Goal: Information Seeking & Learning: Learn about a topic

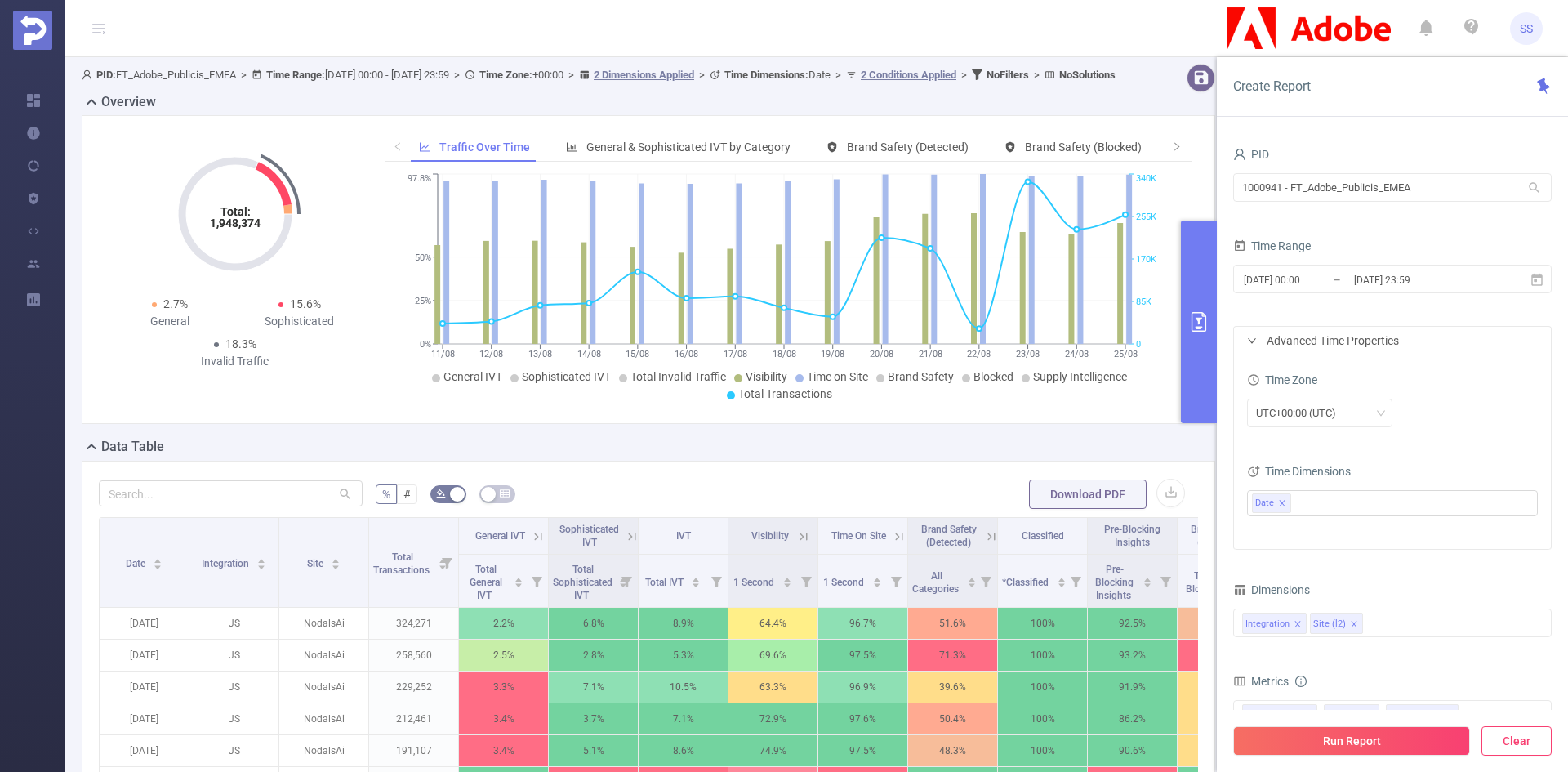
click at [1520, 753] on button "Clear" at bounding box center [1517, 740] width 71 height 29
type input "2025-09-03 09:00"
type input "2025-09-03 09:59"
drag, startPoint x: 1482, startPoint y: 194, endPoint x: 1082, endPoint y: 180, distance: 400.2
click at [1082, 178] on section "PID: FT_Adobe_Publicis_EMEA > Time Range: 2025-08-11 00:00 - 2025-08-25 23:59 >…" at bounding box center [817, 588] width 1502 height 1063
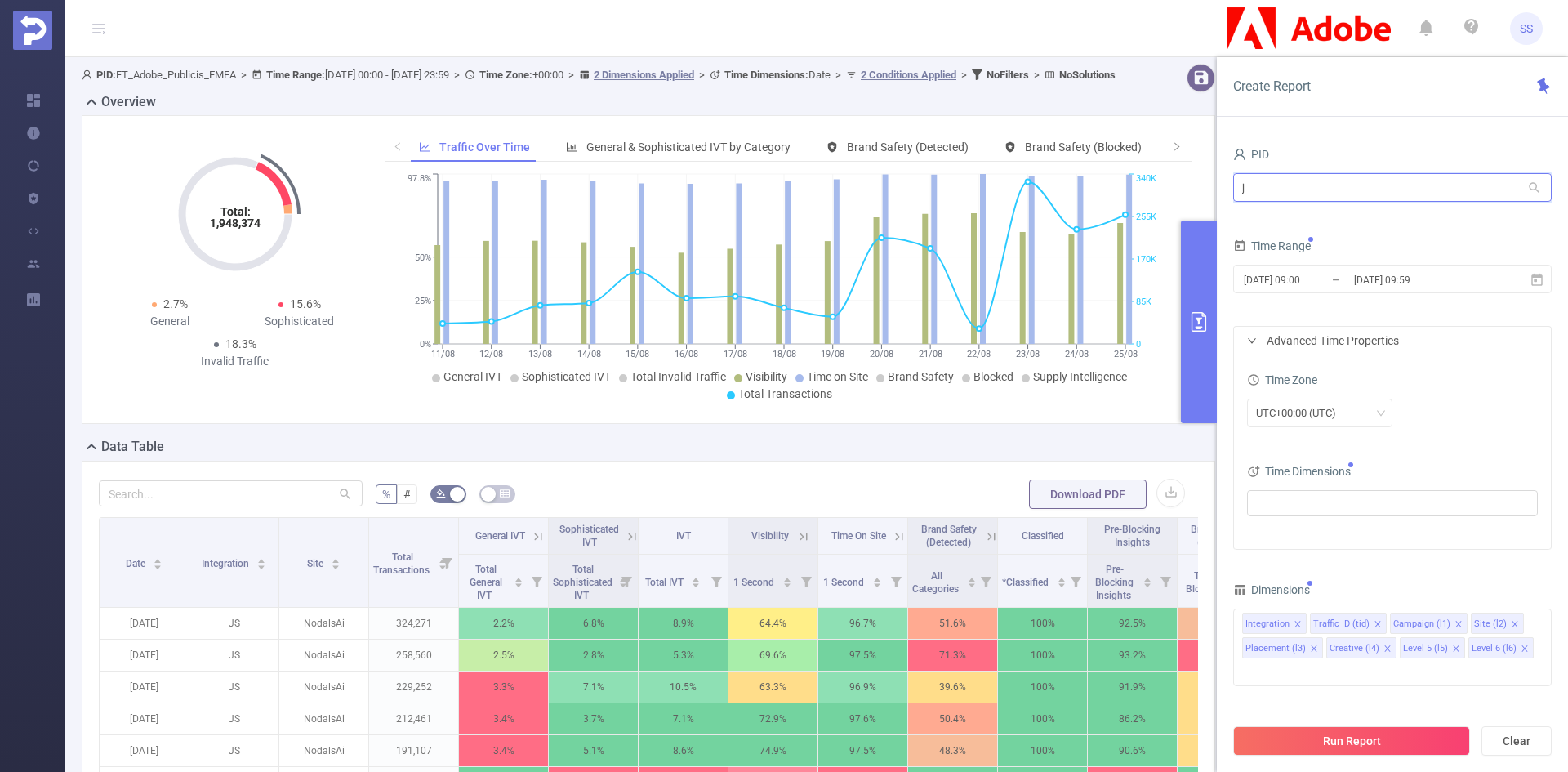
type input "jp"
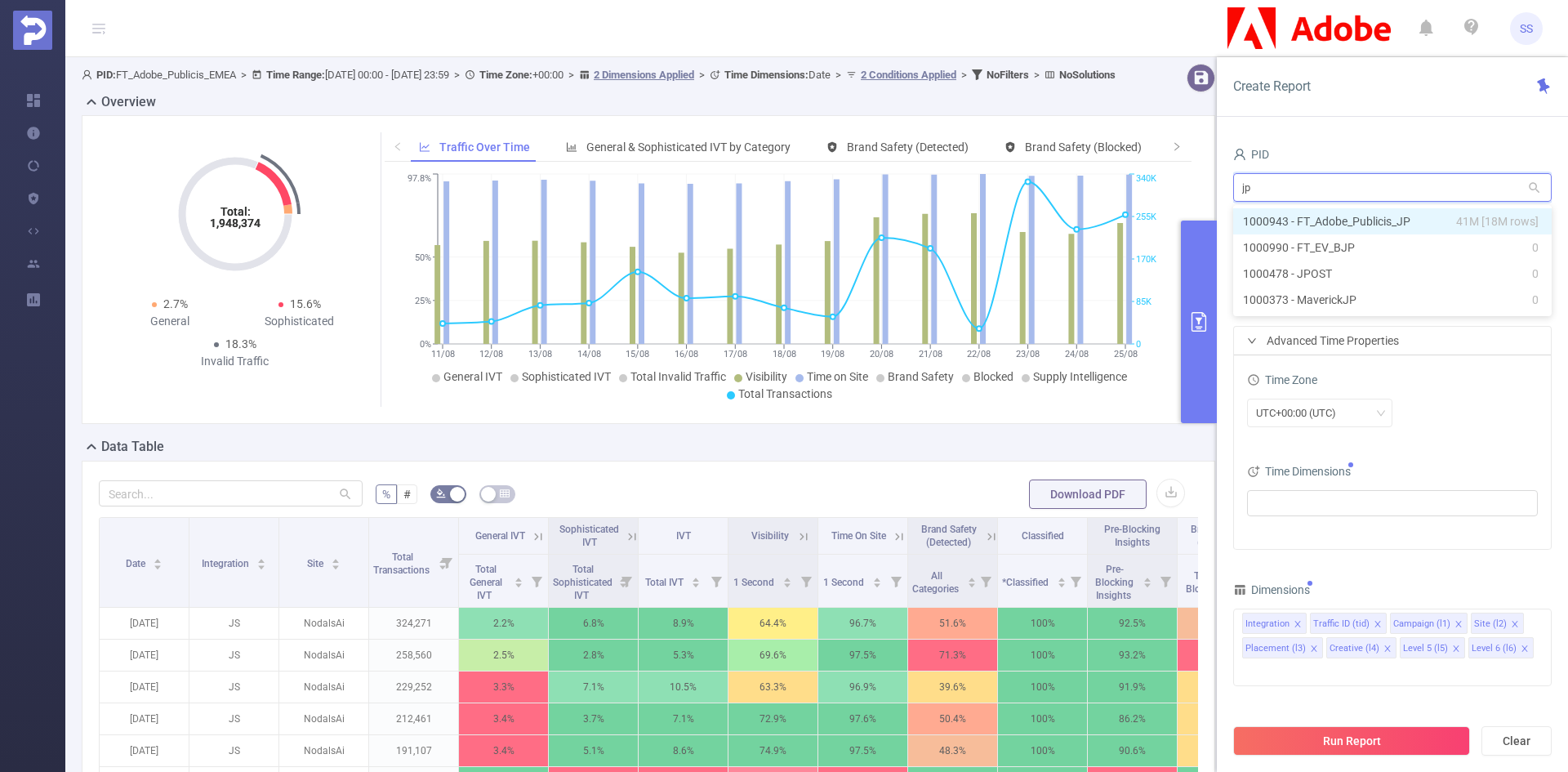
click at [1331, 221] on li "1000943 - FT_Adobe_Publicis_JP 41M [18M rows]" at bounding box center [1392, 221] width 318 height 26
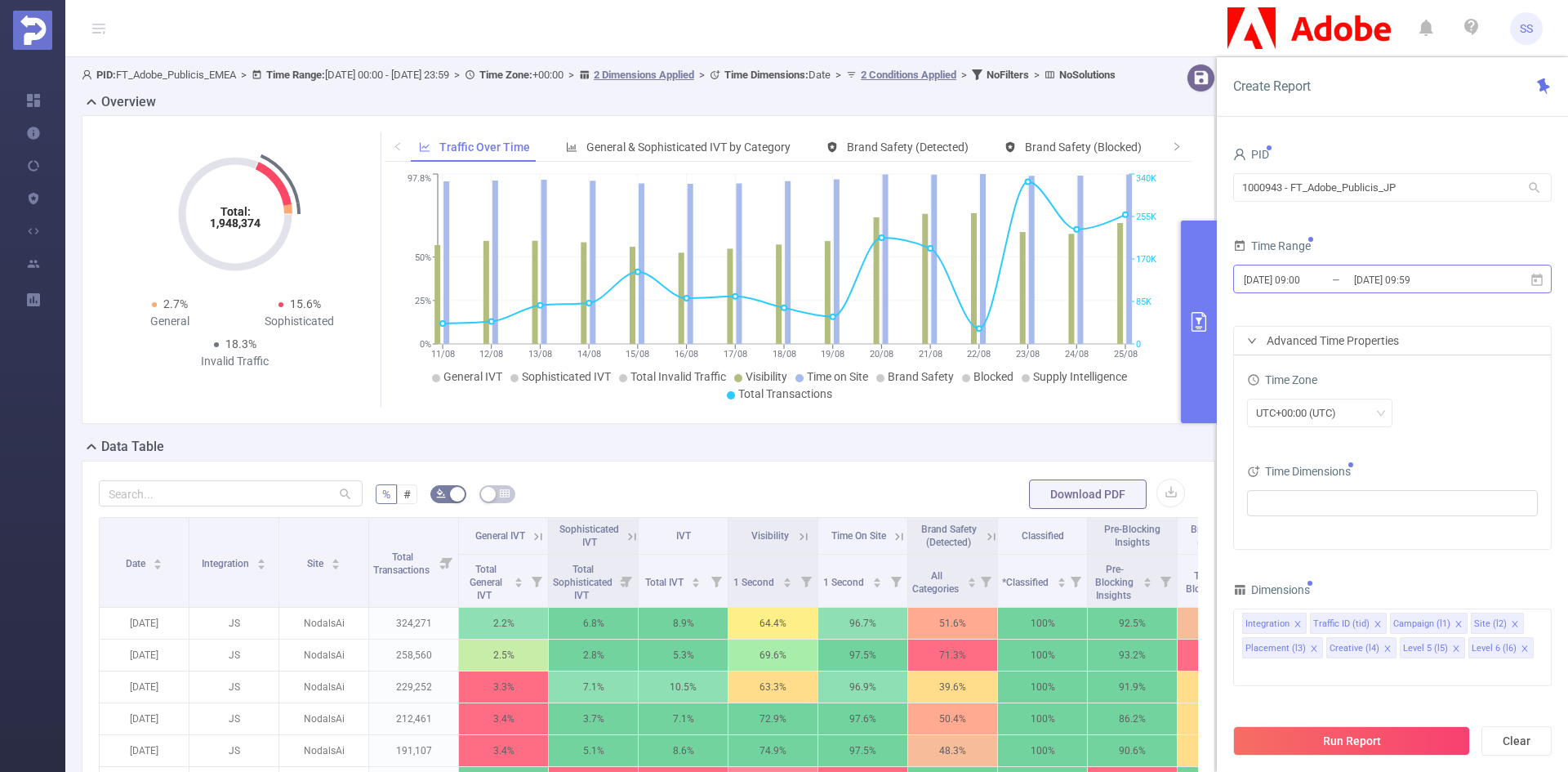
click at [1381, 279] on input "2025-09-03 09:59" at bounding box center [1418, 280] width 132 height 22
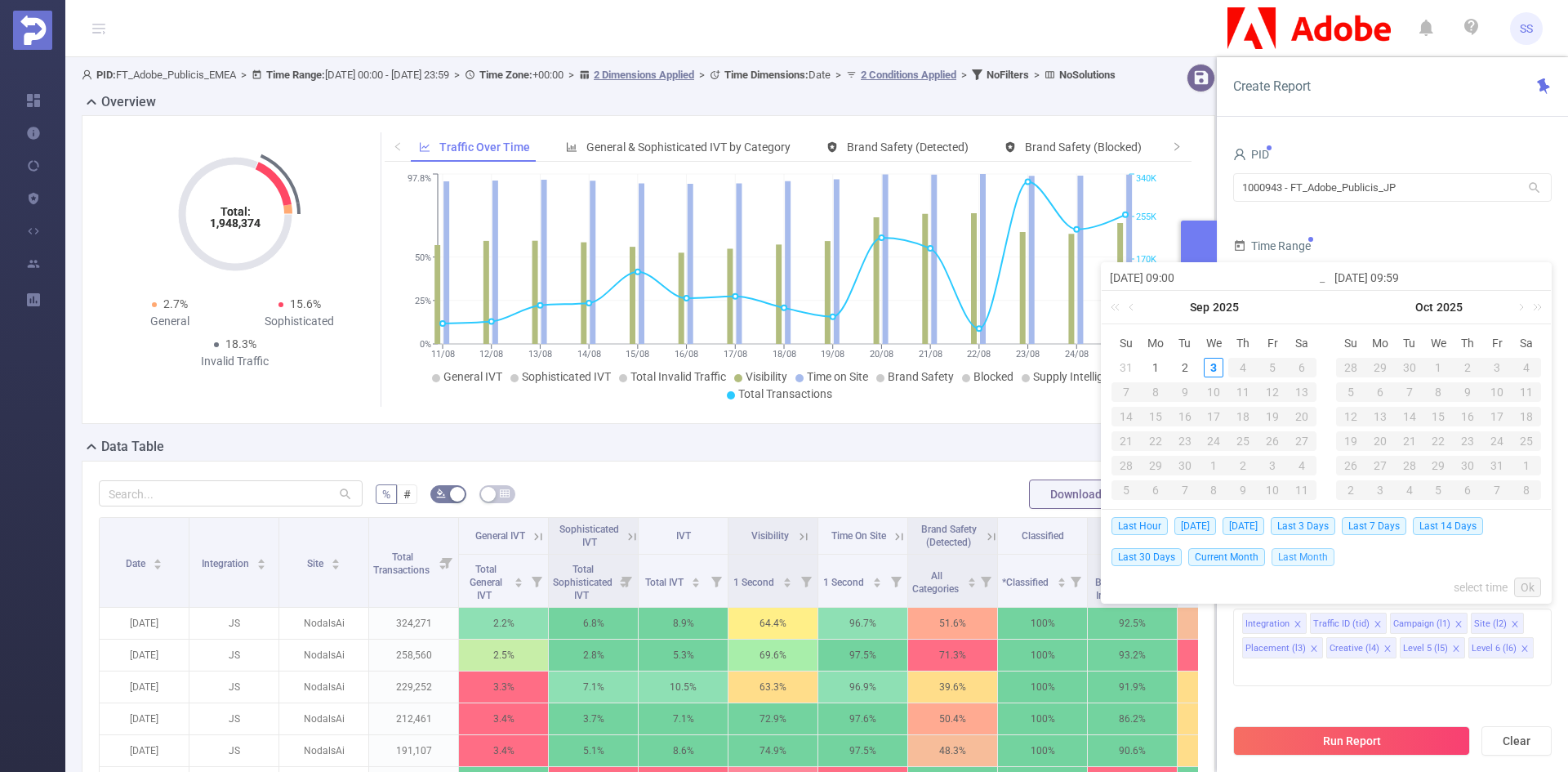
click at [1291, 560] on span "Last Month" at bounding box center [1302, 556] width 63 height 18
type input "2025-08-01 00:00"
type input "2025-08-31 23:59"
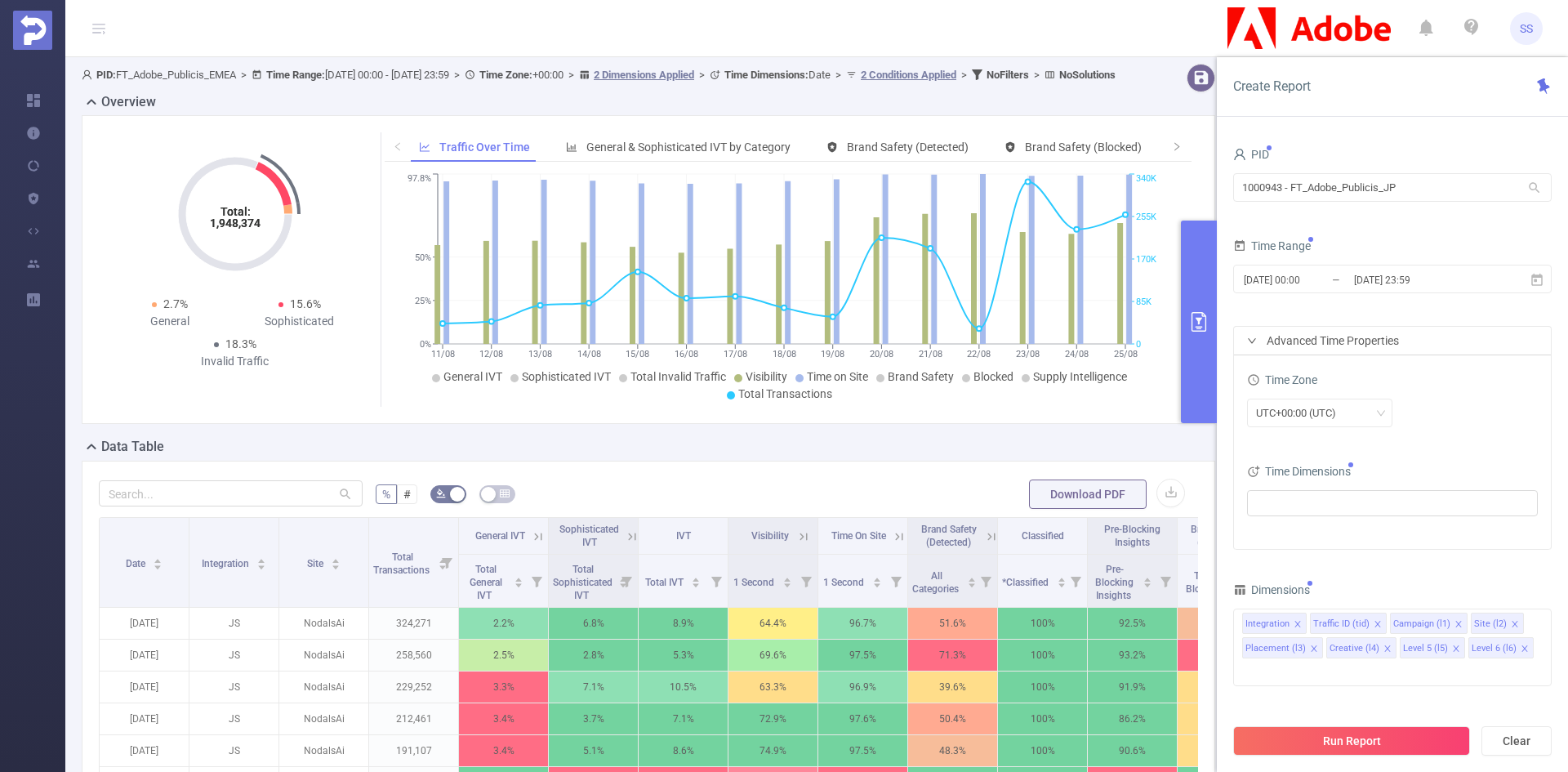
click at [1249, 341] on icon "icon: right" at bounding box center [1252, 340] width 10 height 10
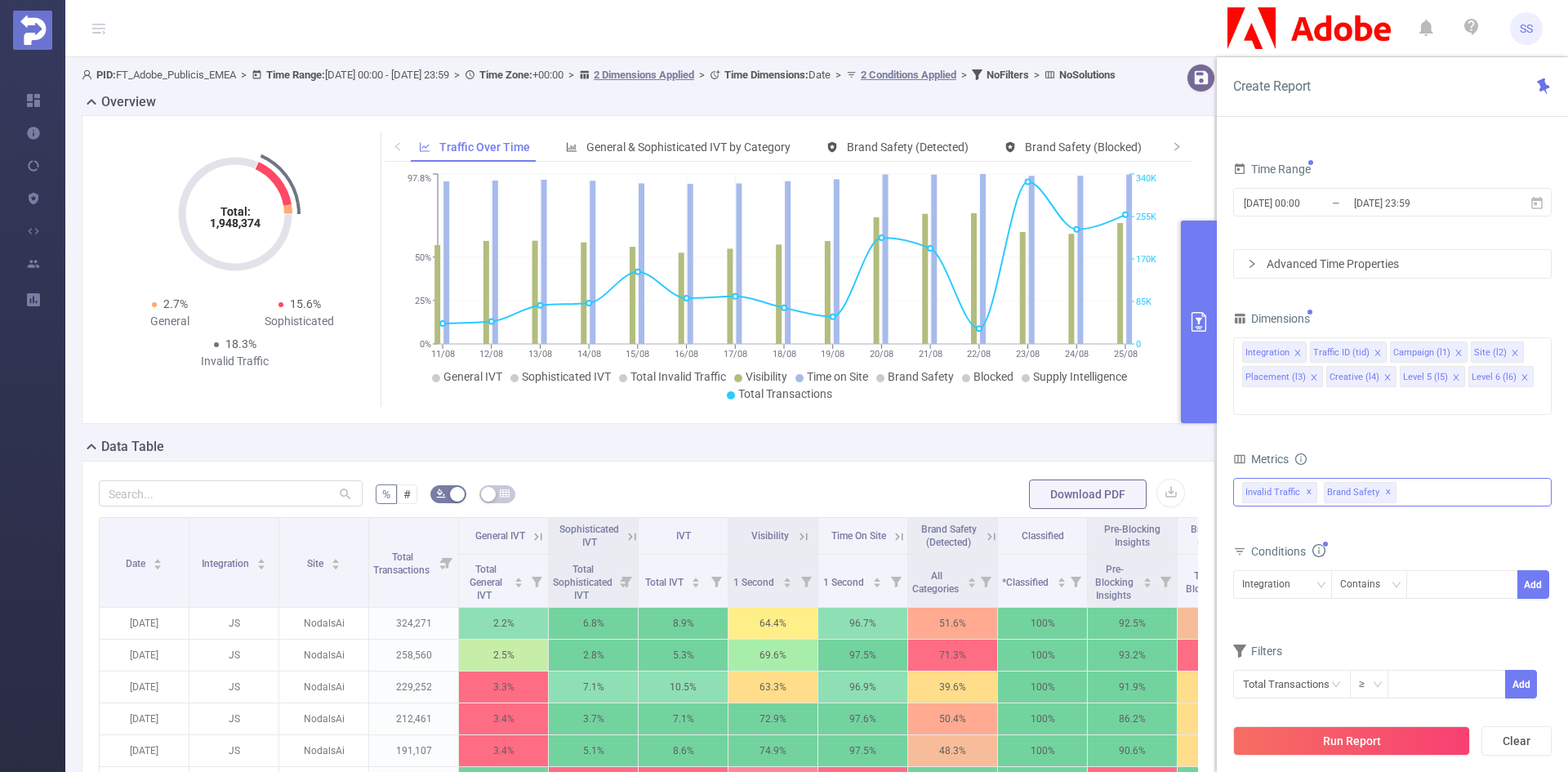
click at [1308, 482] on span "✕" at bounding box center [1309, 491] width 7 height 19
click at [1374, 353] on icon "icon: close" at bounding box center [1378, 353] width 8 height 8
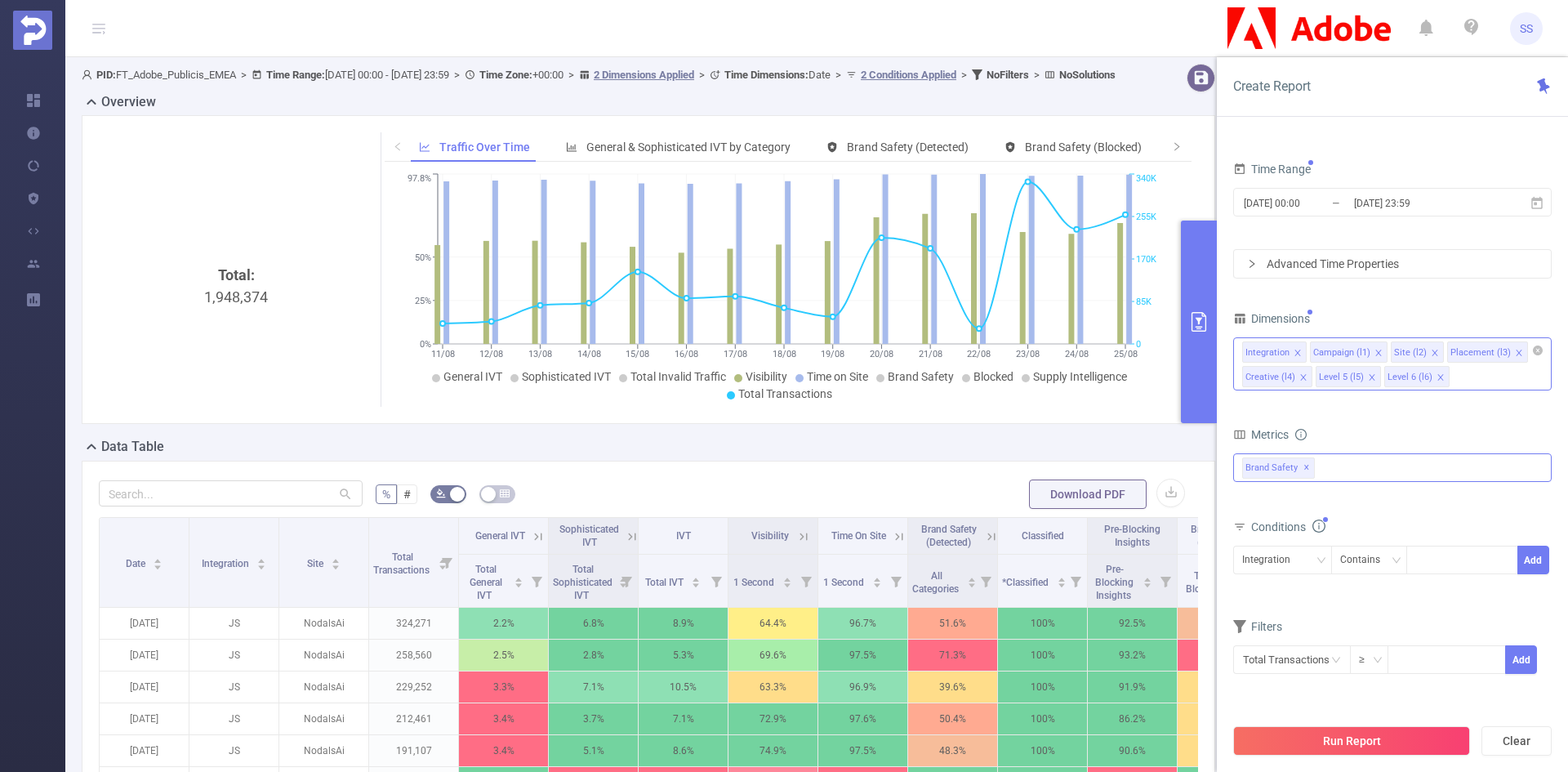
click at [1375, 353] on icon "icon: close" at bounding box center [1379, 353] width 8 height 8
click at [1434, 349] on icon "icon: close" at bounding box center [1439, 353] width 8 height 8
click at [1424, 353] on icon "icon: close" at bounding box center [1427, 352] width 6 height 6
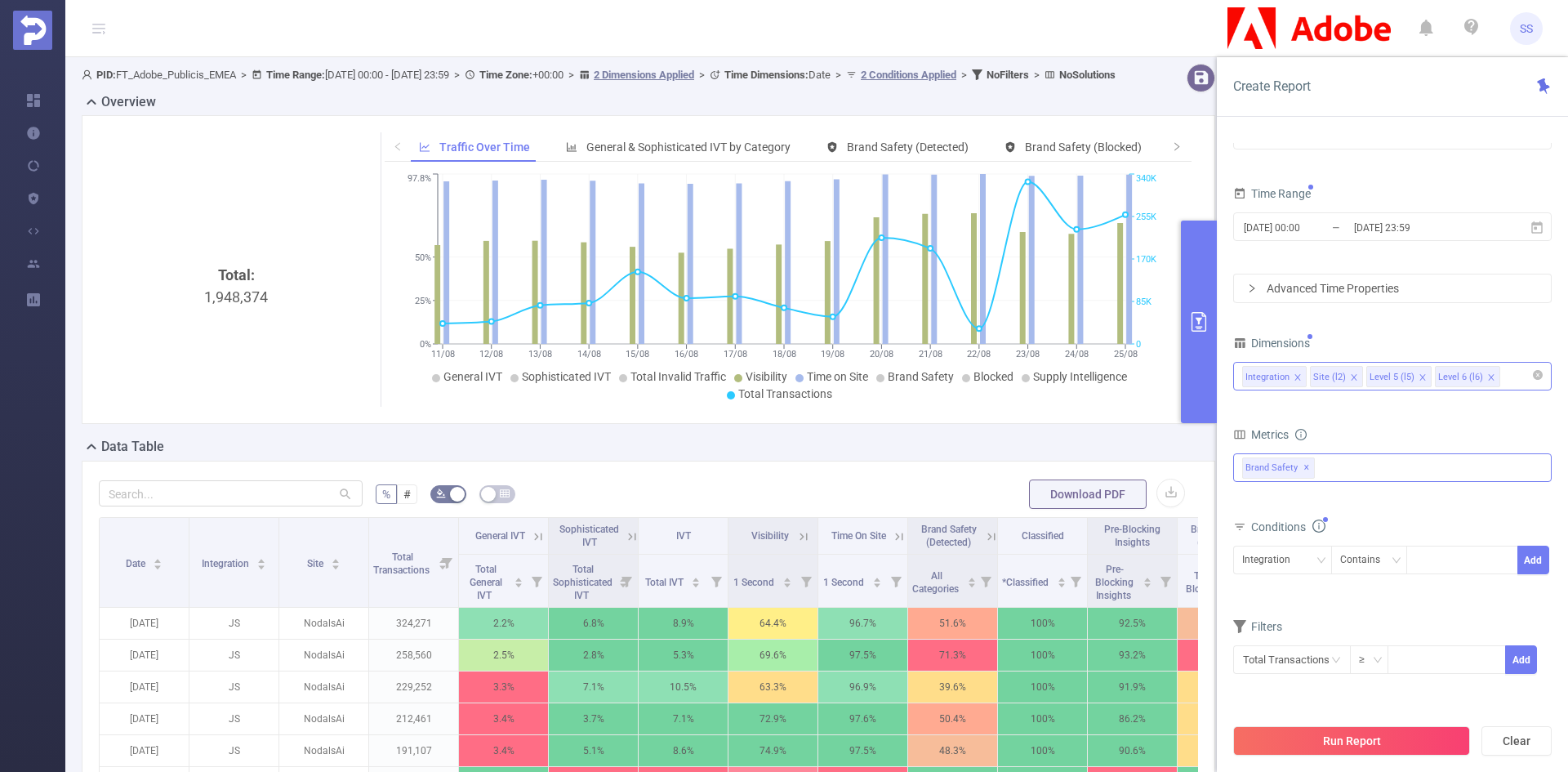
click at [1418, 378] on icon "icon: close" at bounding box center [1423, 377] width 8 height 8
click at [1407, 380] on div "Integration Site (l2)" at bounding box center [1392, 376] width 301 height 27
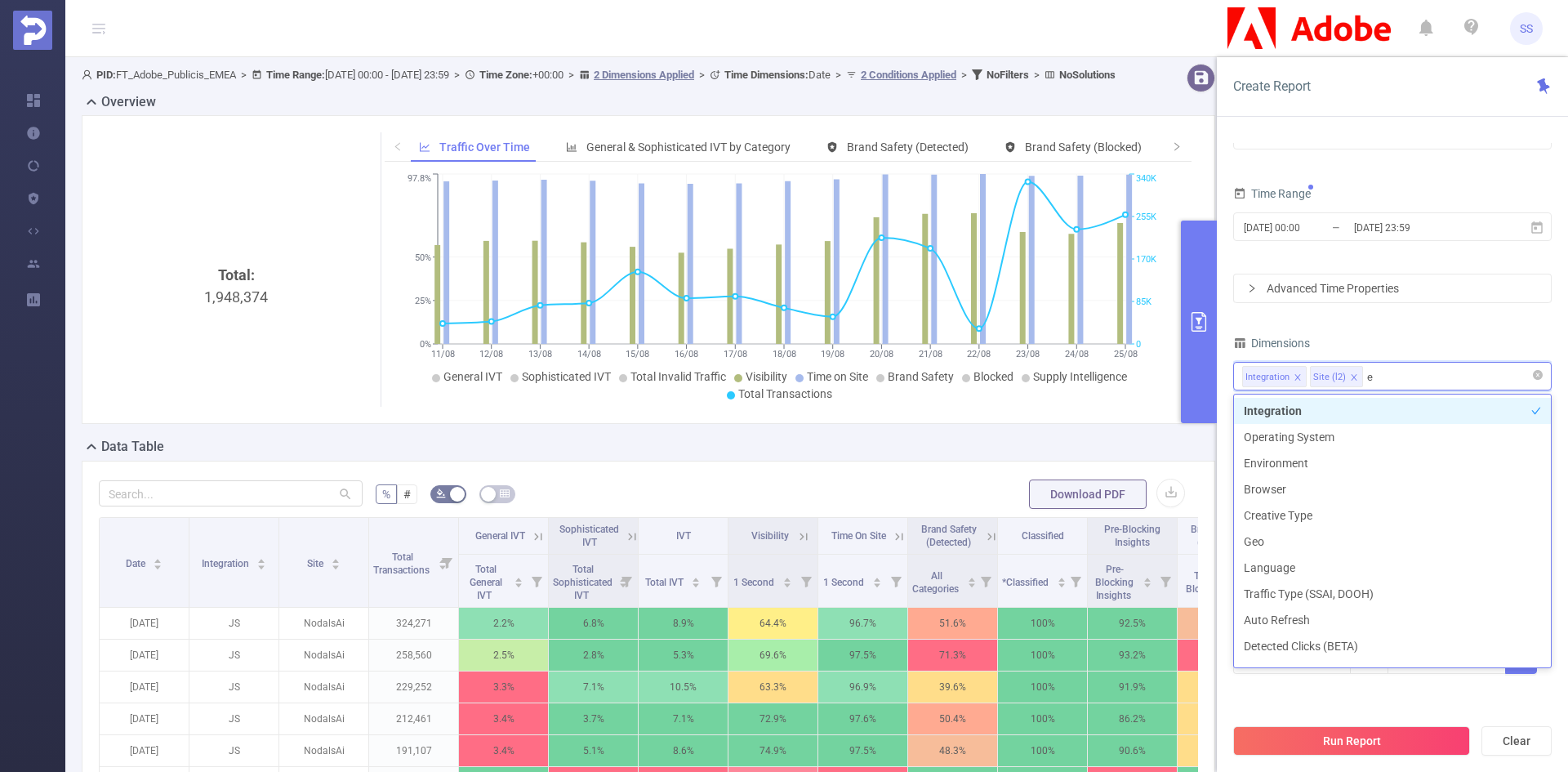
type input "en"
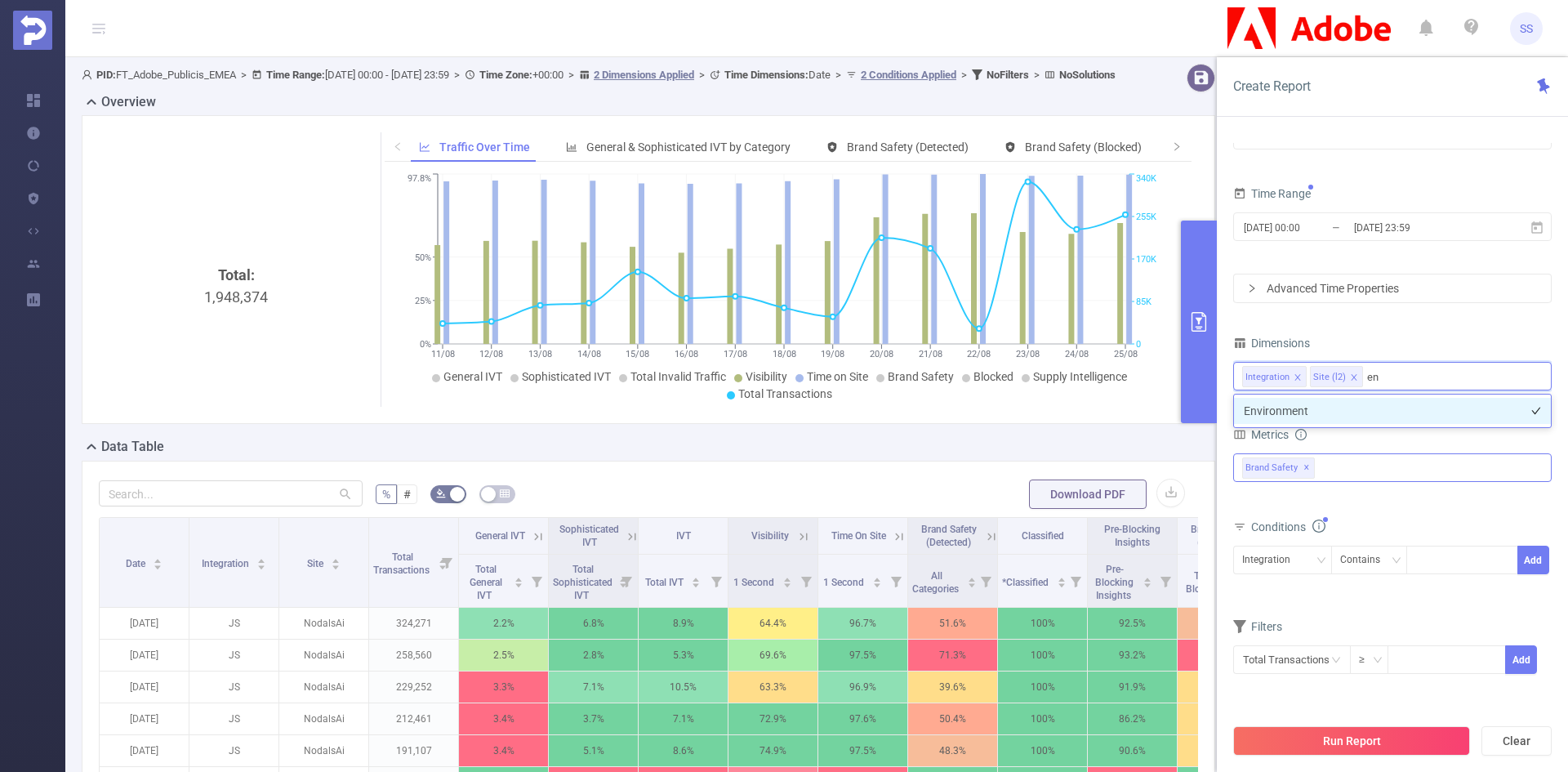
click at [1362, 418] on li "Environment" at bounding box center [1392, 410] width 317 height 26
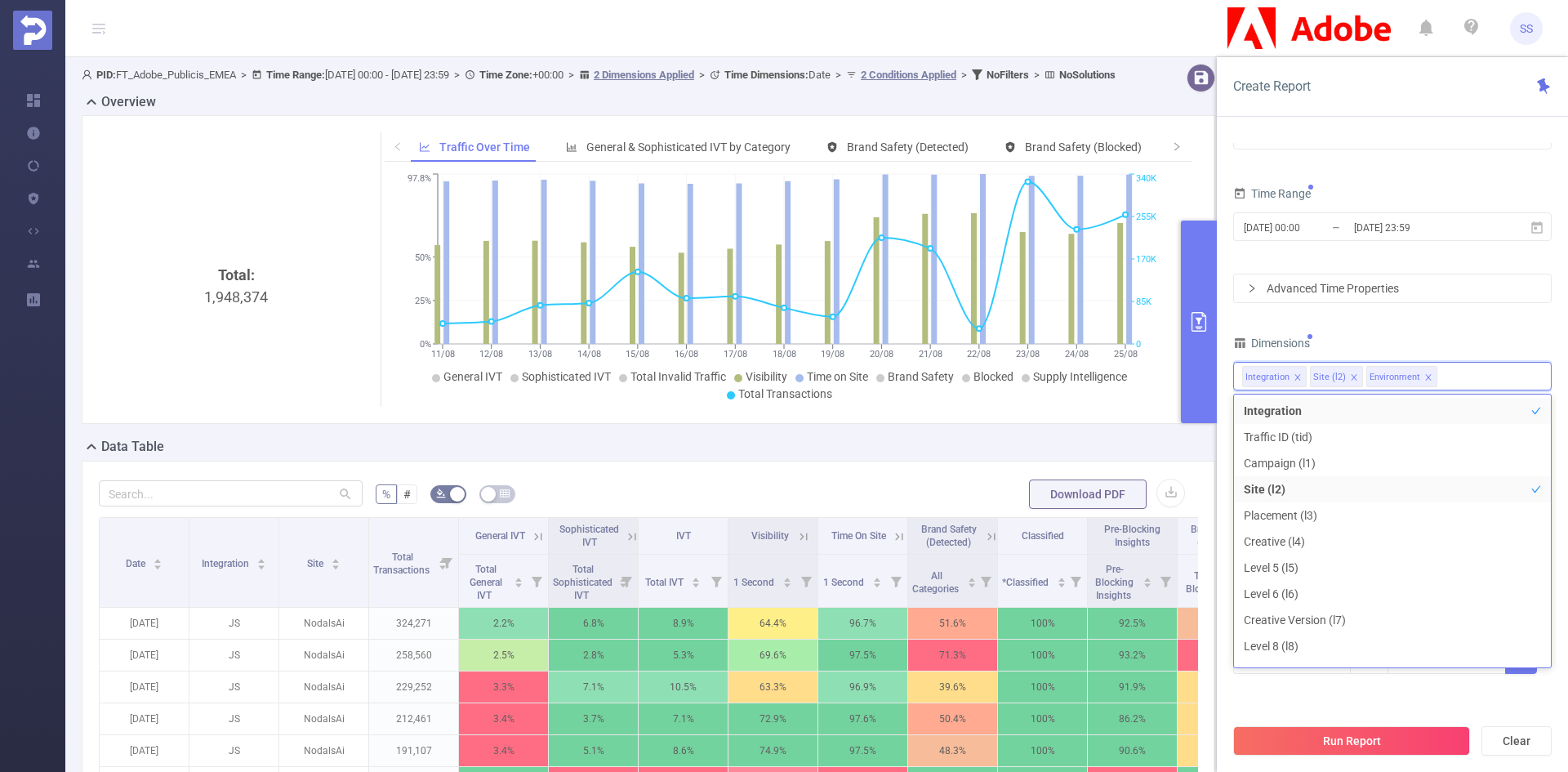
click at [1408, 323] on div "PID 1000943 - FT_Adobe_Publicis_JP 1000943 - FT_Adobe_Publicis_JP Time Range 20…" at bounding box center [1392, 392] width 318 height 604
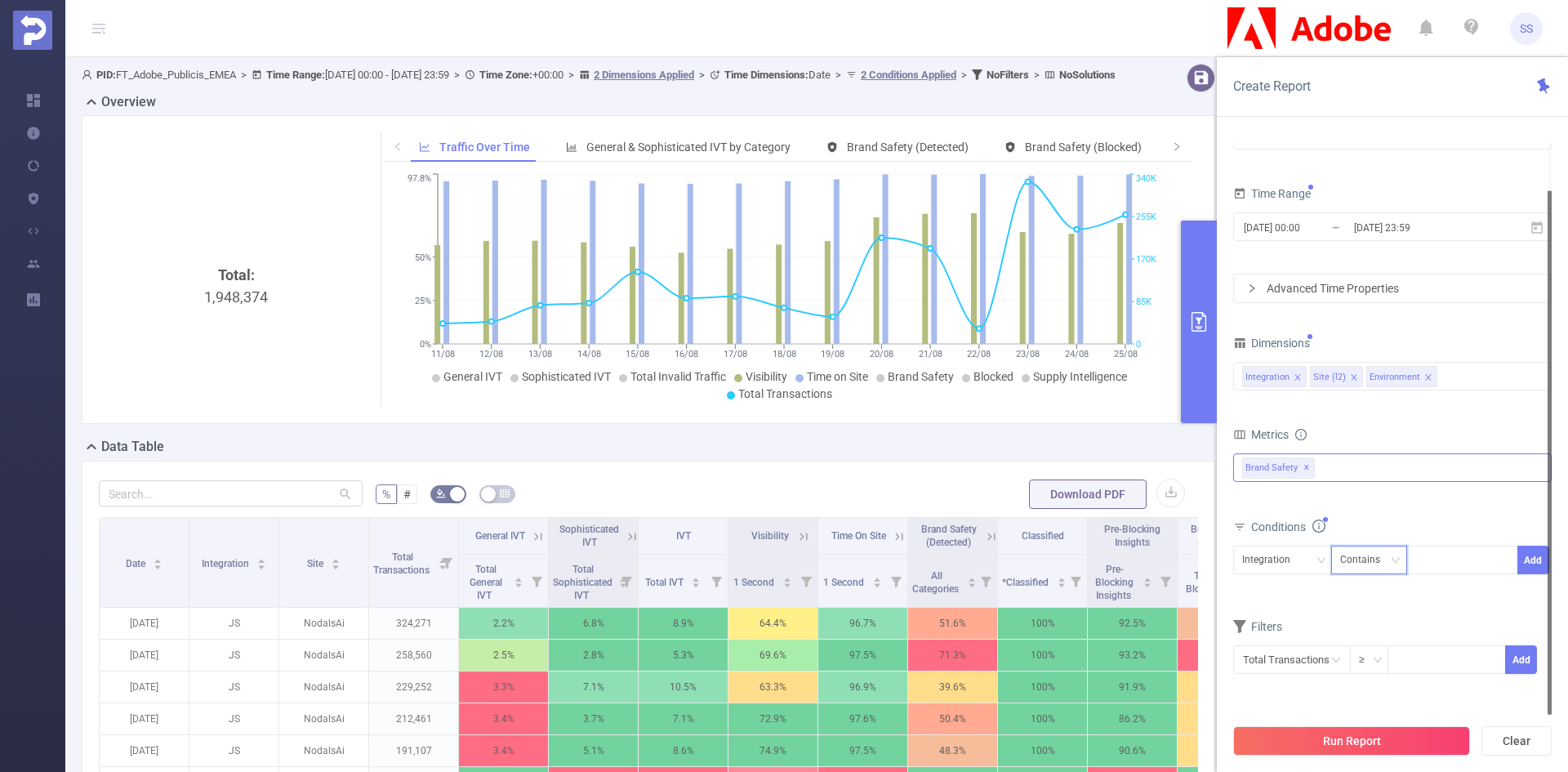
click at [1371, 567] on div "Contains" at bounding box center [1365, 559] width 51 height 27
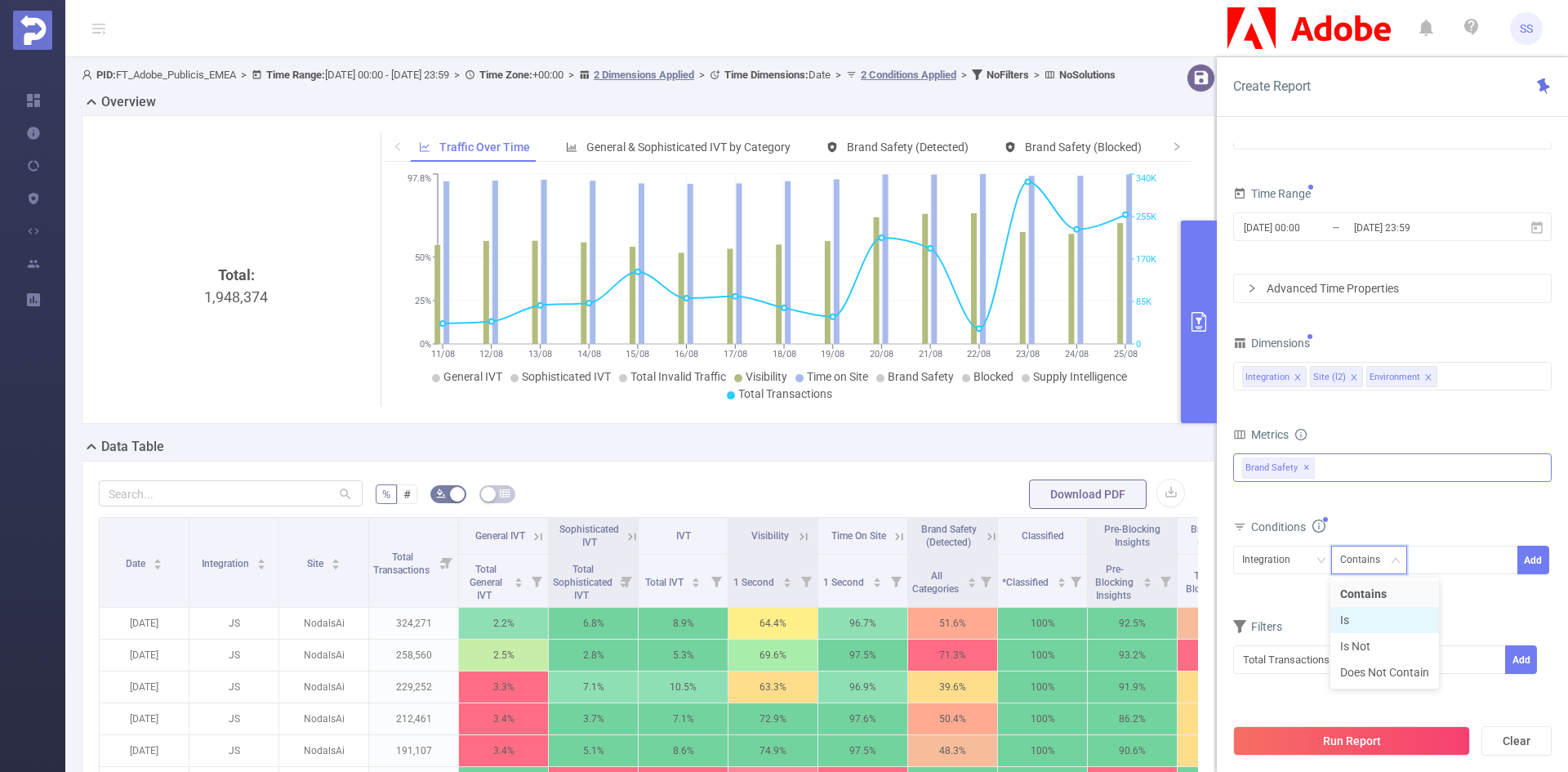
click at [1378, 614] on li "Is" at bounding box center [1384, 619] width 108 height 26
click at [1445, 552] on div at bounding box center [1462, 559] width 94 height 27
type input "JS"
click at [1460, 601] on li "JS" at bounding box center [1462, 593] width 112 height 26
click at [1527, 554] on button "Add" at bounding box center [1534, 559] width 32 height 29
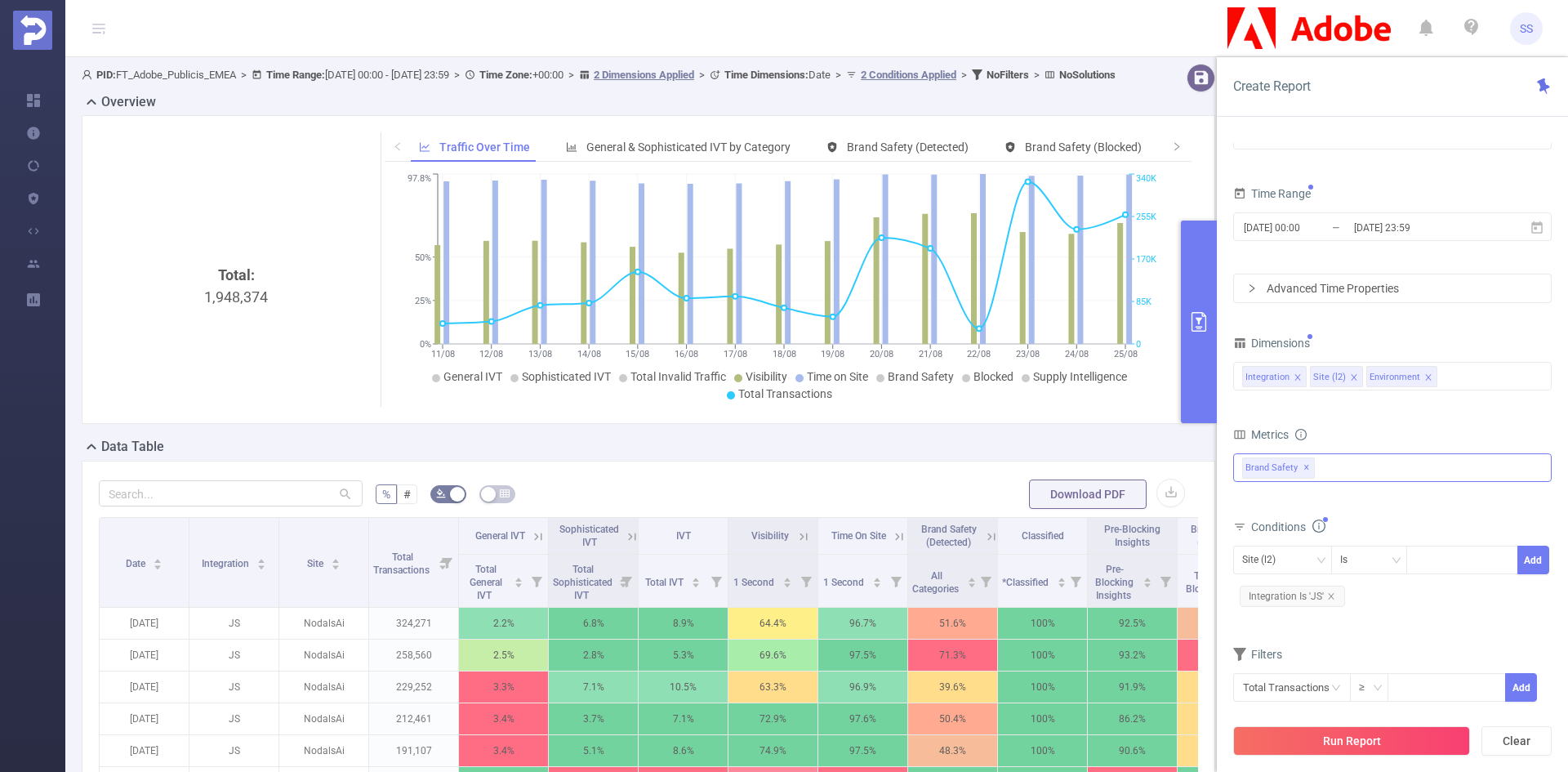
click at [1352, 733] on button "Run Report" at bounding box center [1352, 740] width 237 height 29
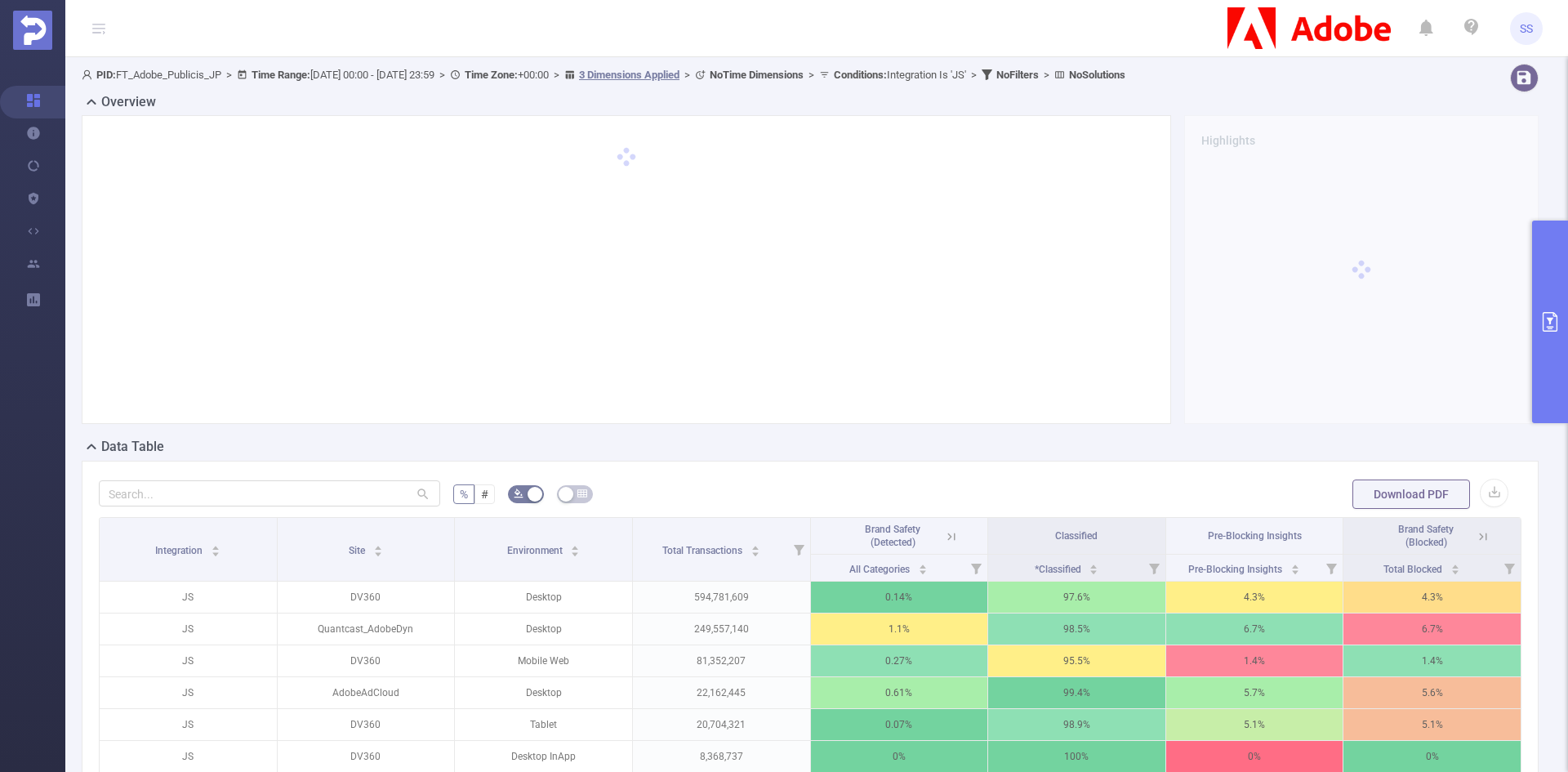
click at [1534, 375] on button "primary" at bounding box center [1550, 321] width 36 height 202
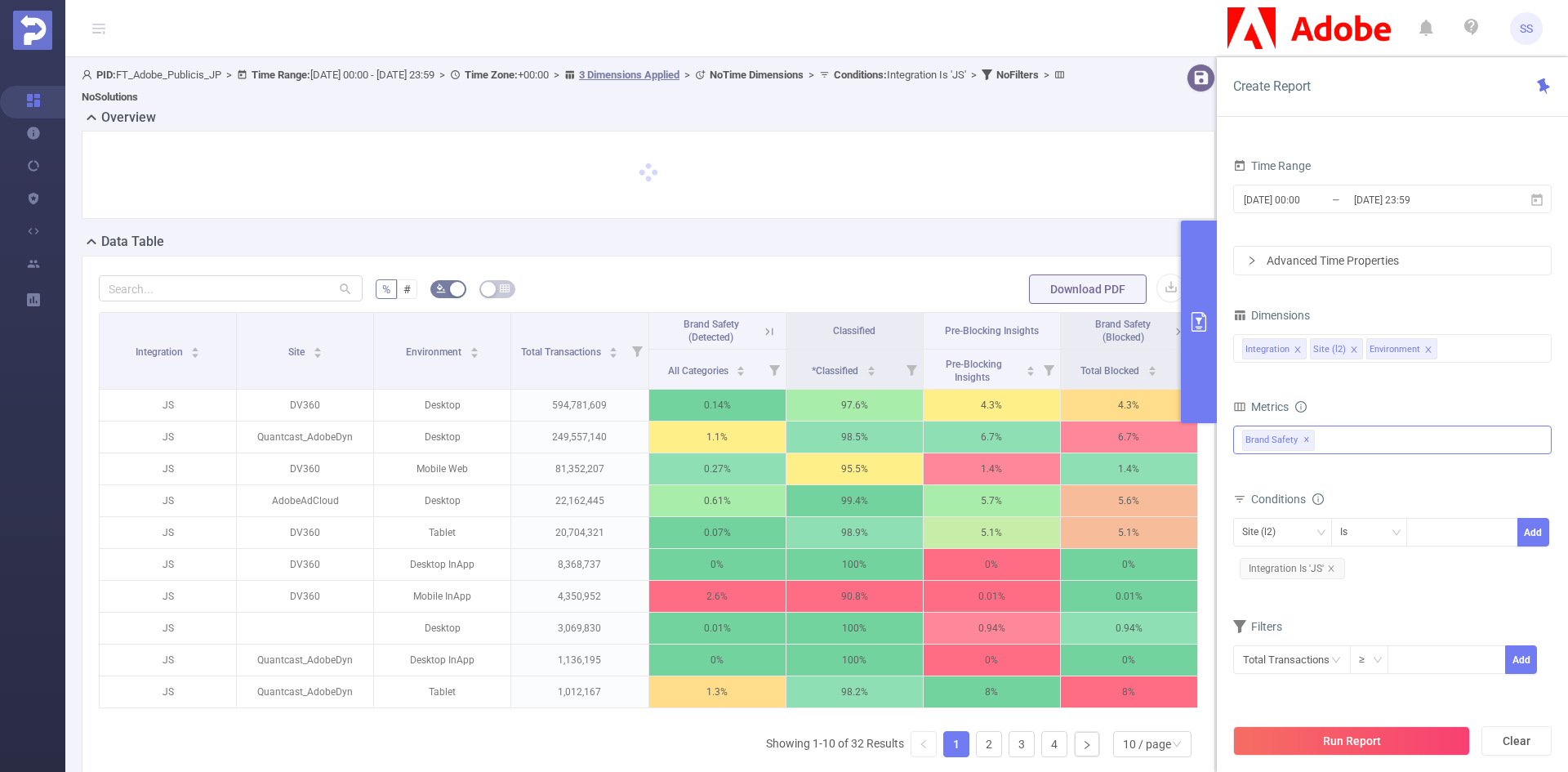
click at [1198, 353] on button "primary" at bounding box center [1198, 321] width 36 height 202
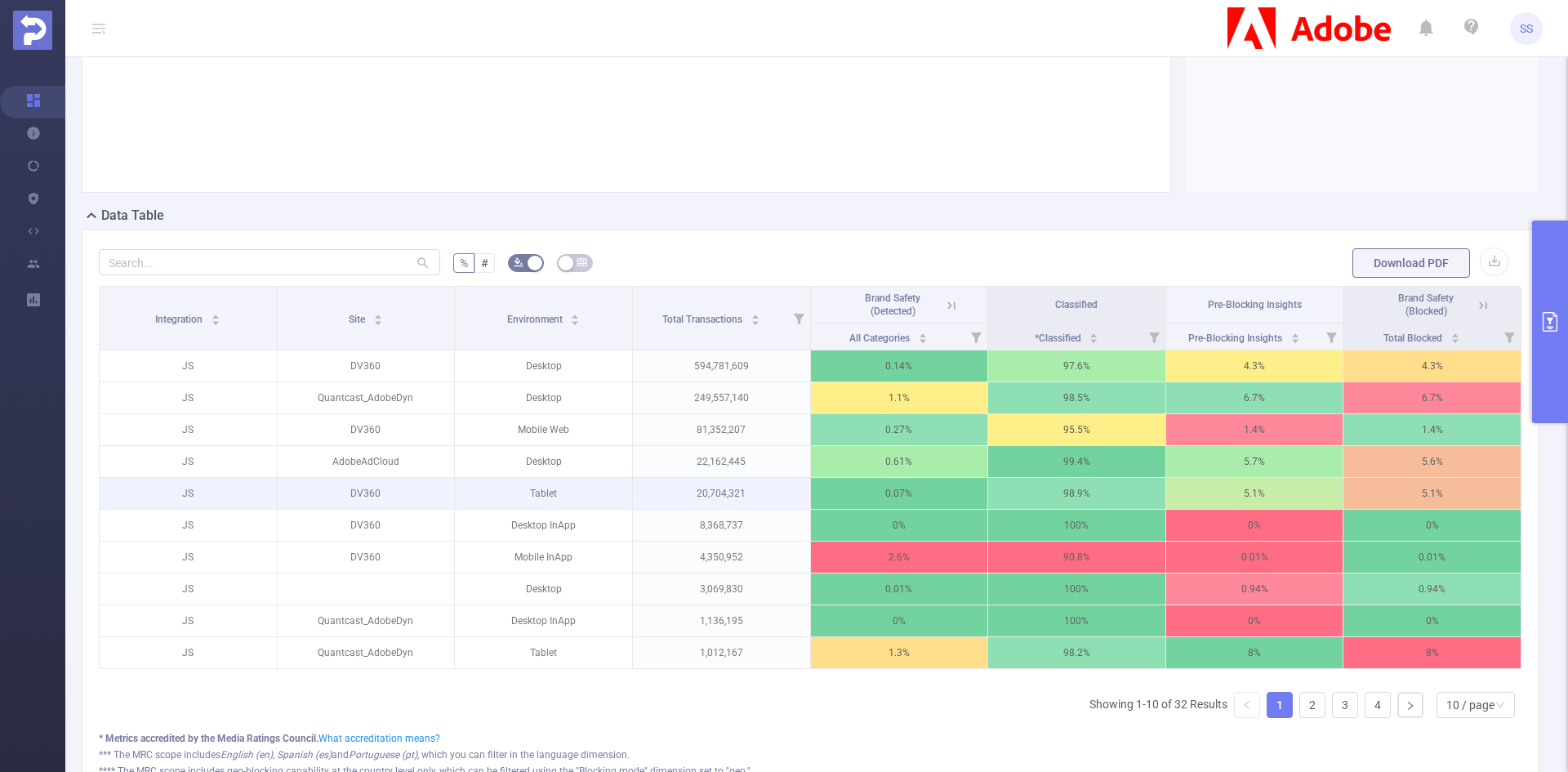
scroll to position [245, 0]
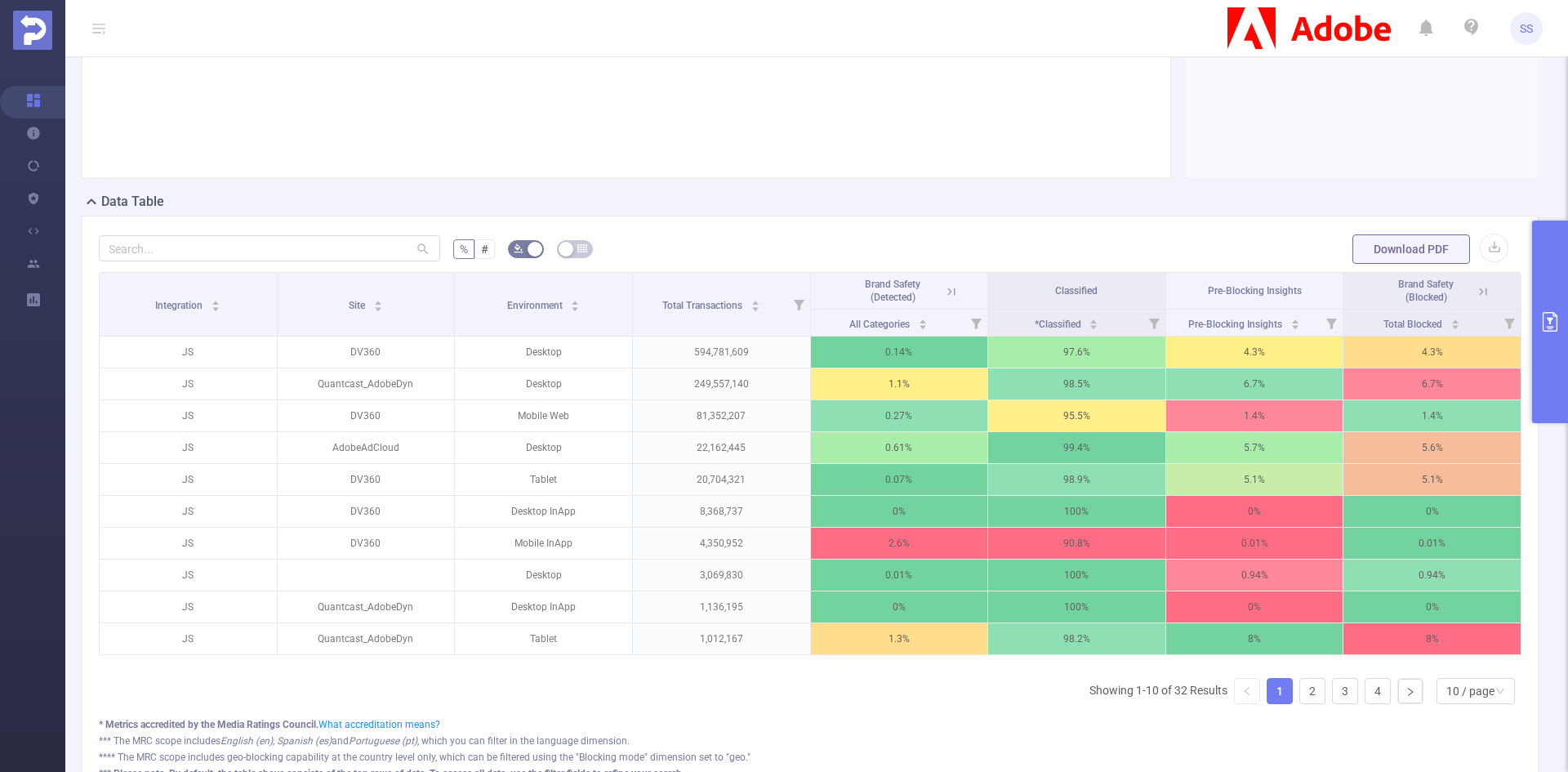
click at [1550, 326] on icon "primary" at bounding box center [1550, 321] width 19 height 19
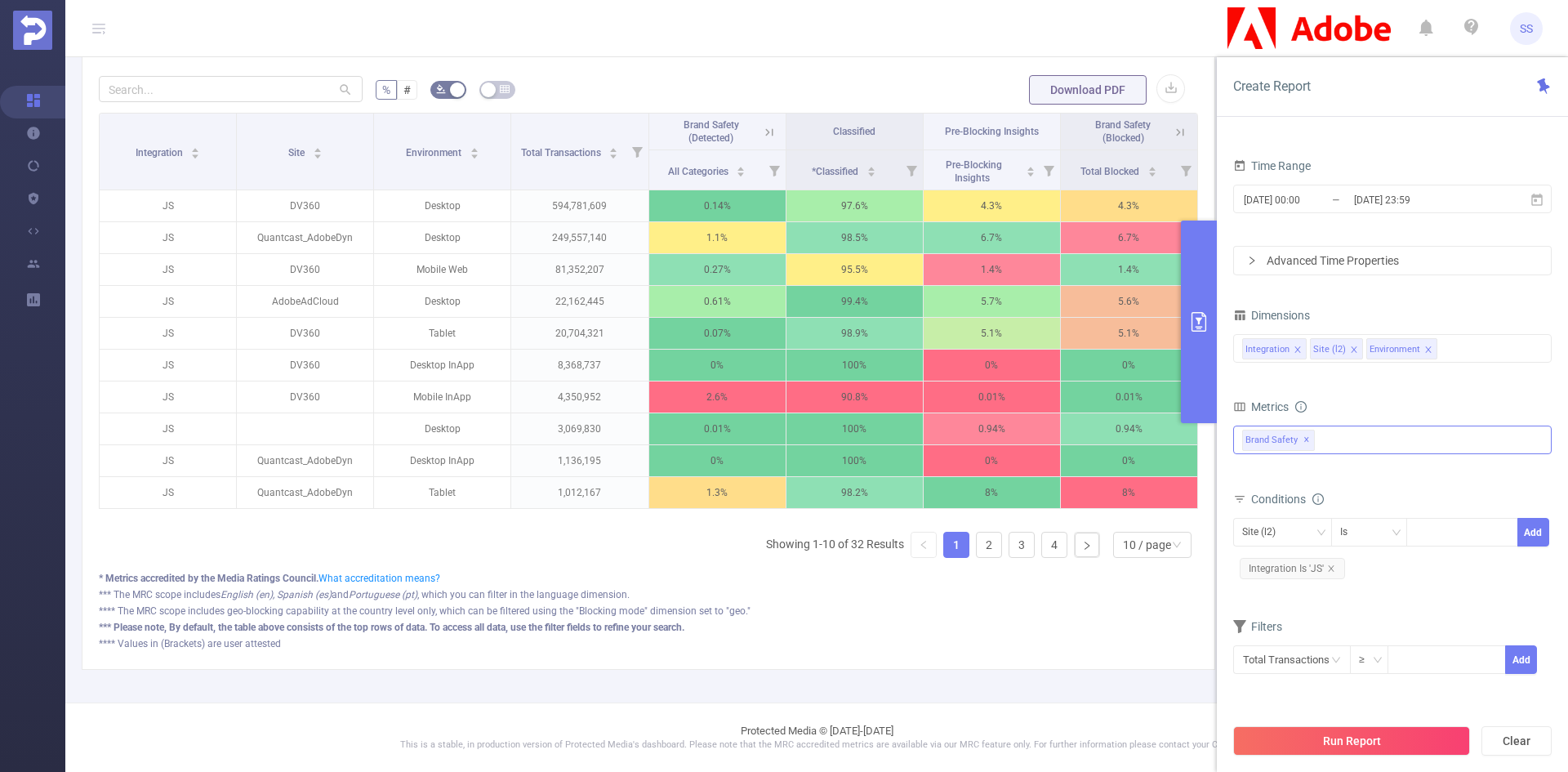
scroll to position [212, 0]
click at [1285, 532] on div "Site (l2)" at bounding box center [1264, 532] width 45 height 27
drag, startPoint x: 1291, startPoint y: 612, endPoint x: 1488, endPoint y: 568, distance: 201.9
click at [1292, 612] on li "Environment" at bounding box center [1283, 617] width 99 height 26
click at [1375, 533] on div "Is" at bounding box center [1370, 532] width 59 height 27
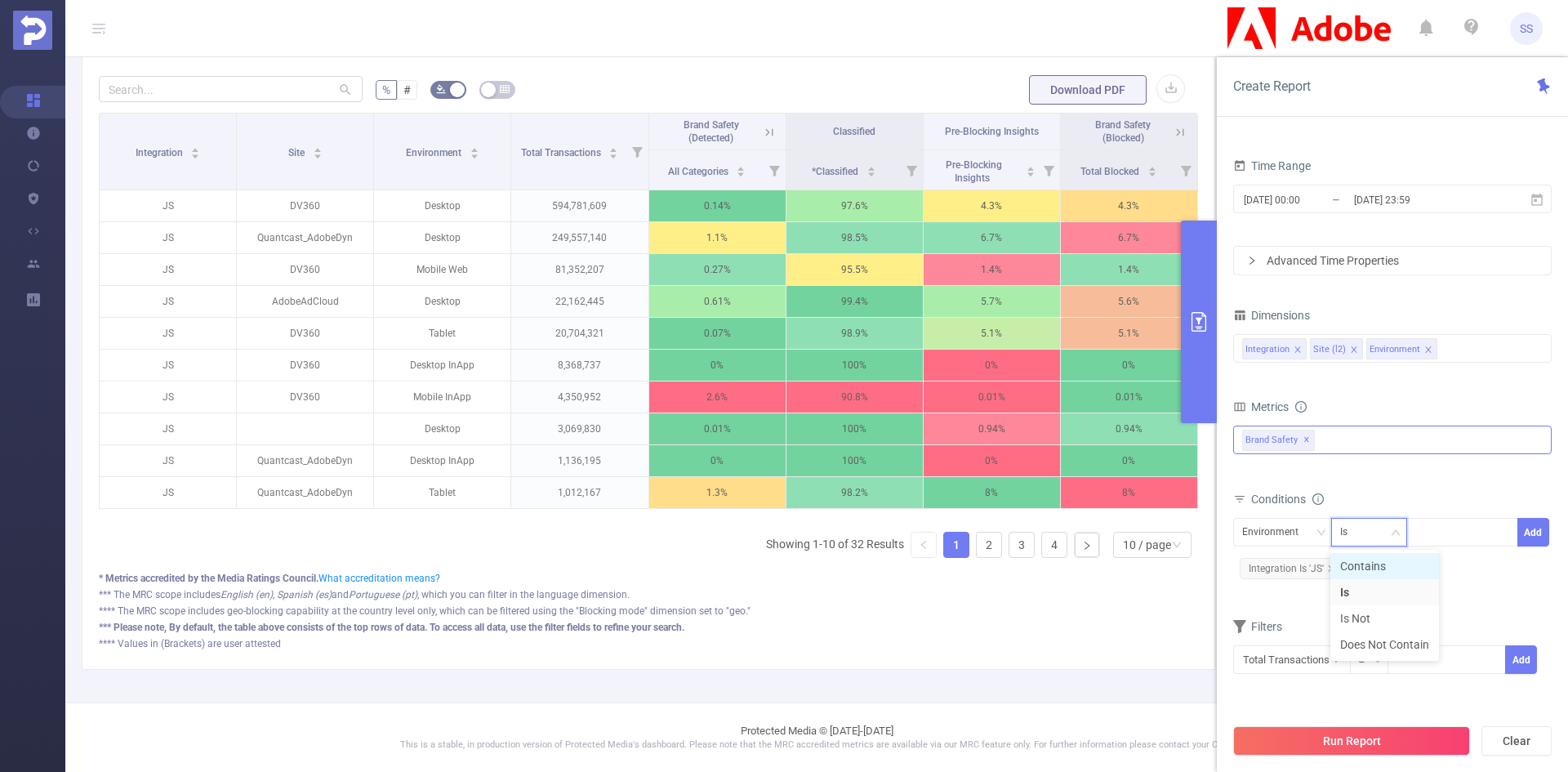
click at [1376, 573] on li "Contains" at bounding box center [1384, 565] width 108 height 26
click at [1462, 539] on div at bounding box center [1462, 532] width 94 height 27
type input "Tablet"
click at [1455, 570] on li "Tablet" at bounding box center [1462, 565] width 112 height 26
click at [1536, 530] on button "Add" at bounding box center [1534, 532] width 32 height 29
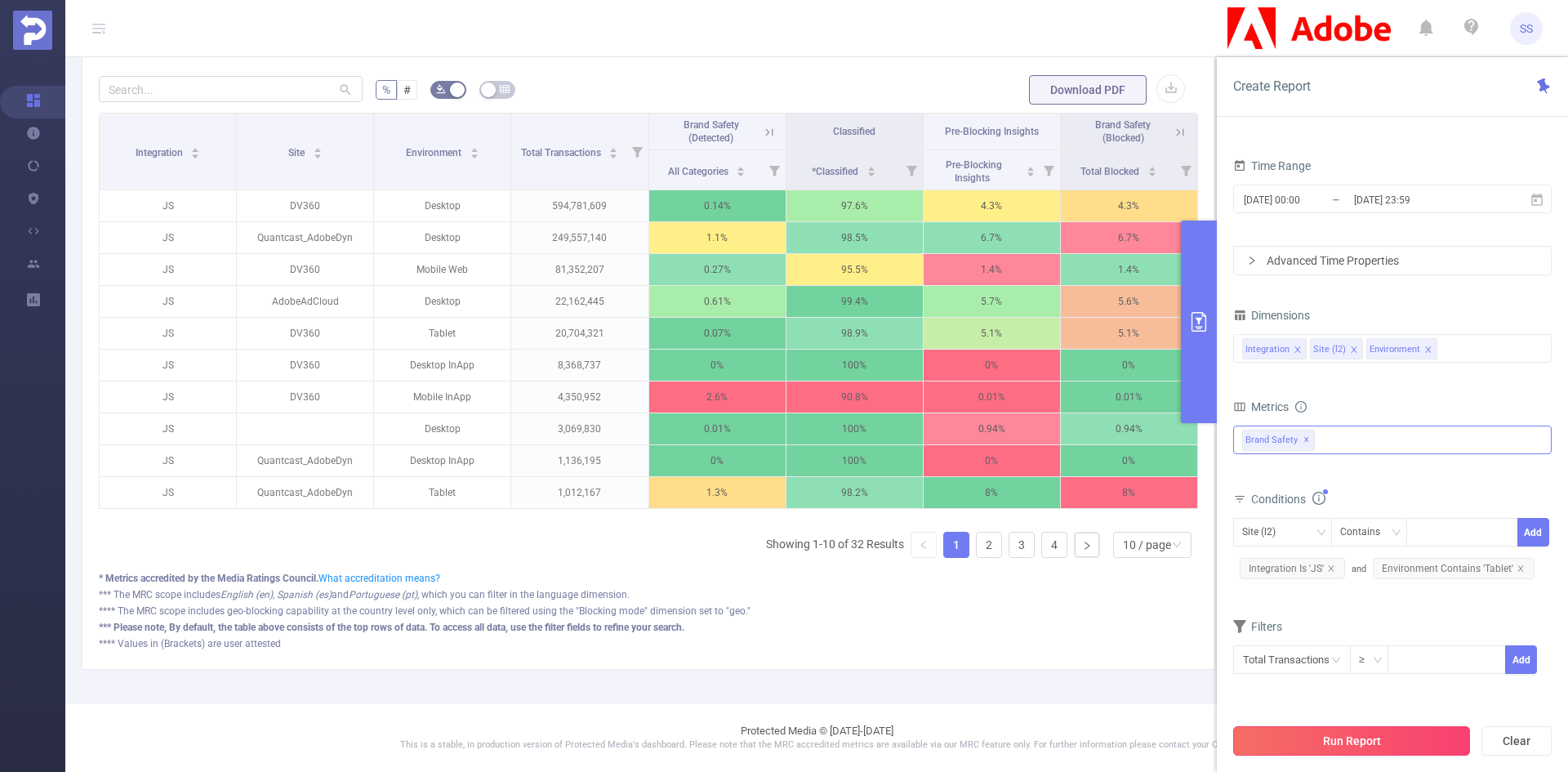
click at [1355, 747] on button "Run Report" at bounding box center [1352, 740] width 237 height 29
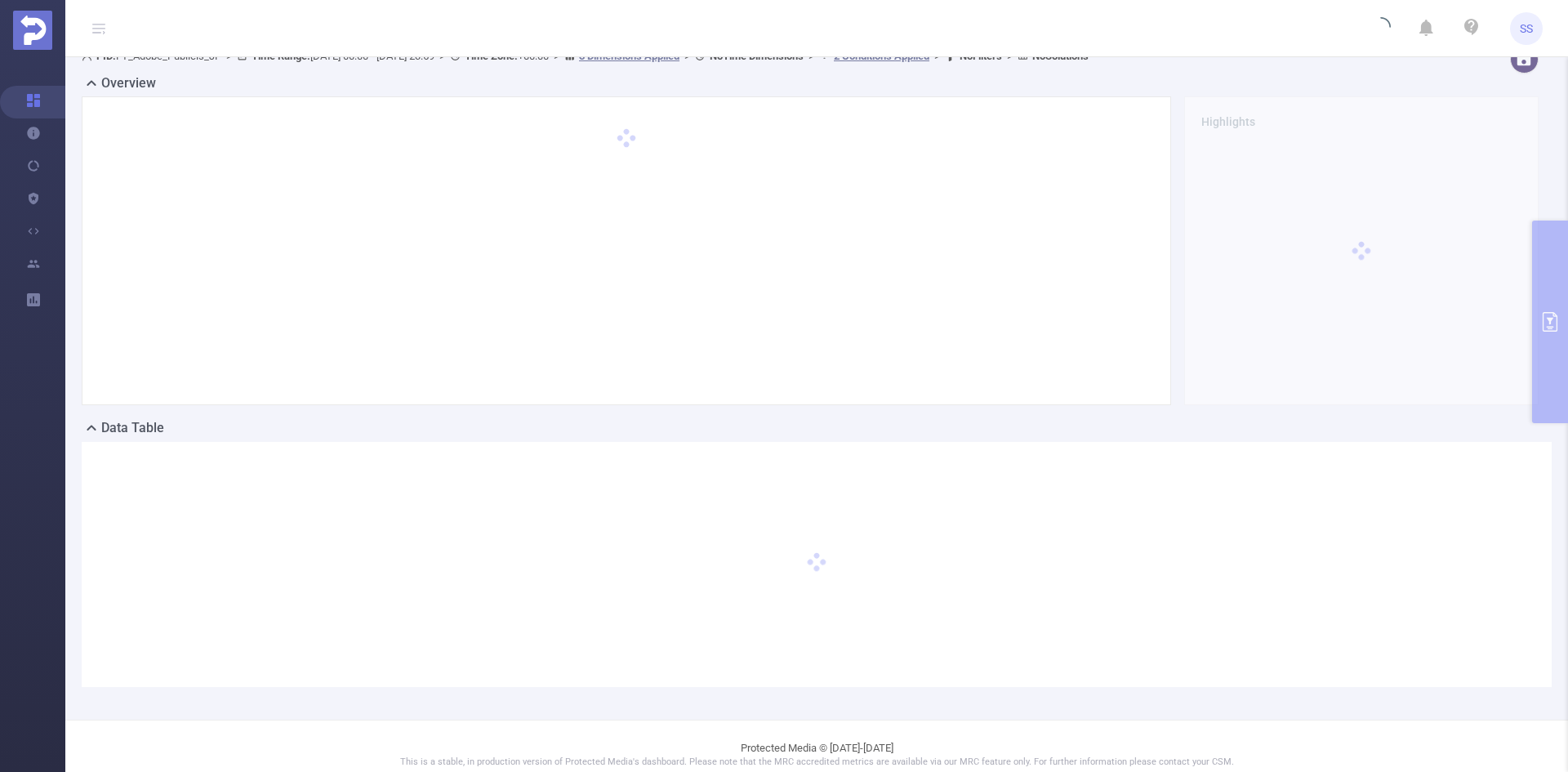
scroll to position [36, 0]
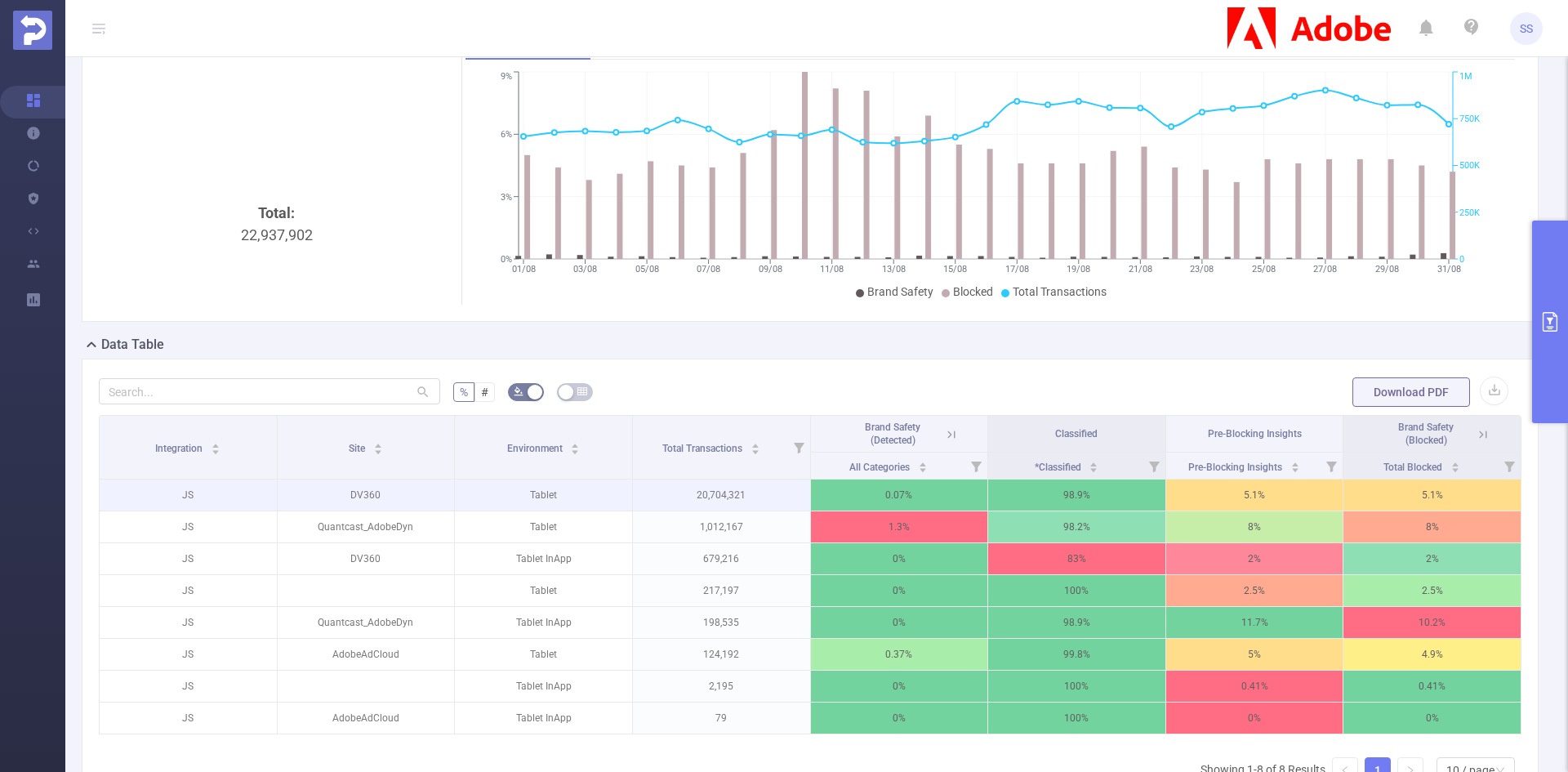
scroll to position [245, 0]
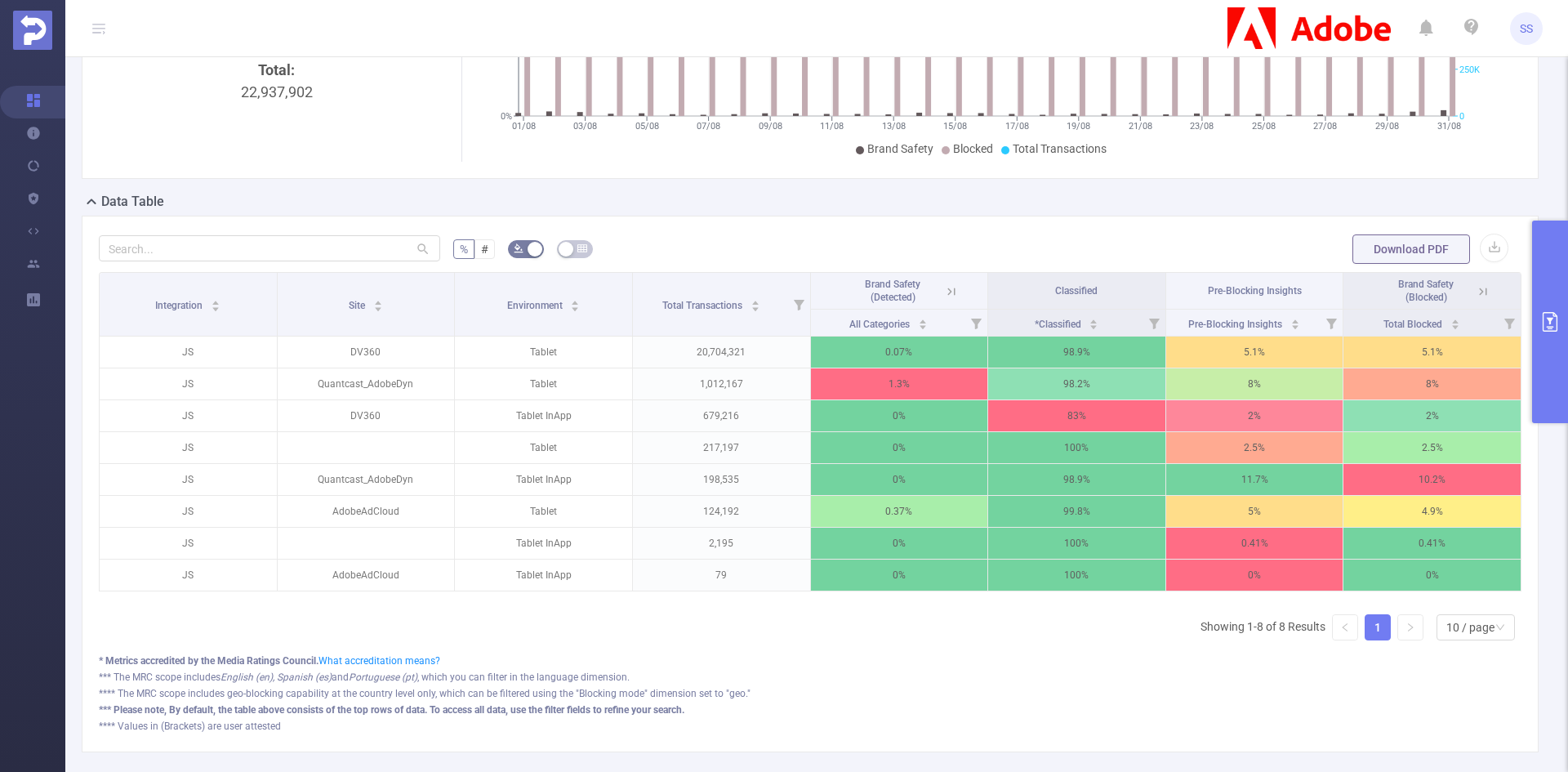
click at [1478, 288] on icon at bounding box center [1482, 291] width 14 height 14
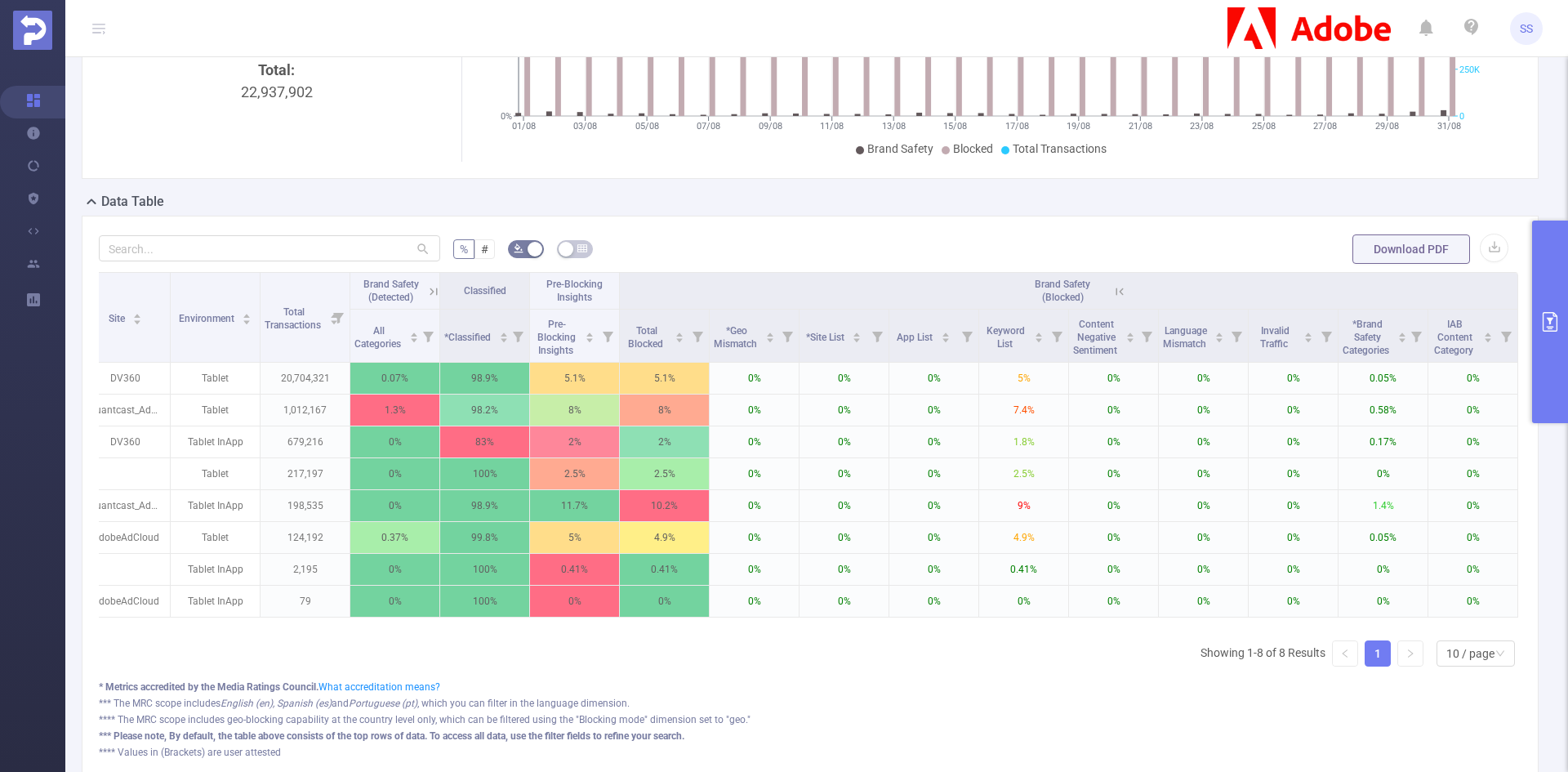
scroll to position [0, 0]
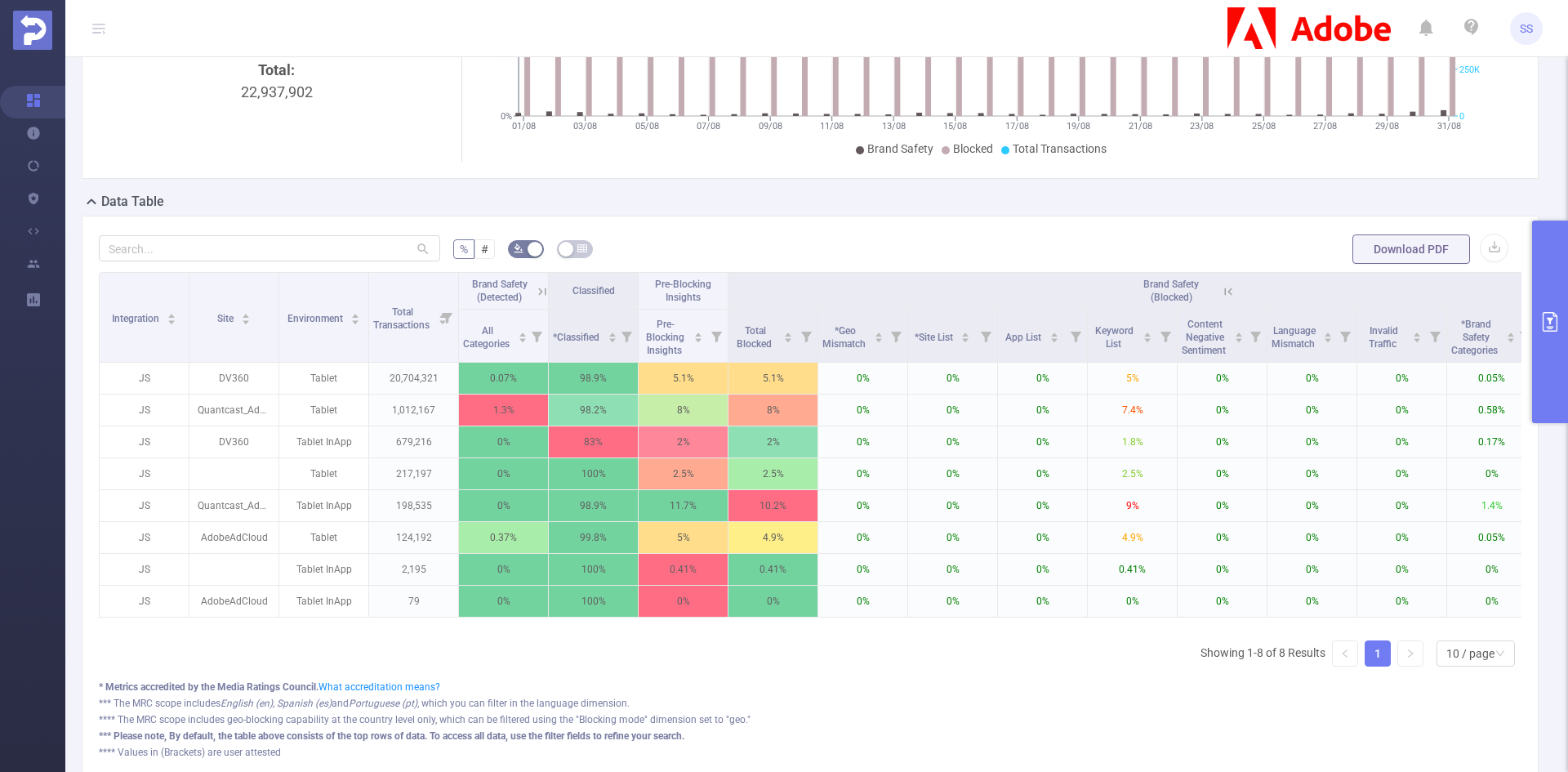
click at [1223, 288] on icon at bounding box center [1228, 291] width 14 height 14
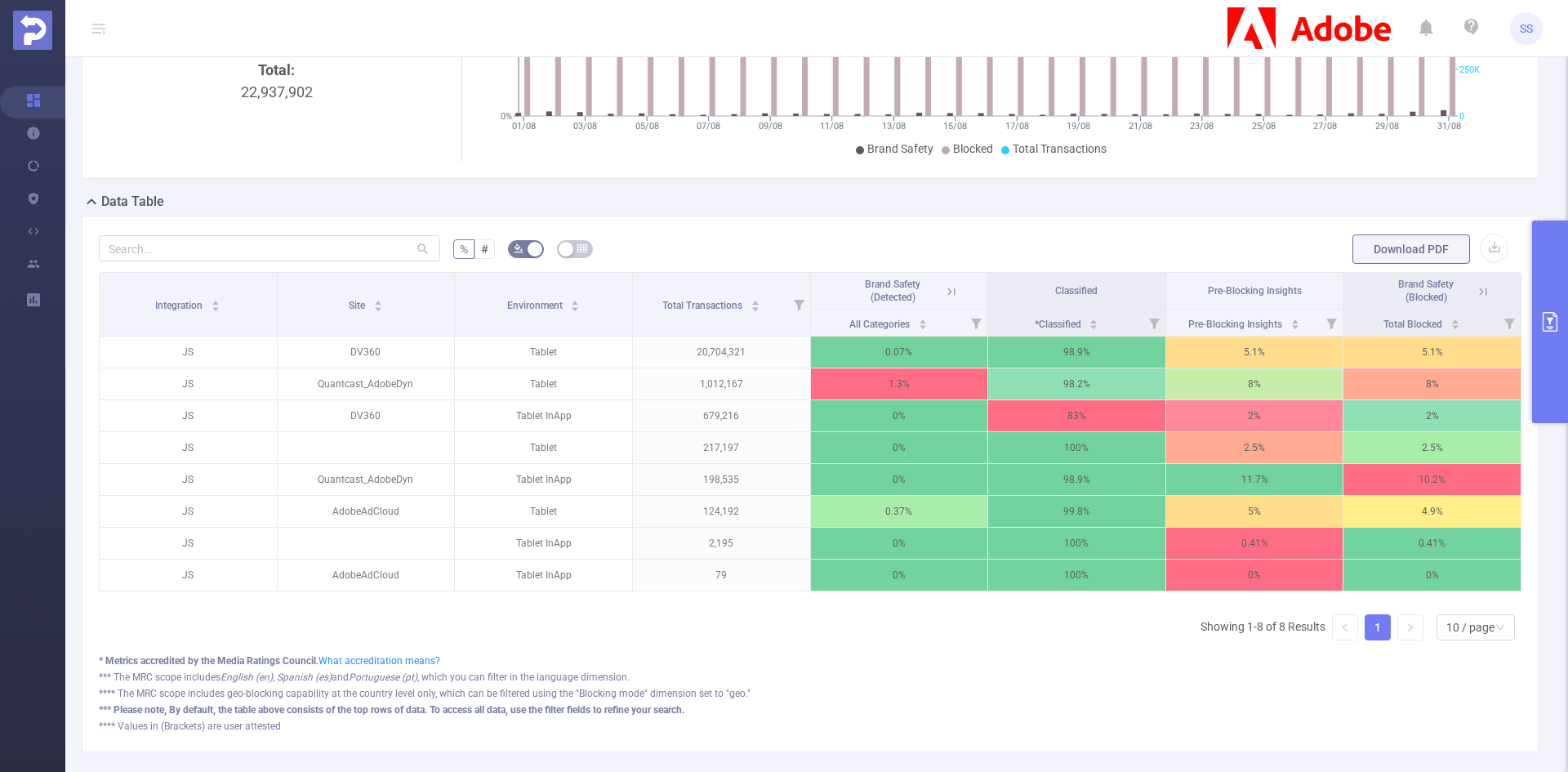
click at [1476, 286] on icon at bounding box center [1482, 291] width 14 height 14
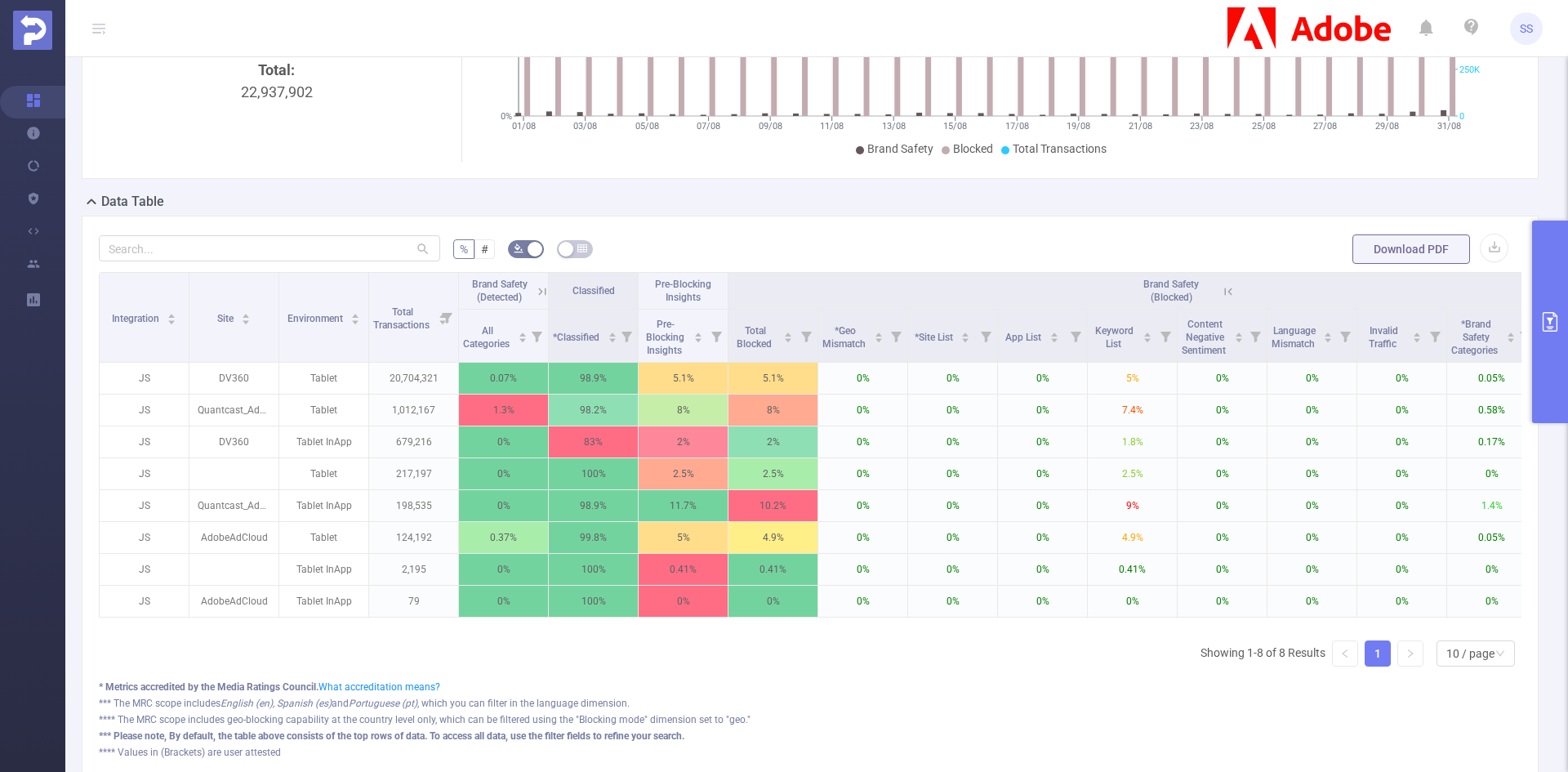
click at [1235, 285] on icon at bounding box center [1228, 291] width 14 height 14
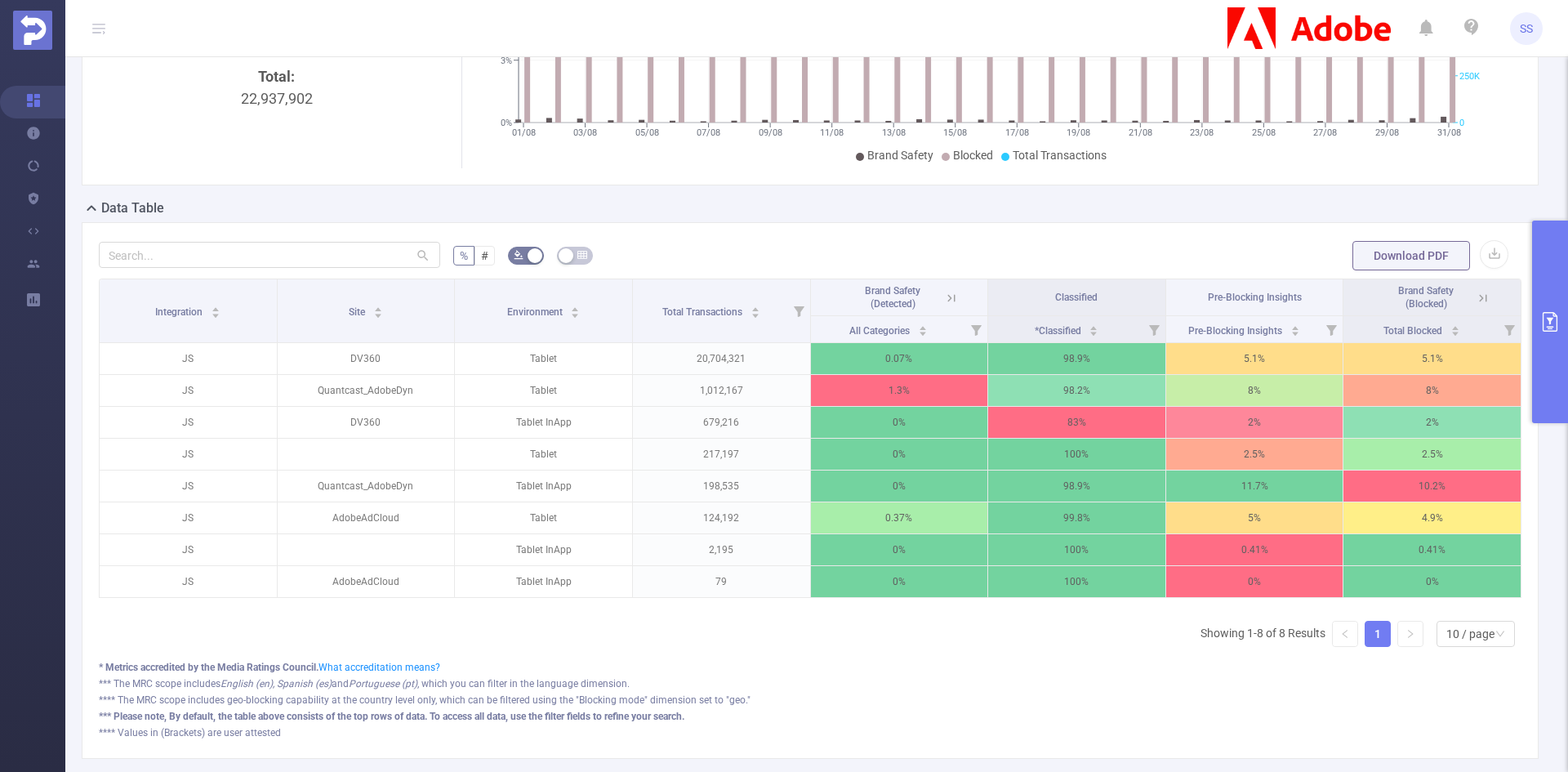
scroll to position [245, 0]
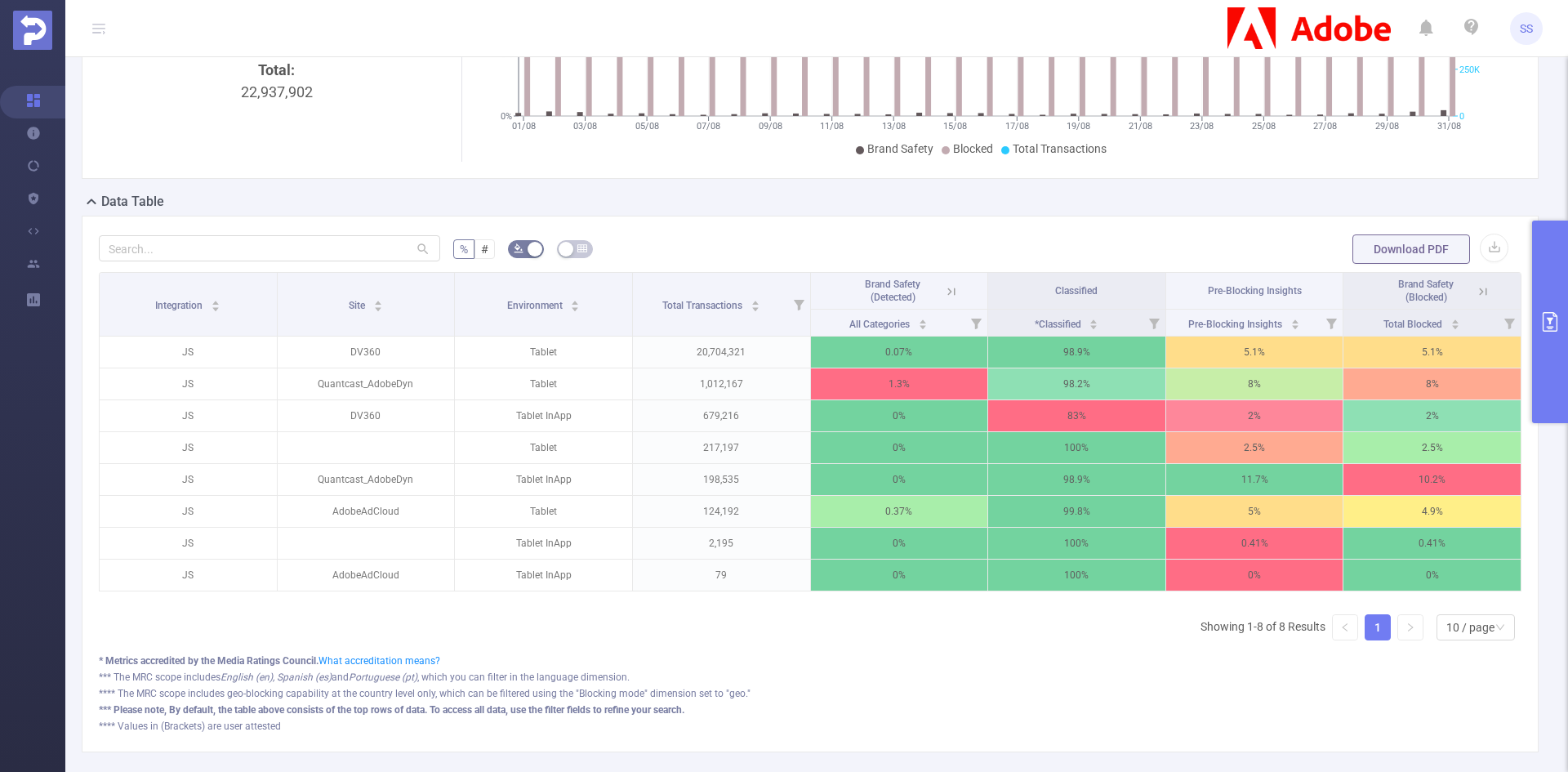
click at [1567, 331] on button "primary" at bounding box center [1550, 321] width 36 height 202
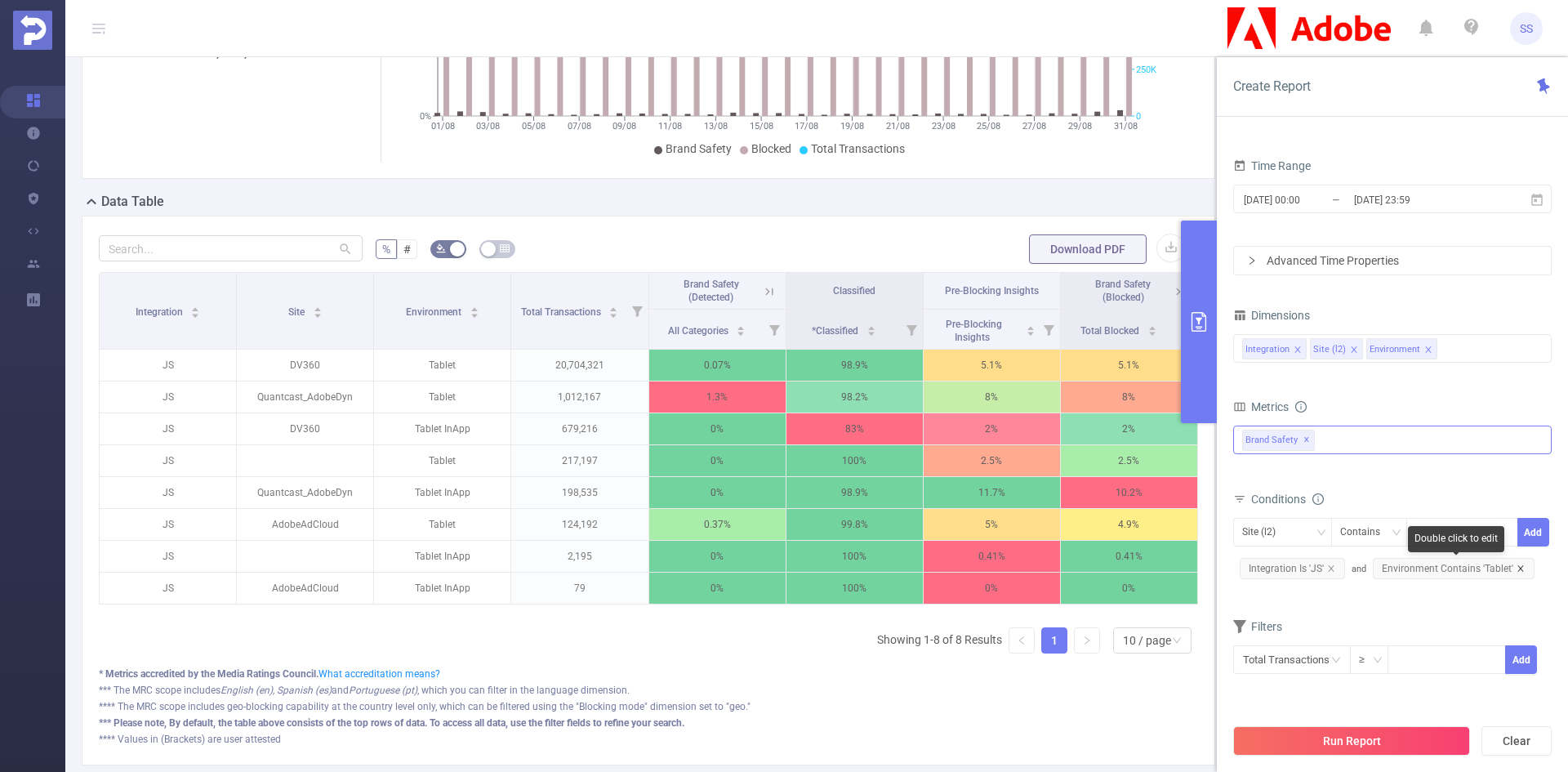
click at [1518, 568] on icon "icon: close" at bounding box center [1520, 568] width 6 height 6
click at [1352, 748] on button "Run Report" at bounding box center [1352, 740] width 237 height 29
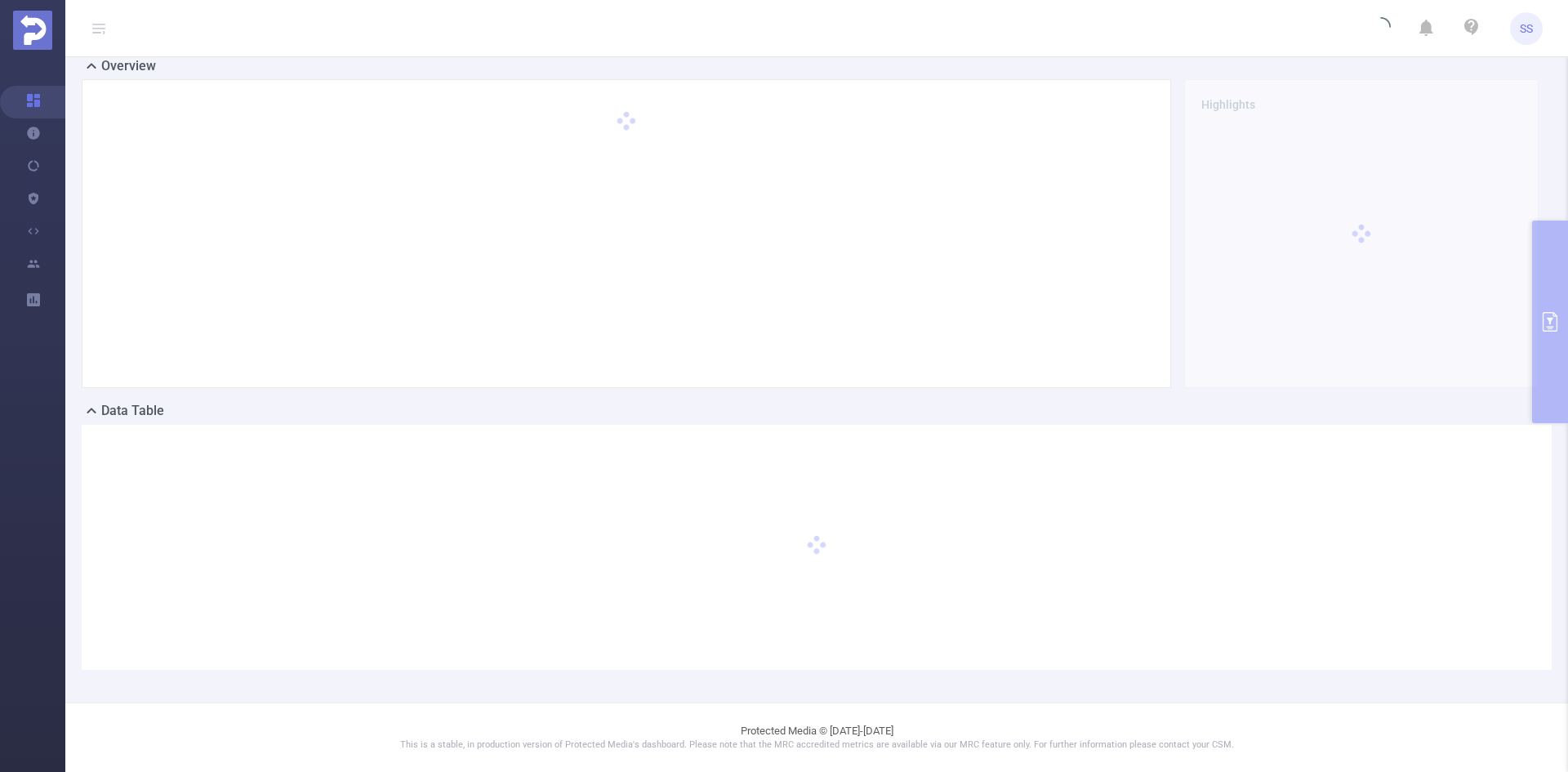
scroll to position [36, 0]
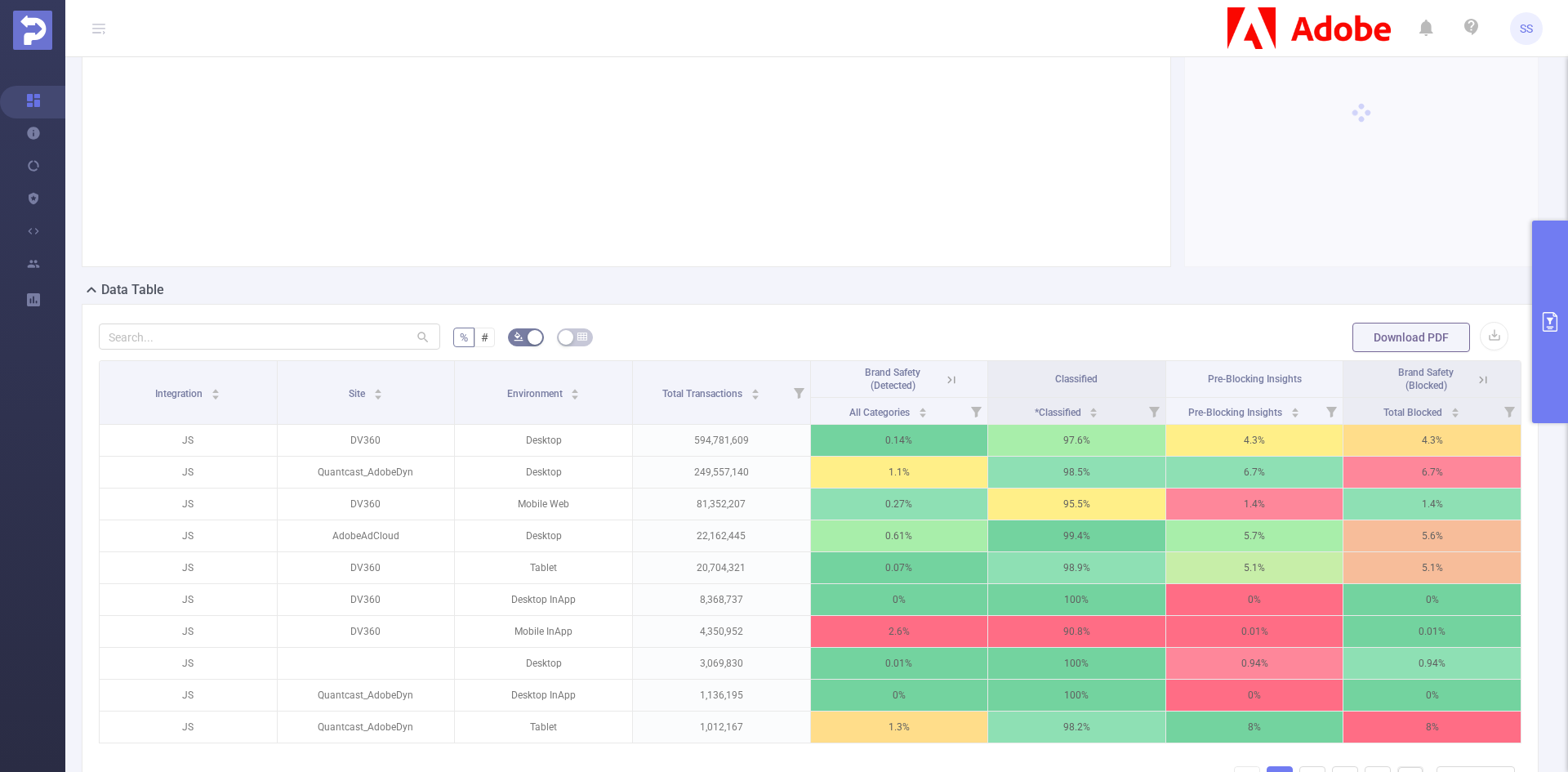
scroll to position [281, 0]
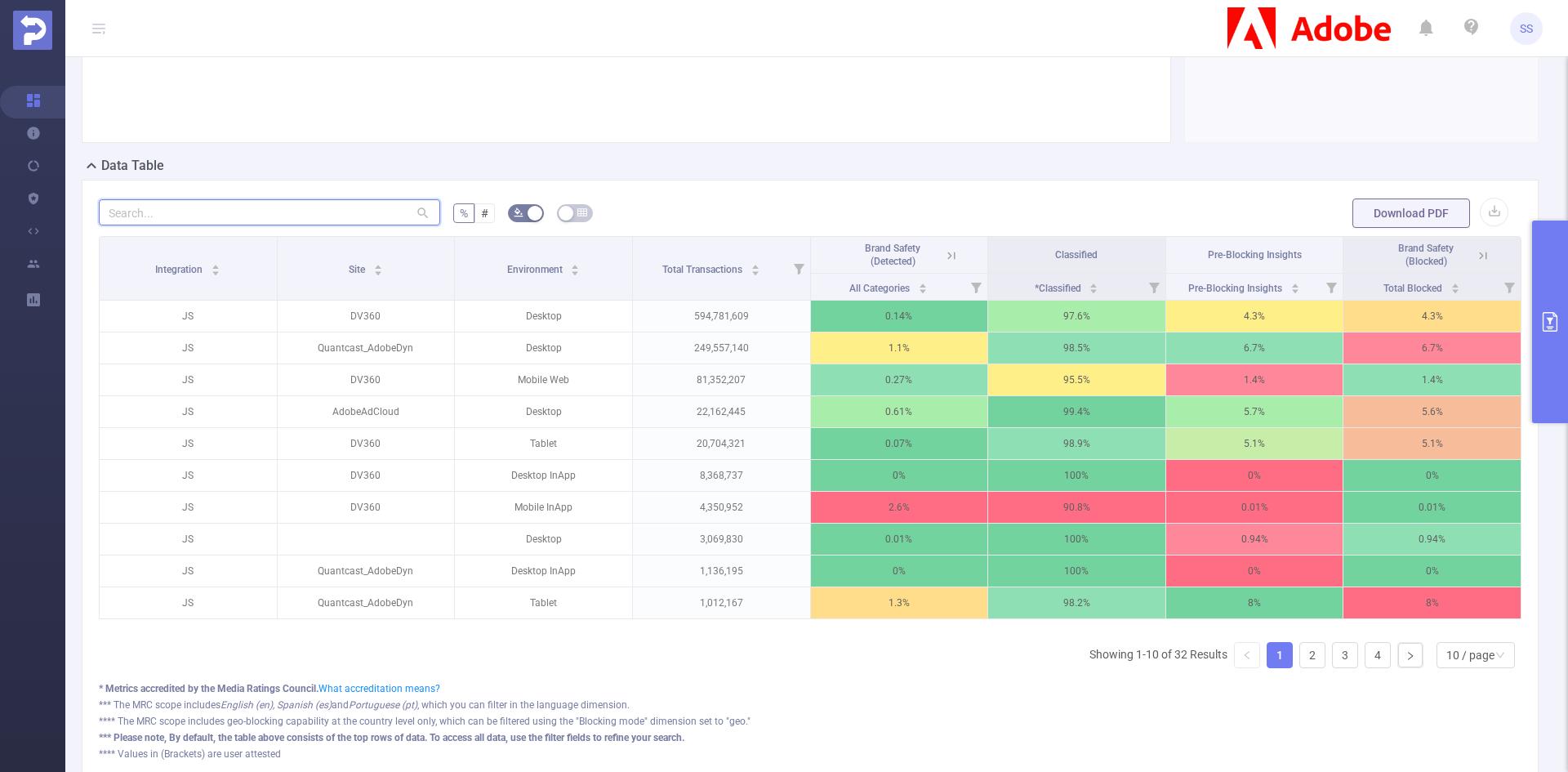
click at [274, 207] on input "text" at bounding box center [270, 212] width 341 height 26
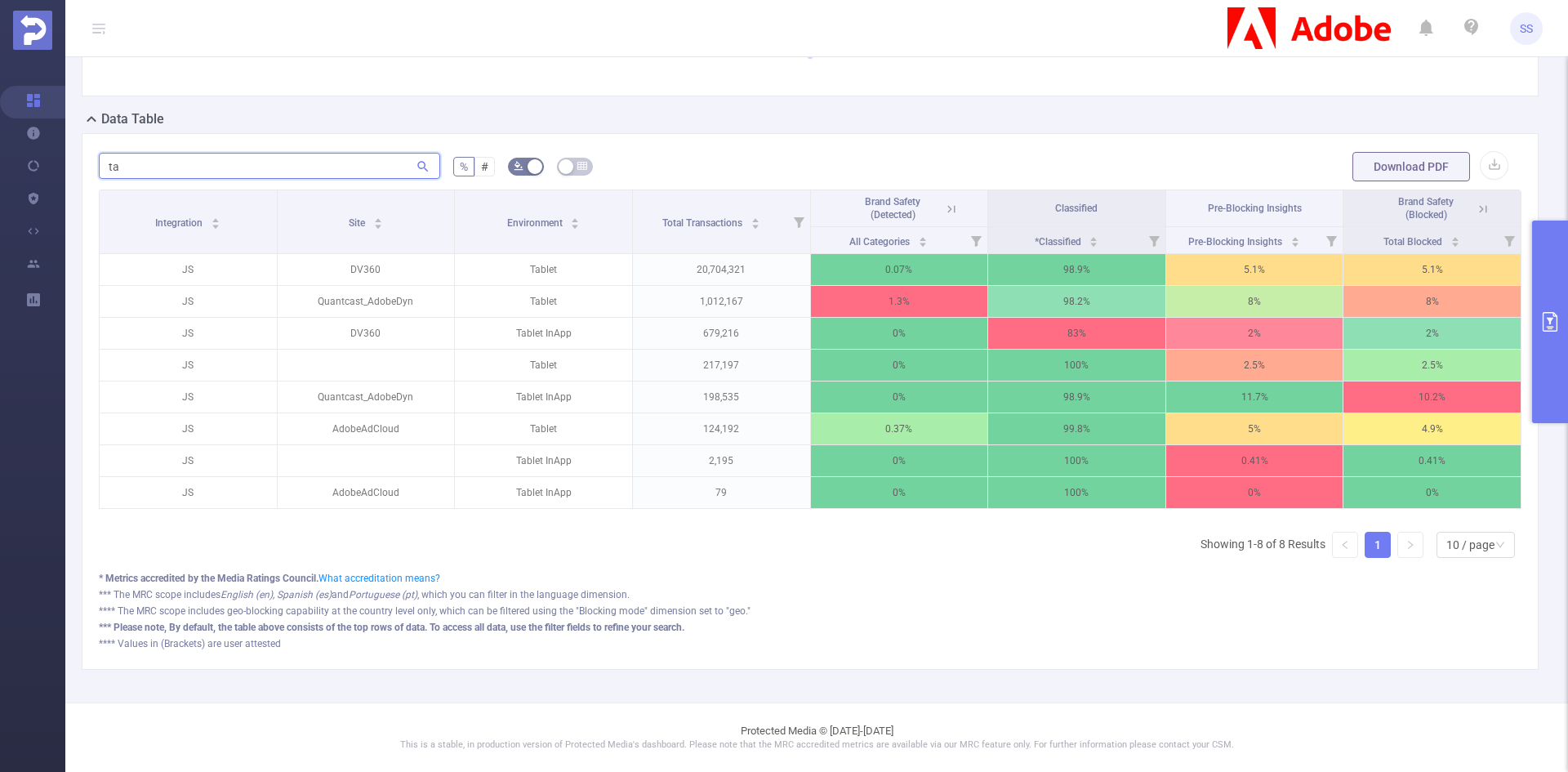
scroll to position [119, 0]
click at [1476, 202] on icon at bounding box center [1482, 208] width 14 height 14
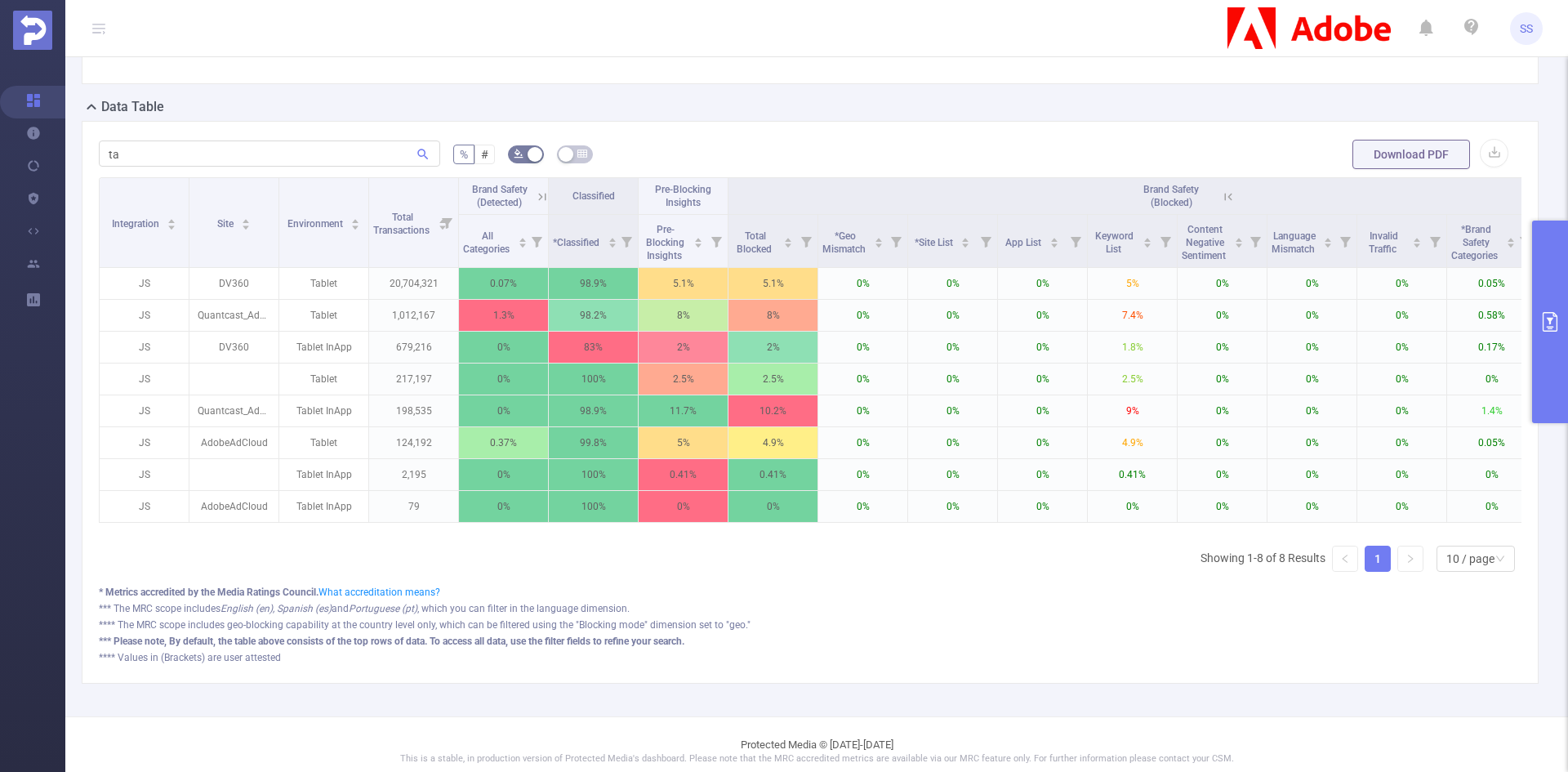
click at [1234, 200] on icon at bounding box center [1228, 196] width 14 height 14
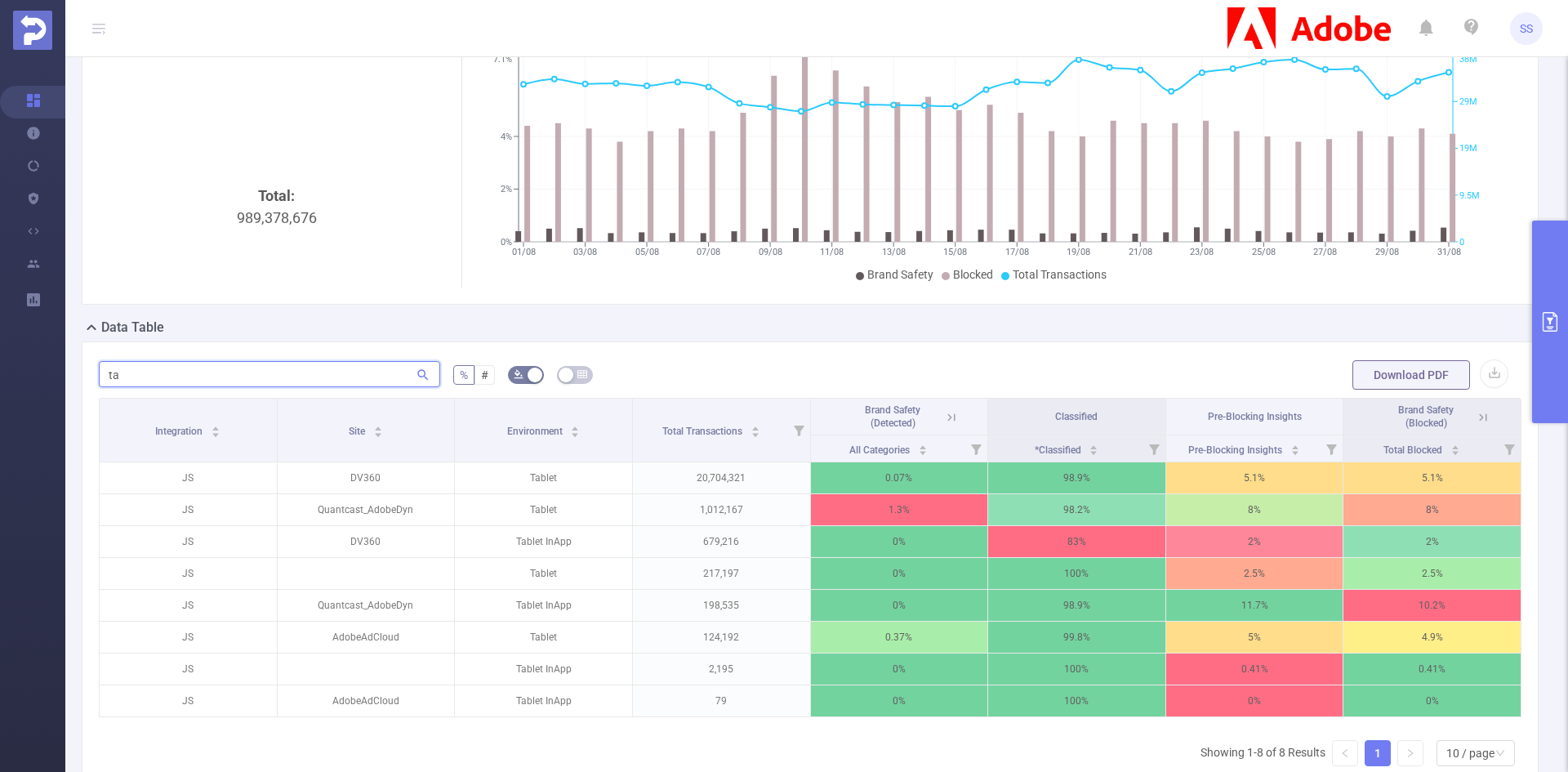
click at [208, 372] on input "ta" at bounding box center [270, 374] width 341 height 26
type input "t"
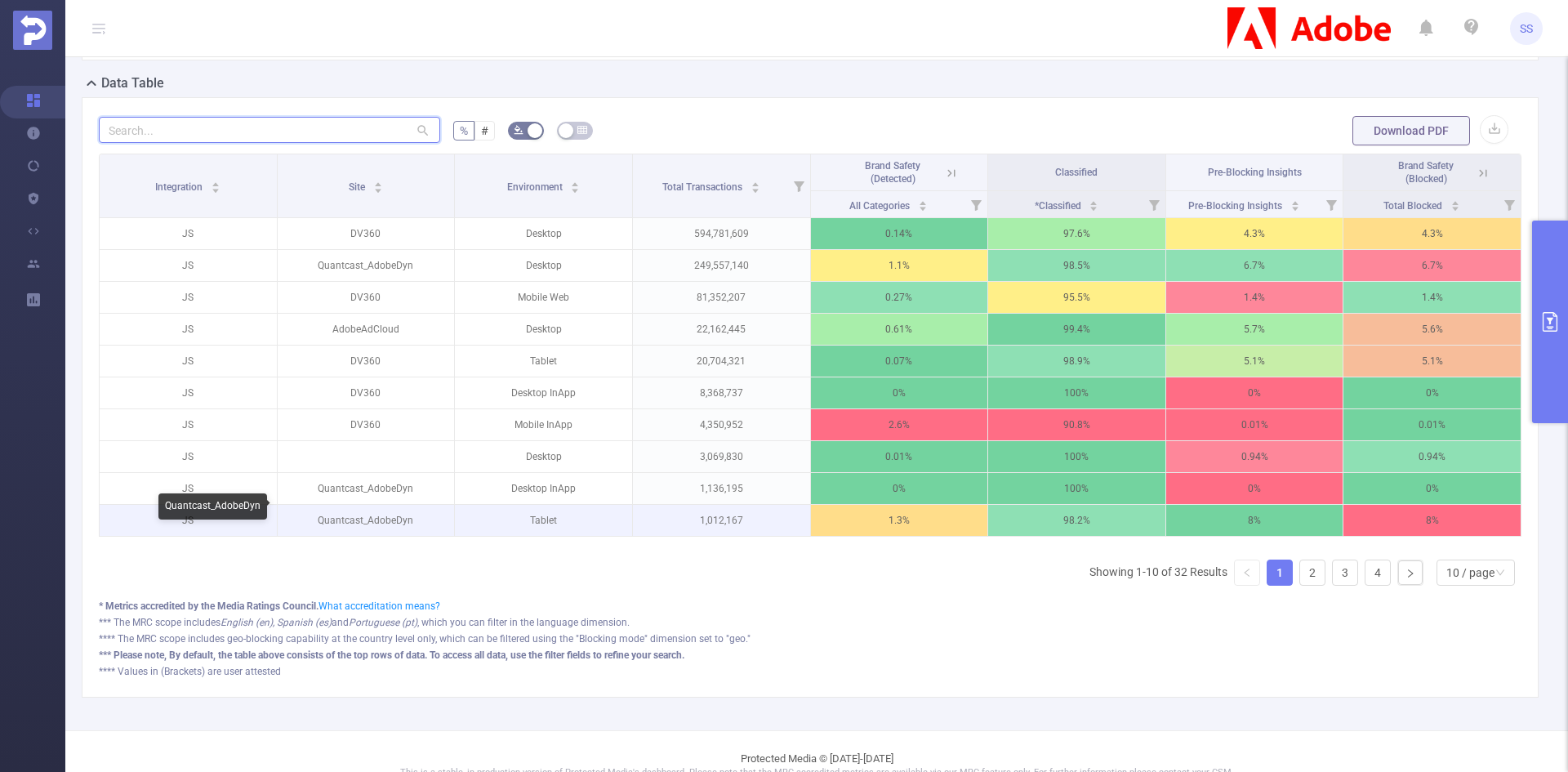
scroll to position [365, 0]
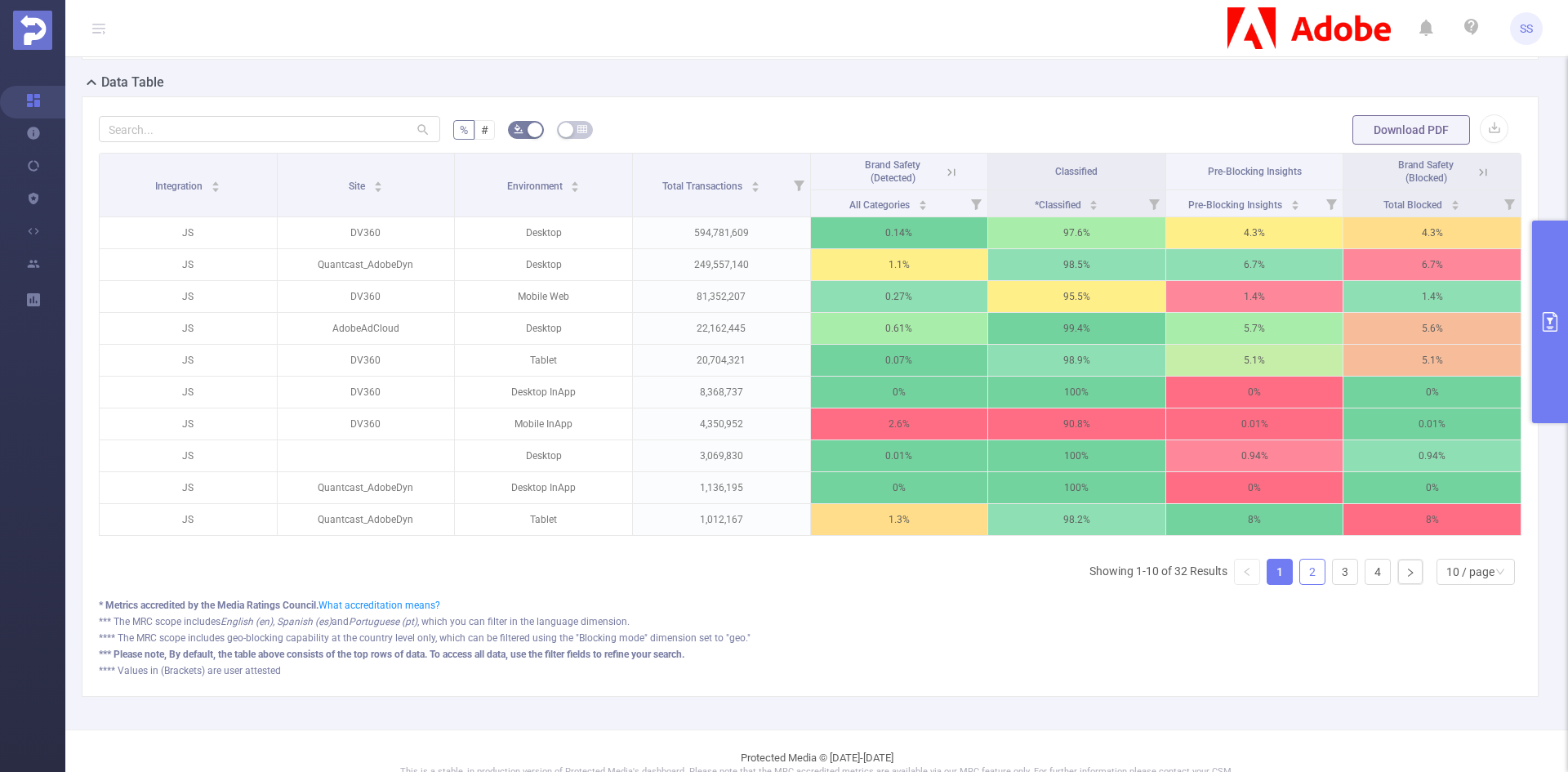
click at [1300, 584] on link "2" at bounding box center [1312, 571] width 24 height 24
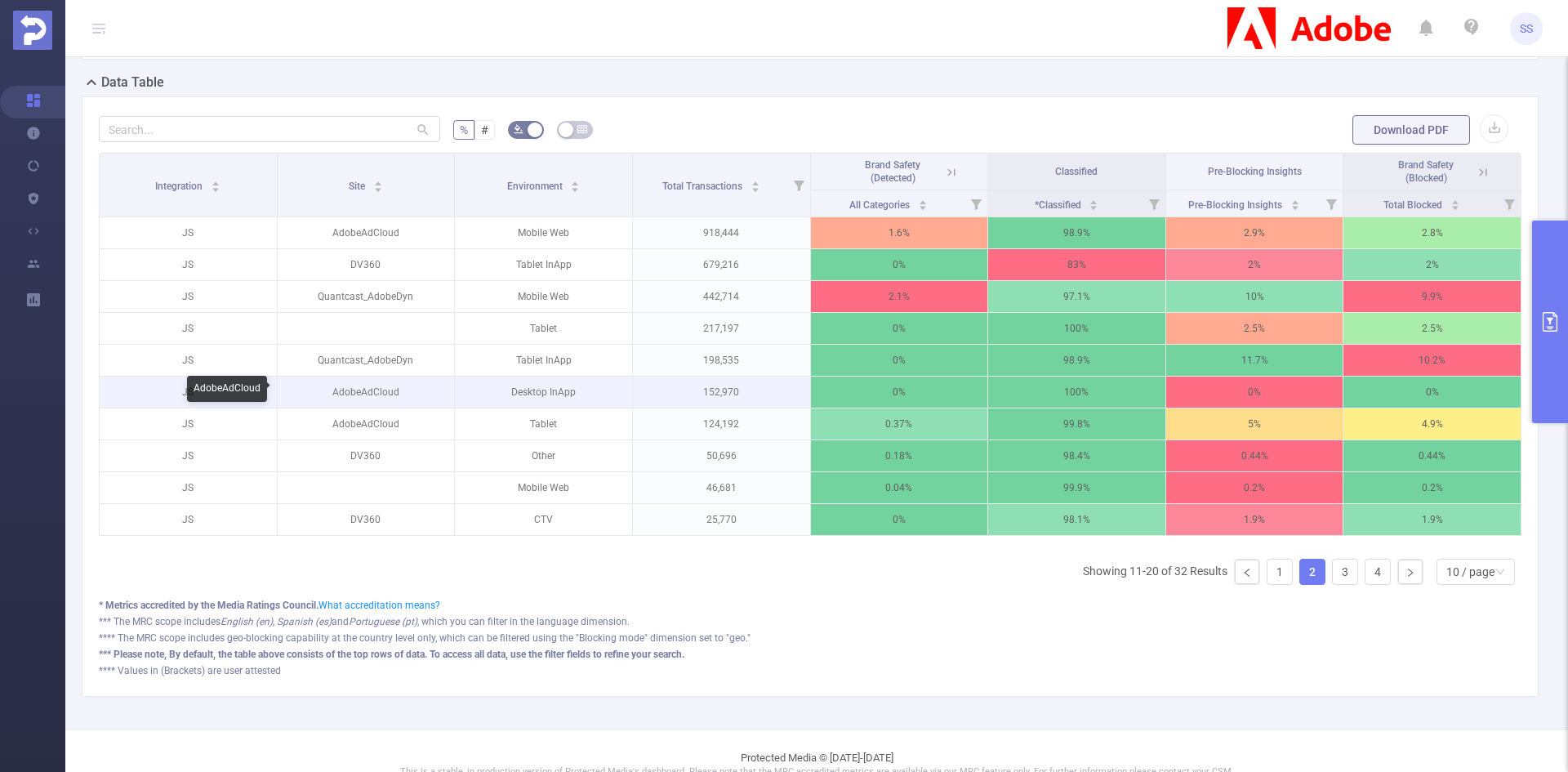
click at [364, 395] on p "AdobeAdCloud" at bounding box center [366, 391] width 177 height 31
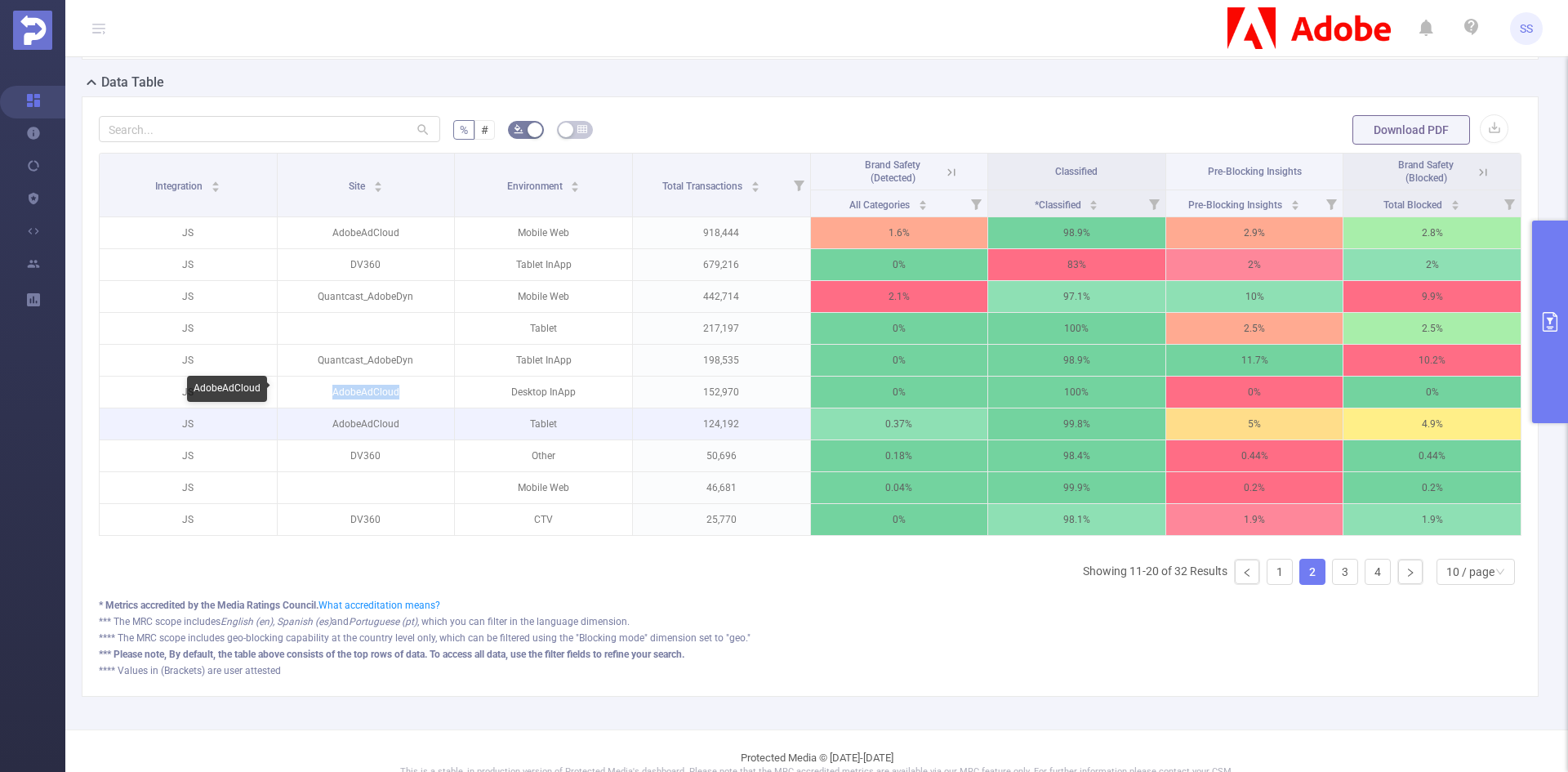
copy p "AdobeAdCloud"
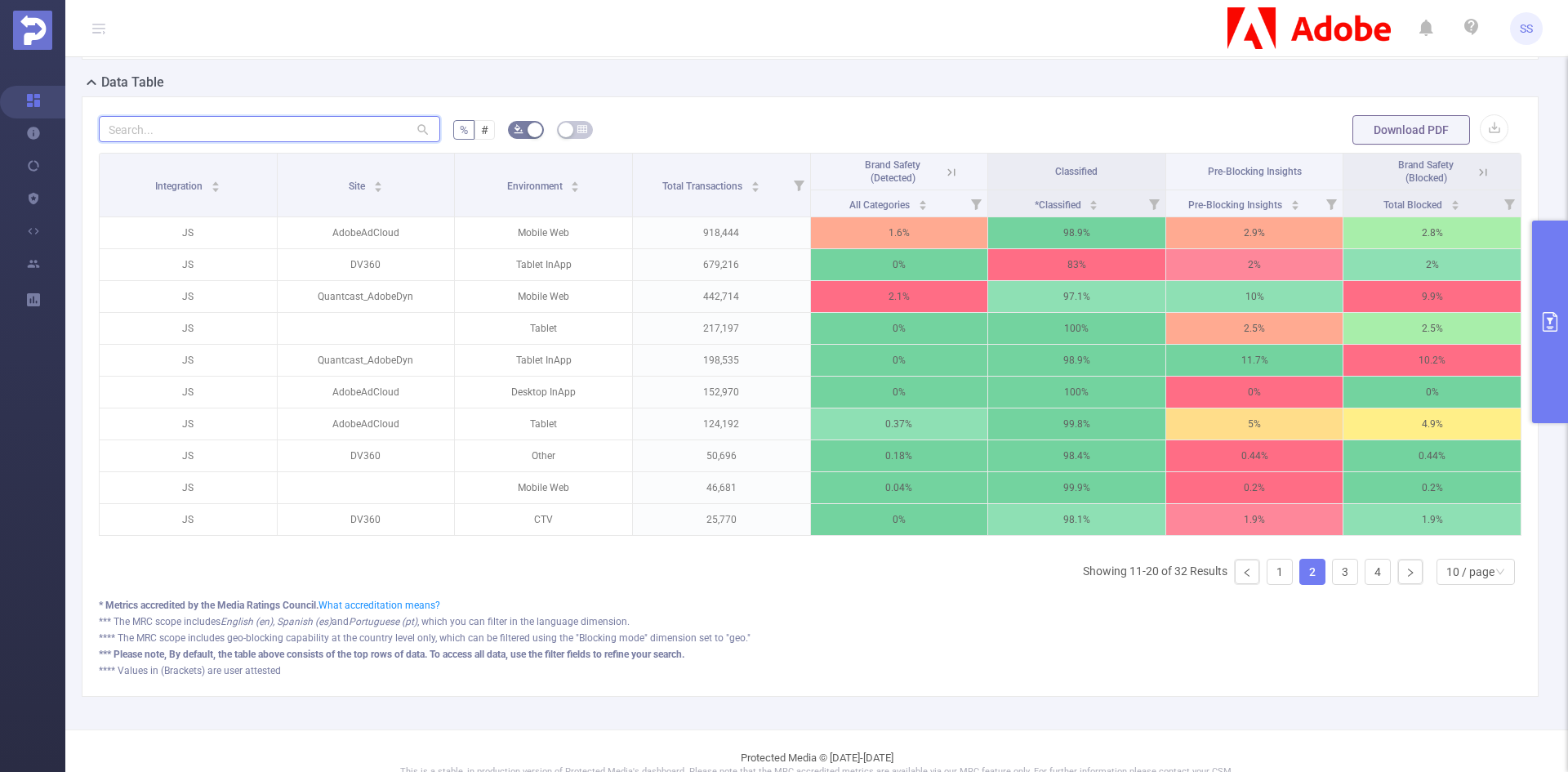
click at [298, 131] on input "text" at bounding box center [270, 129] width 341 height 26
paste input "adobeadcloud"
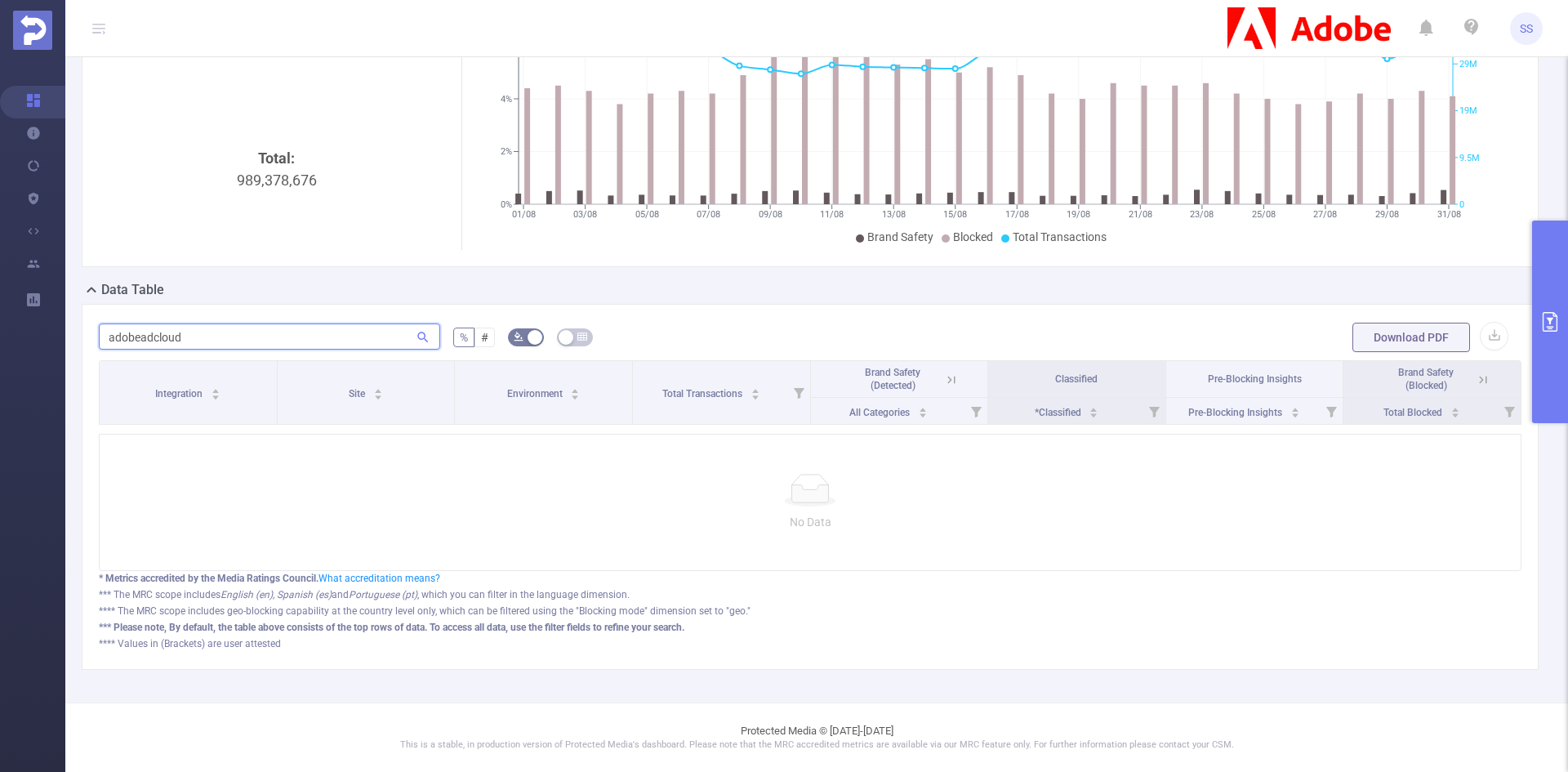
type input "adobeadcloud"
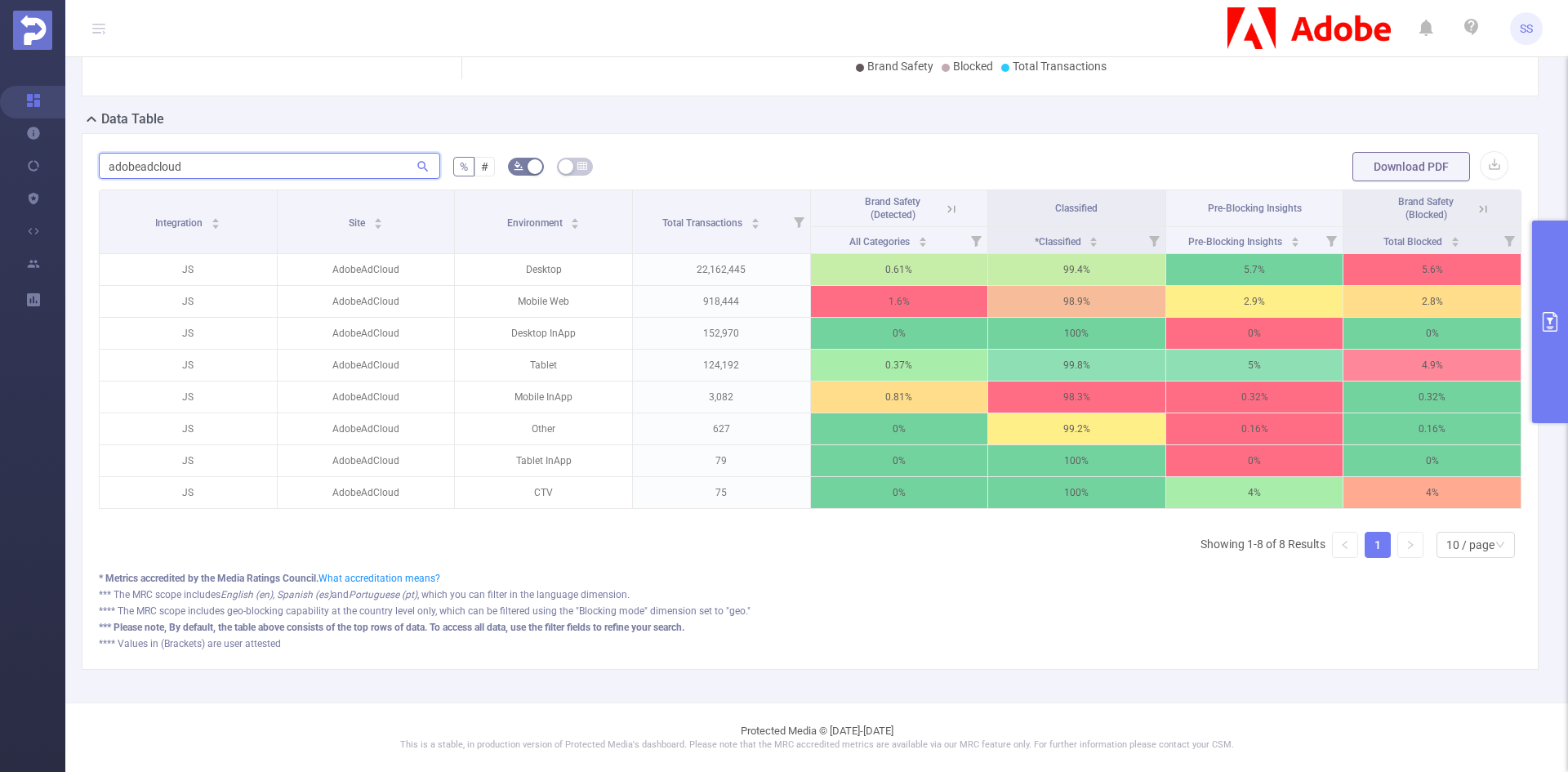
click at [282, 155] on input "adobeadcloud" at bounding box center [270, 165] width 341 height 26
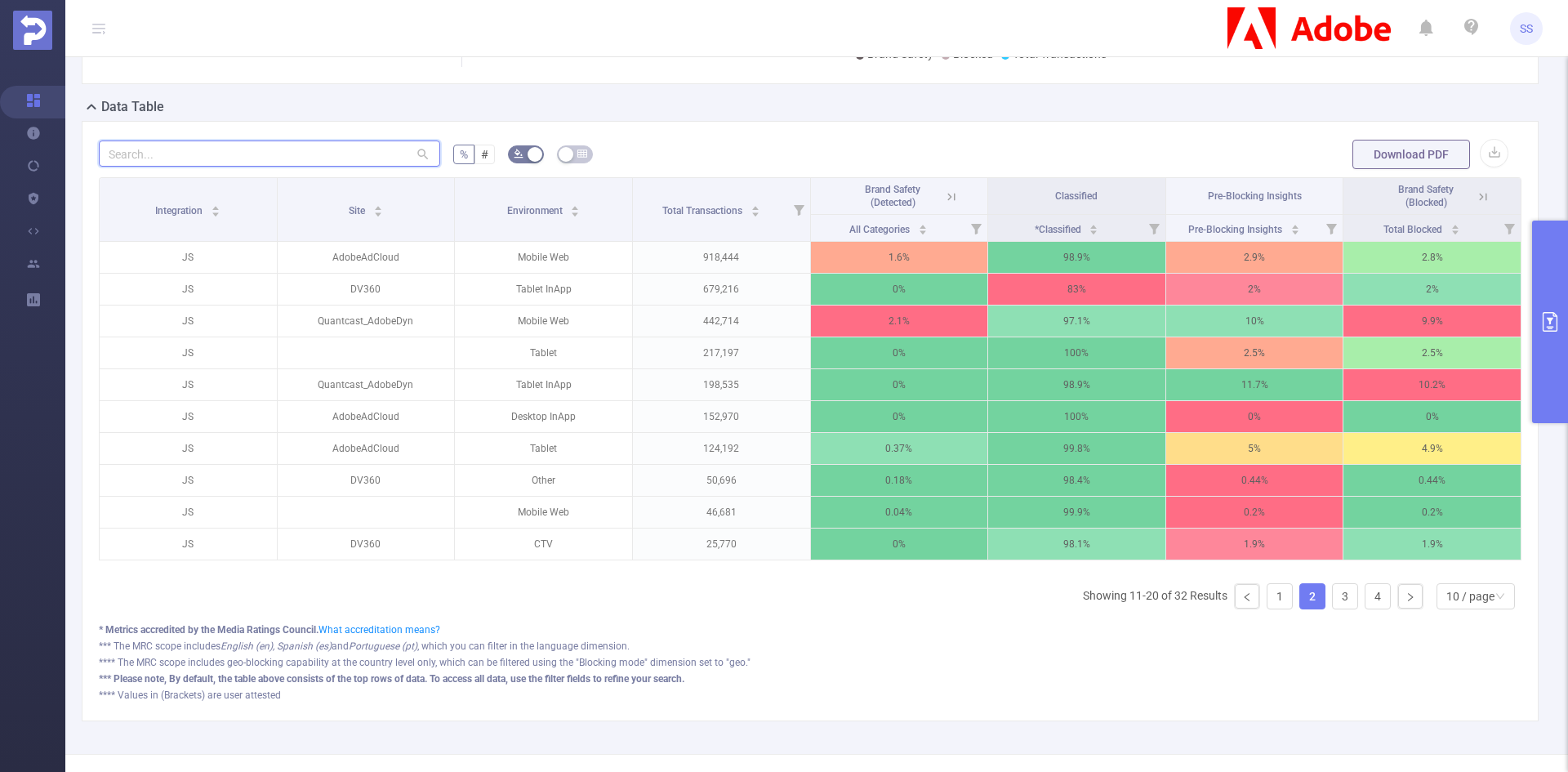
scroll to position [365, 0]
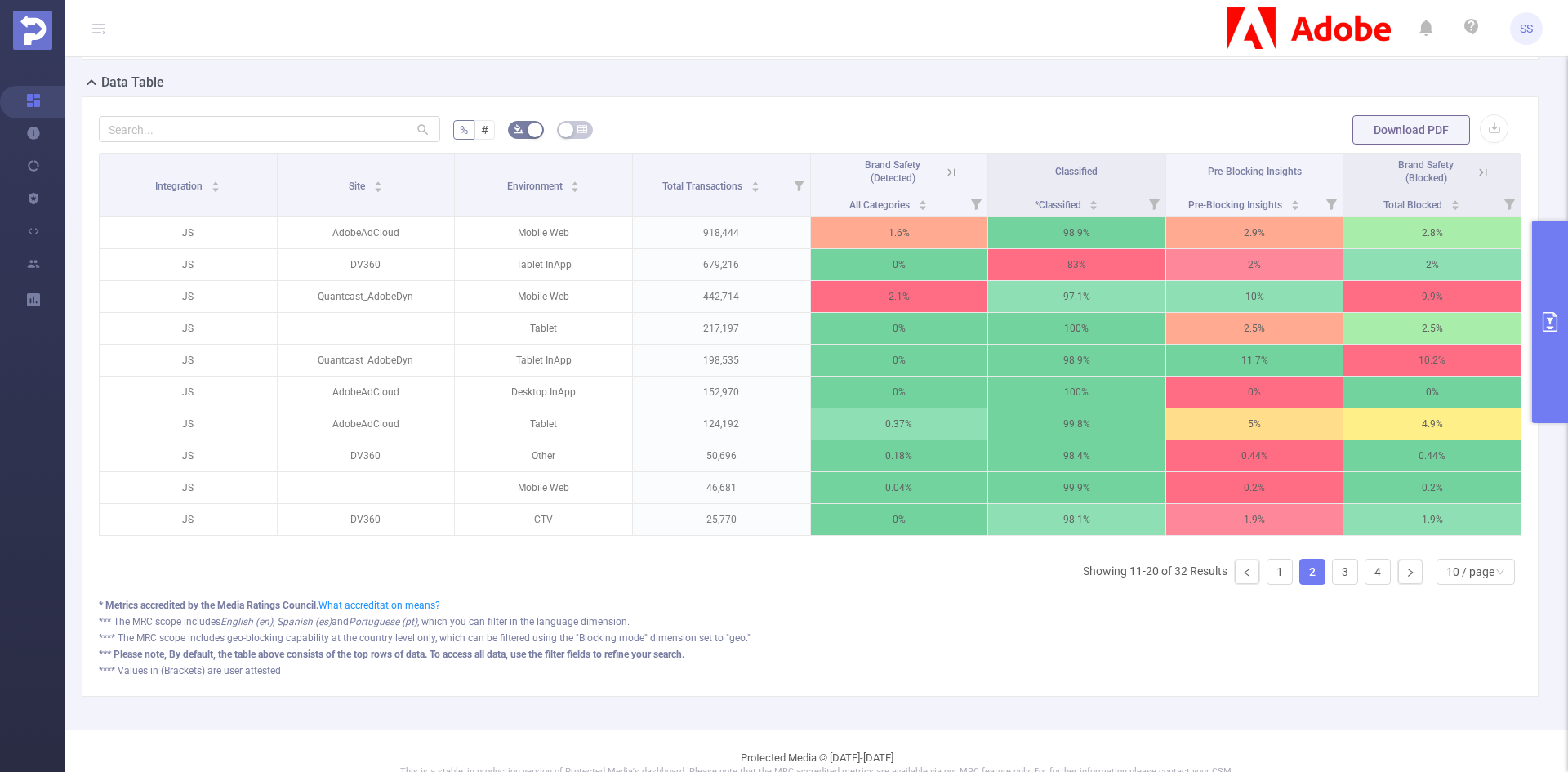
click at [908, 586] on div "Integration Site Environment Total Transactions Brand Safety (Detected) Classif…" at bounding box center [810, 375] width 1423 height 445
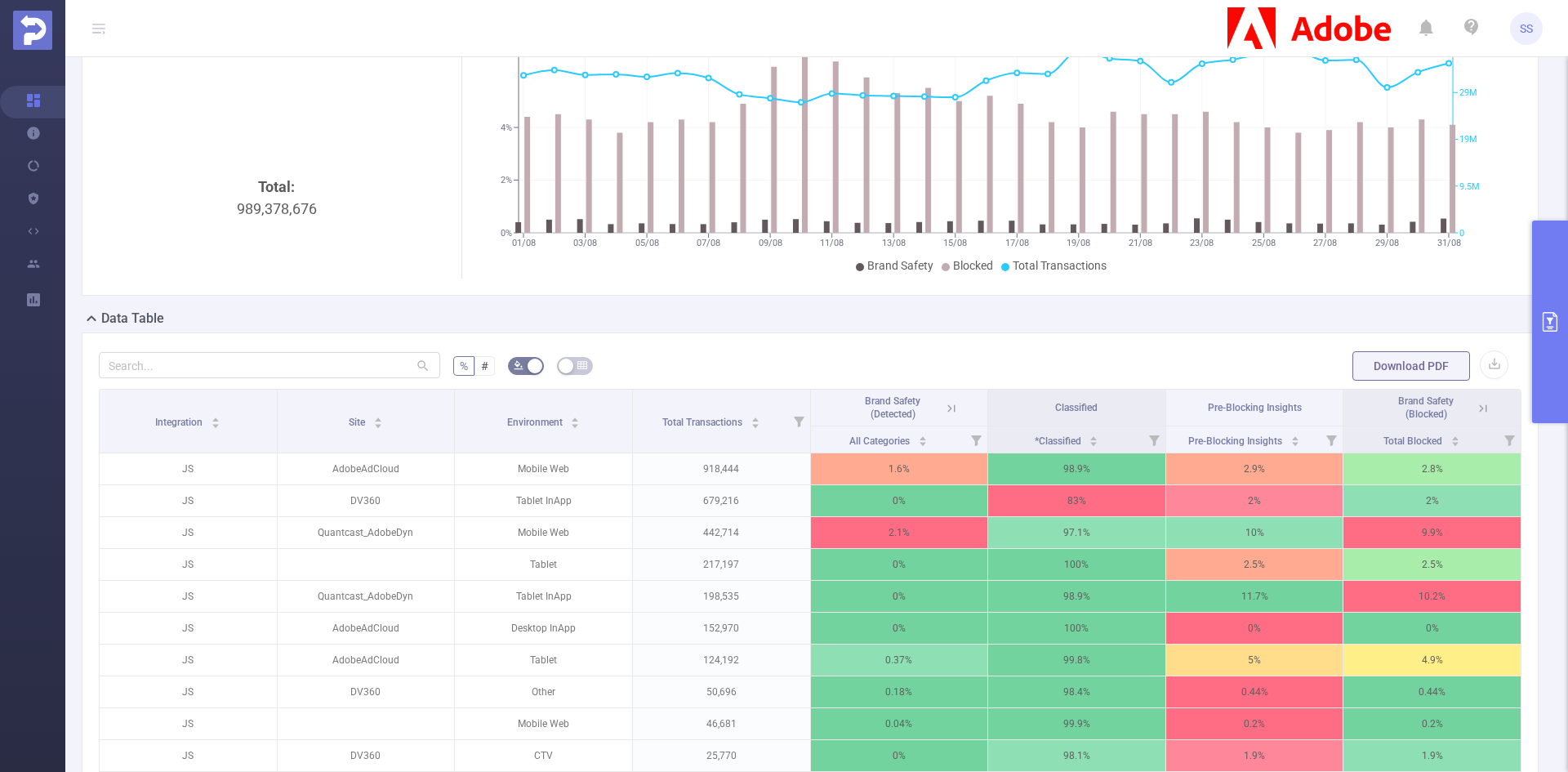
scroll to position [282, 0]
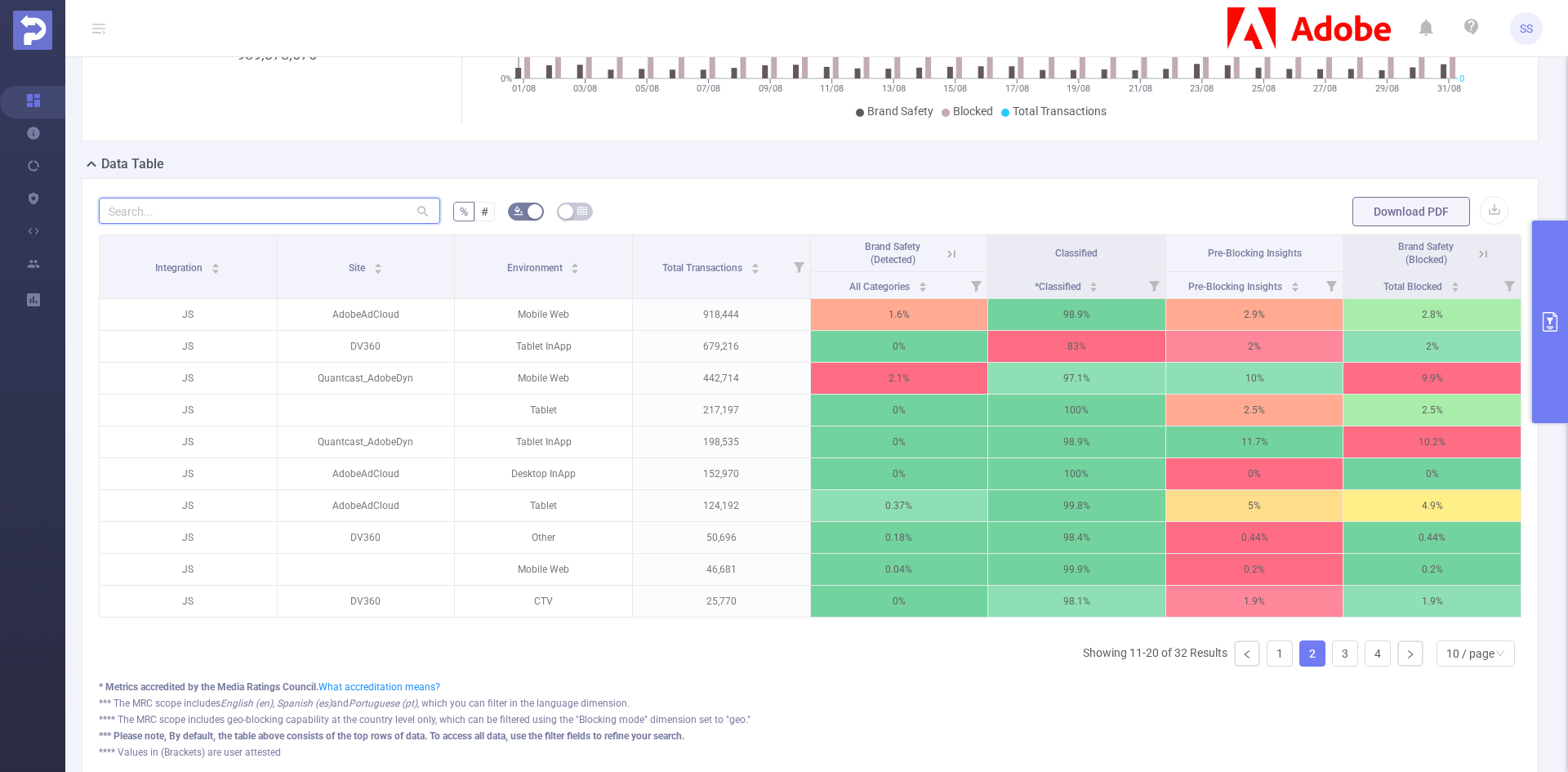
click at [360, 208] on input "text" at bounding box center [270, 210] width 341 height 26
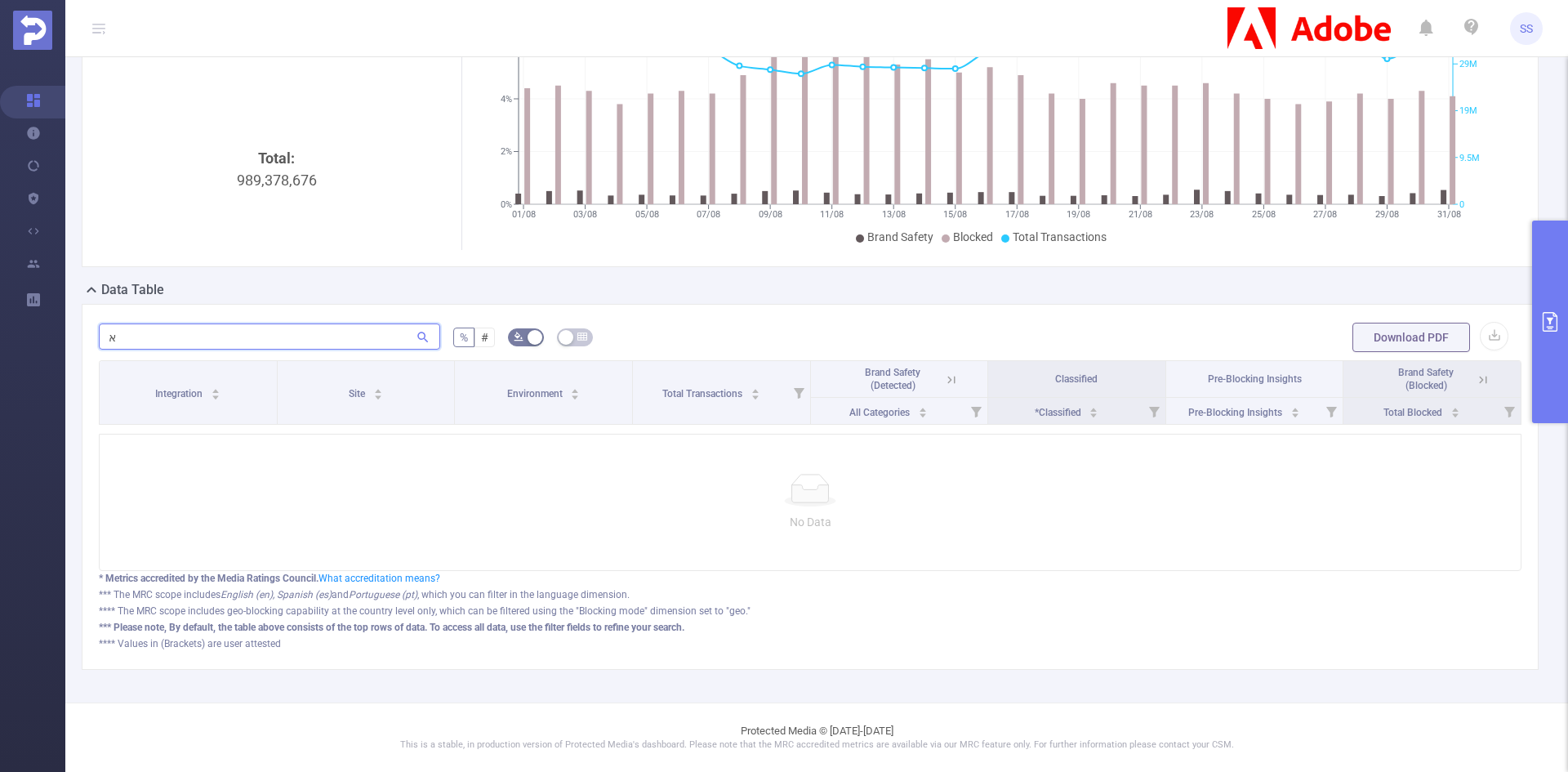
scroll to position [169, 0]
type input "א"
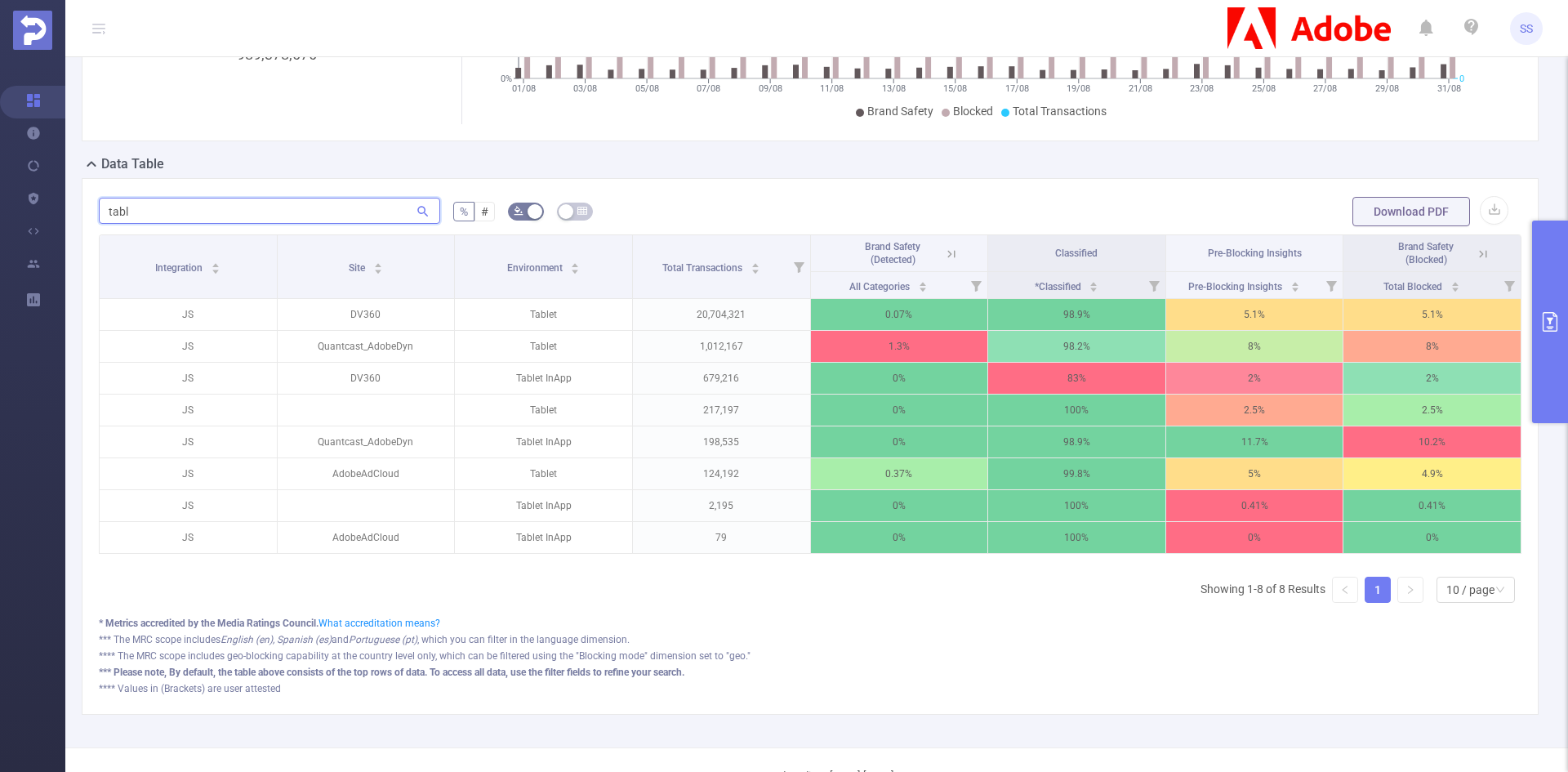
type input "tabl"
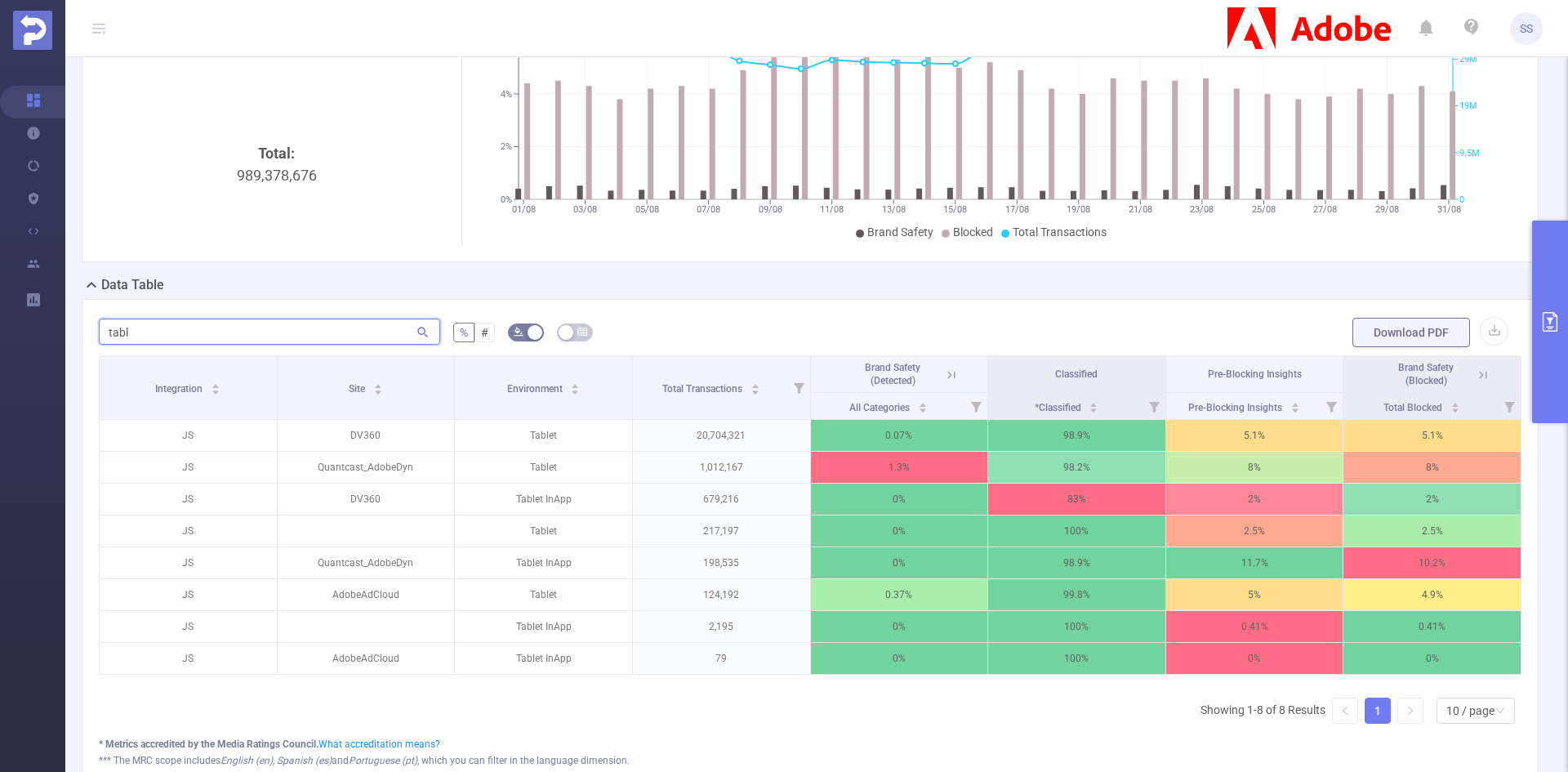
scroll to position [163, 0]
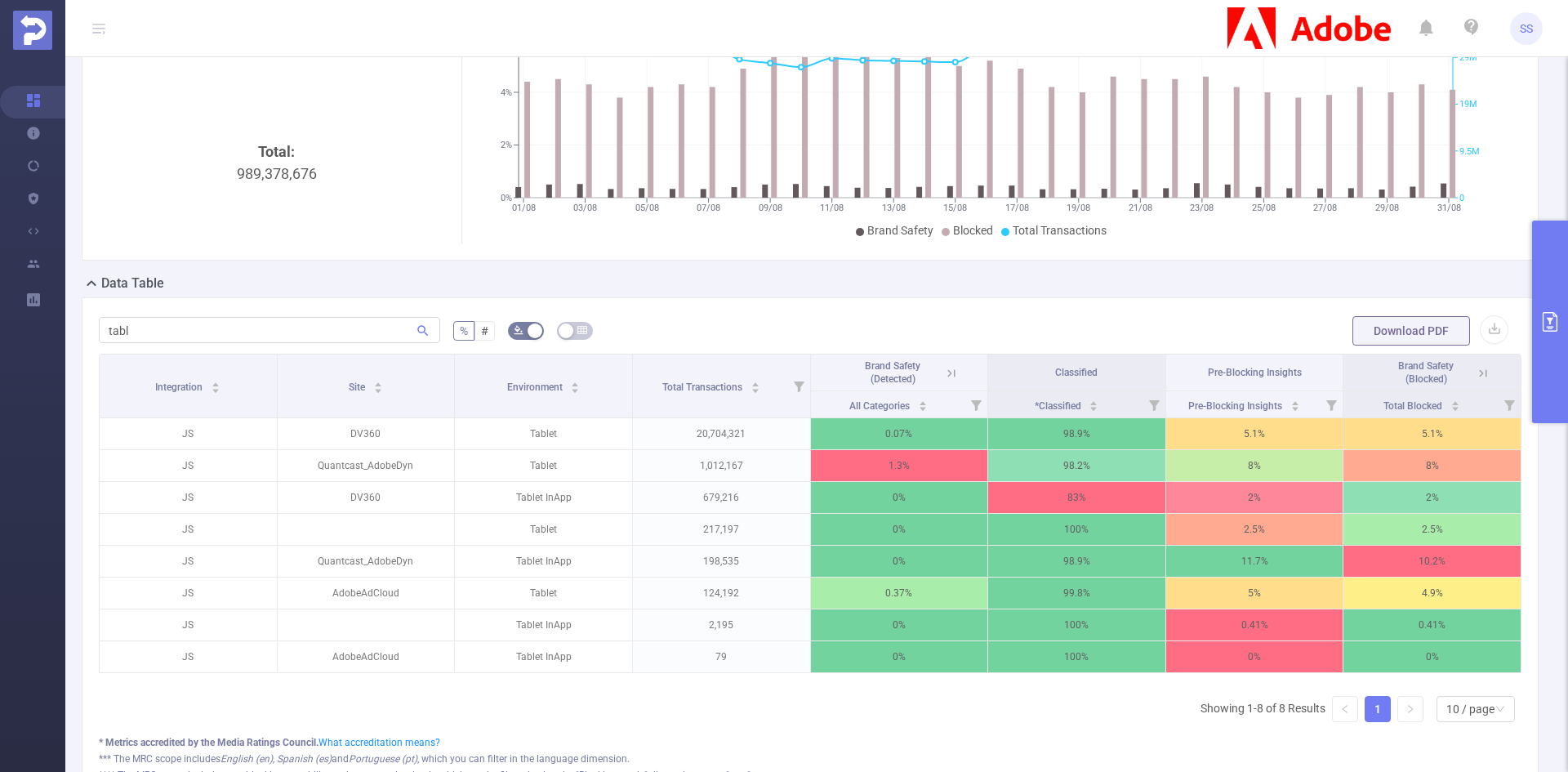
click at [1542, 339] on button "primary" at bounding box center [1550, 321] width 36 height 202
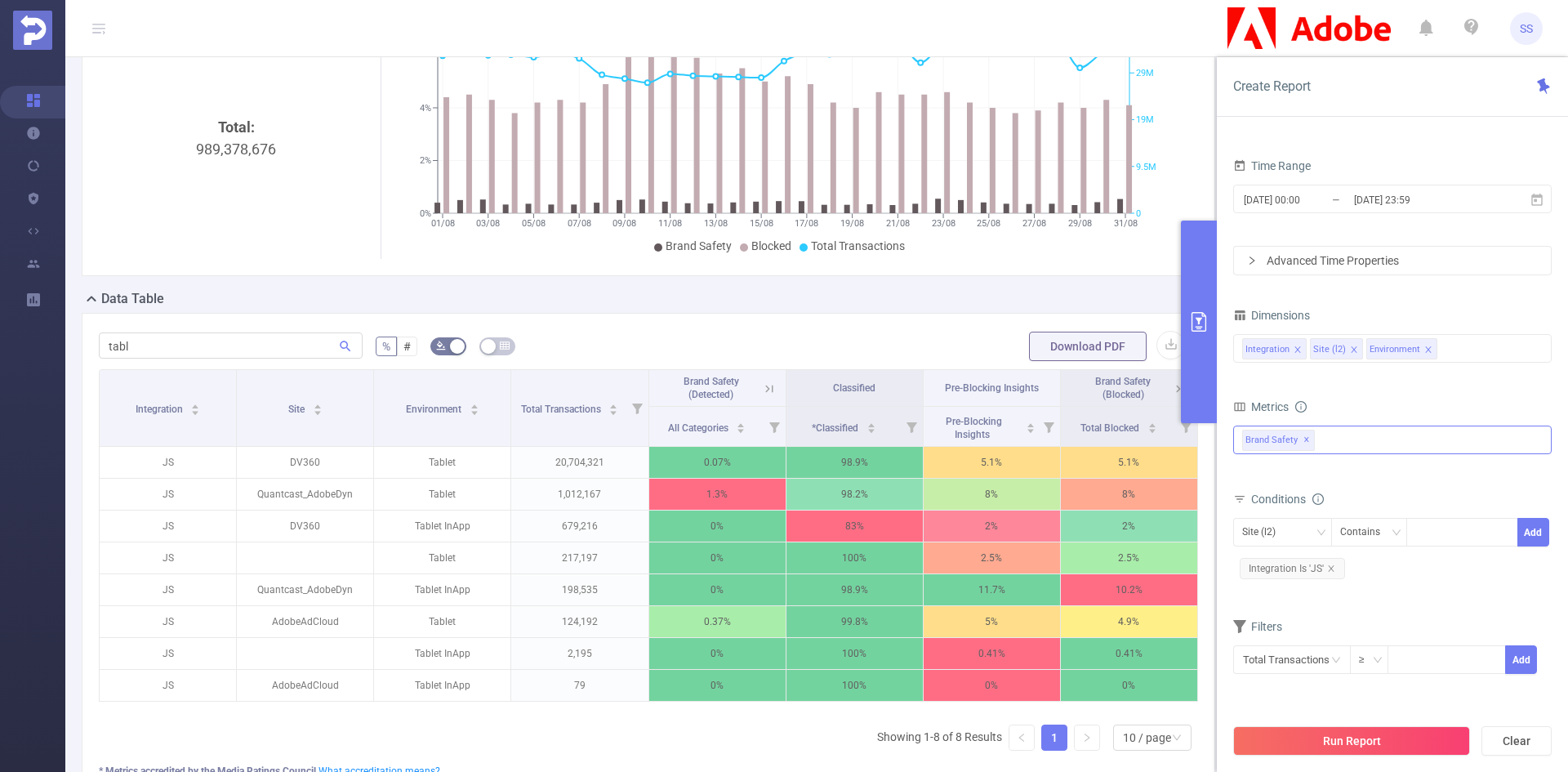
click at [1207, 311] on button "primary" at bounding box center [1198, 321] width 36 height 202
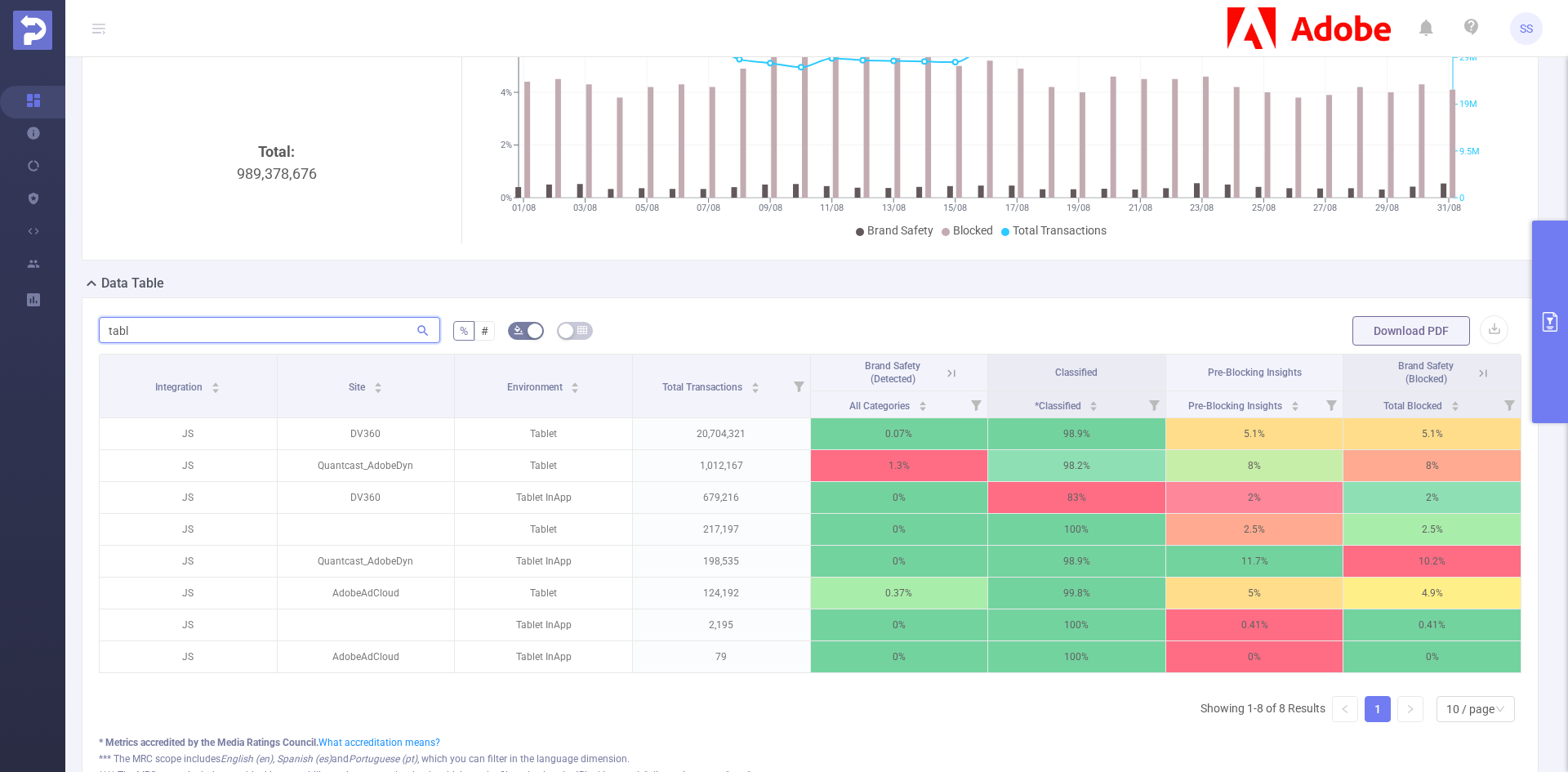
click at [255, 327] on input "tabl" at bounding box center [270, 329] width 341 height 26
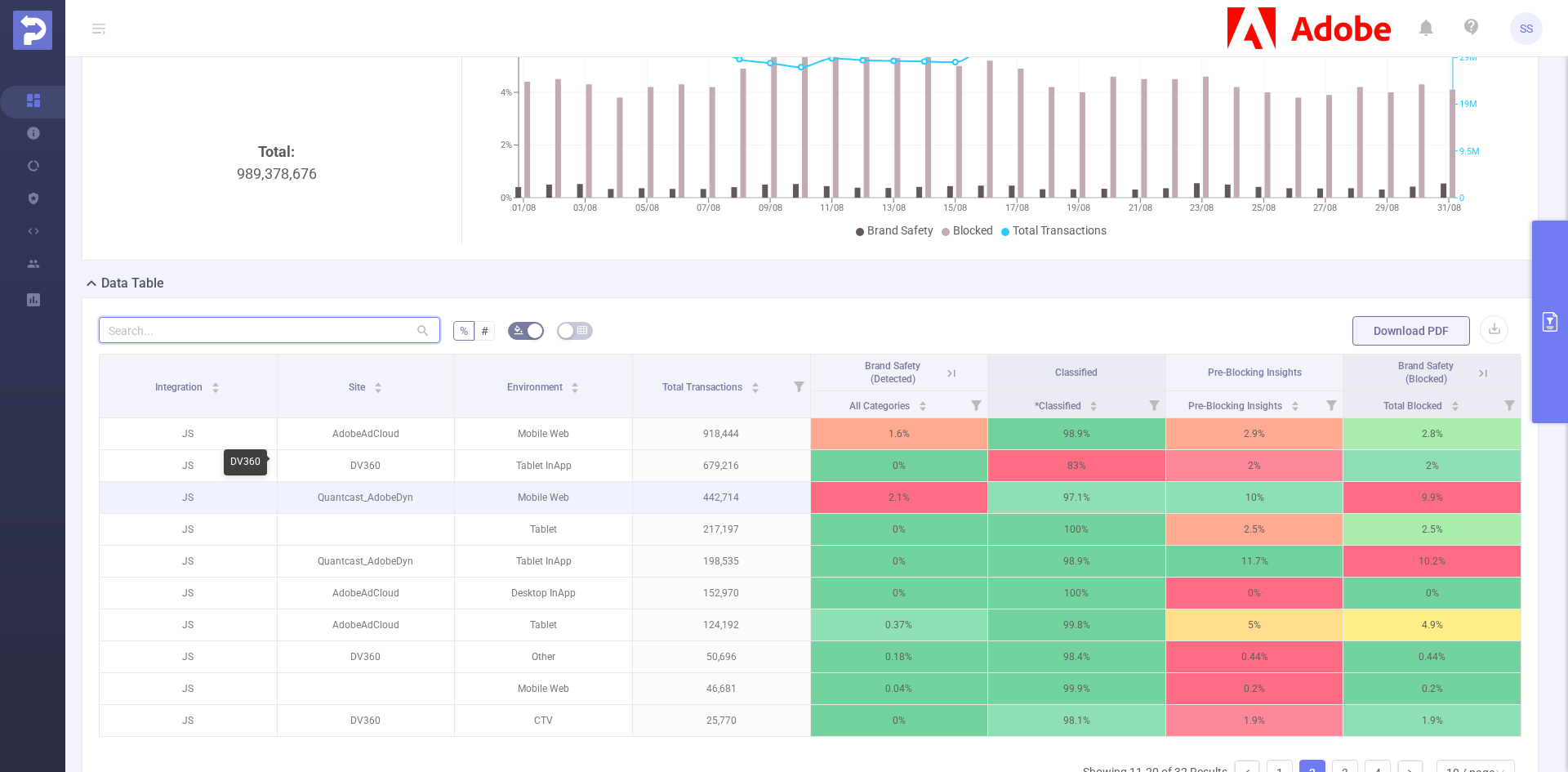
scroll to position [327, 0]
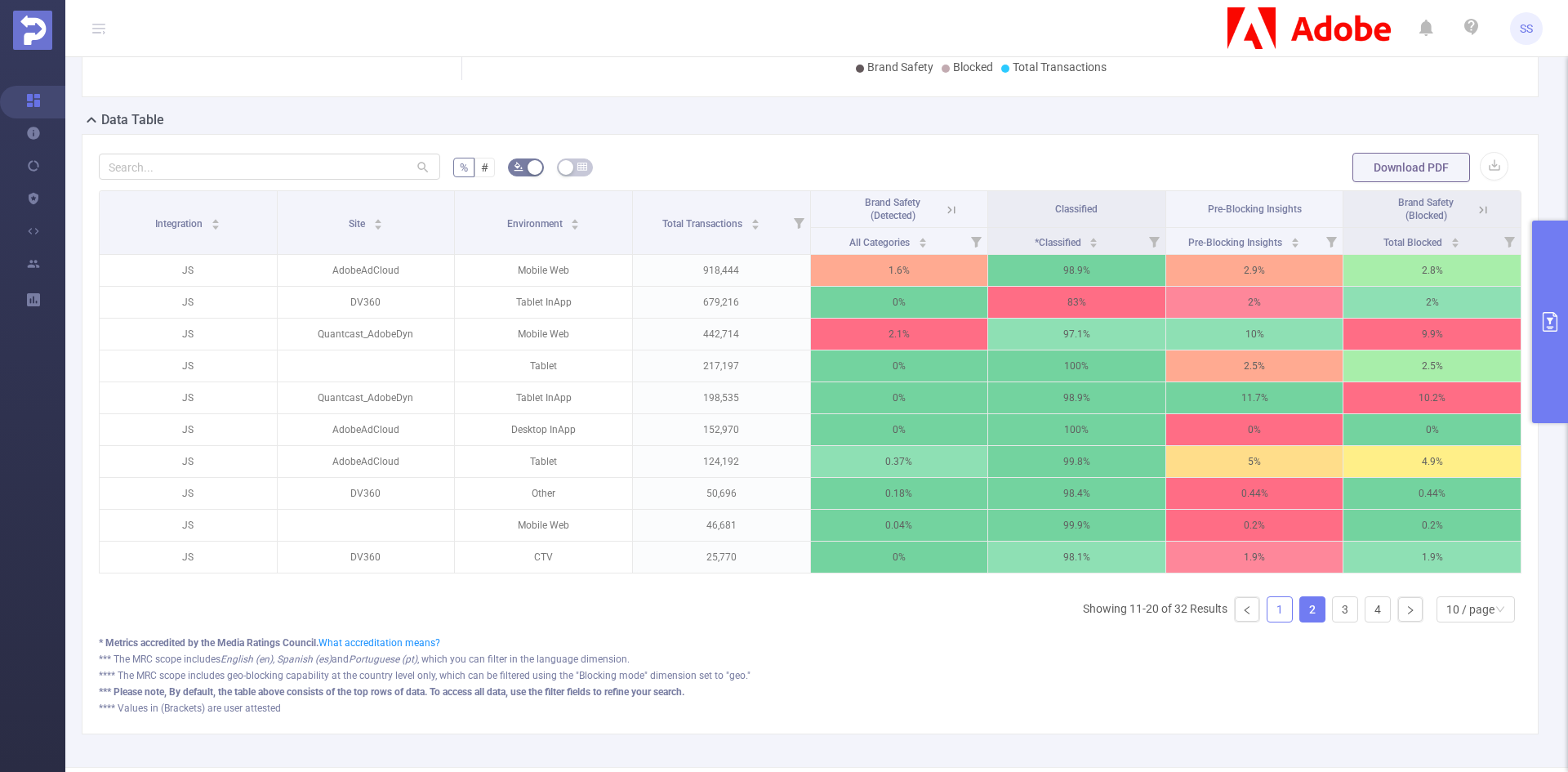
click at [1268, 615] on link "1" at bounding box center [1280, 609] width 24 height 24
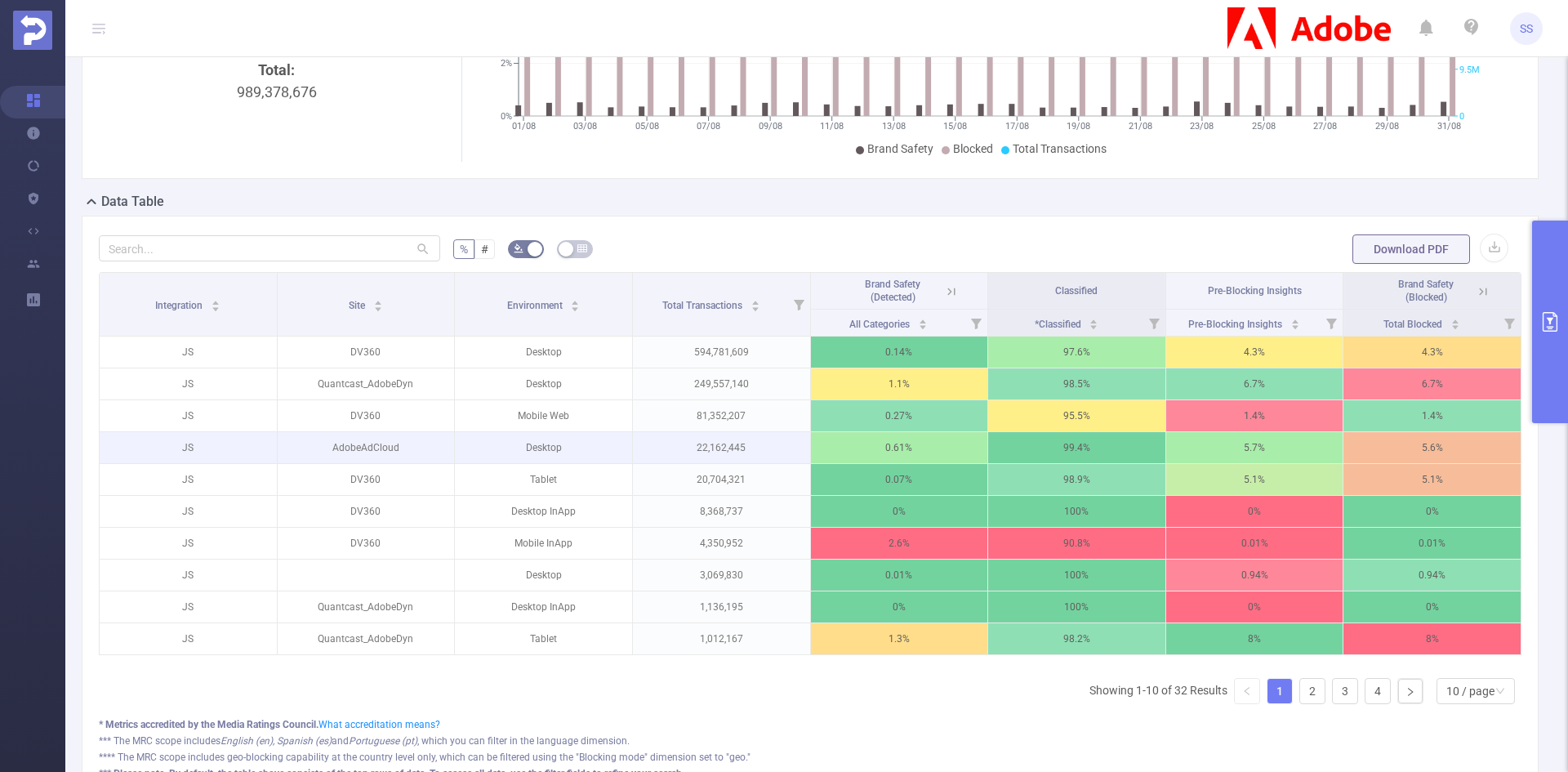
scroll to position [0, 0]
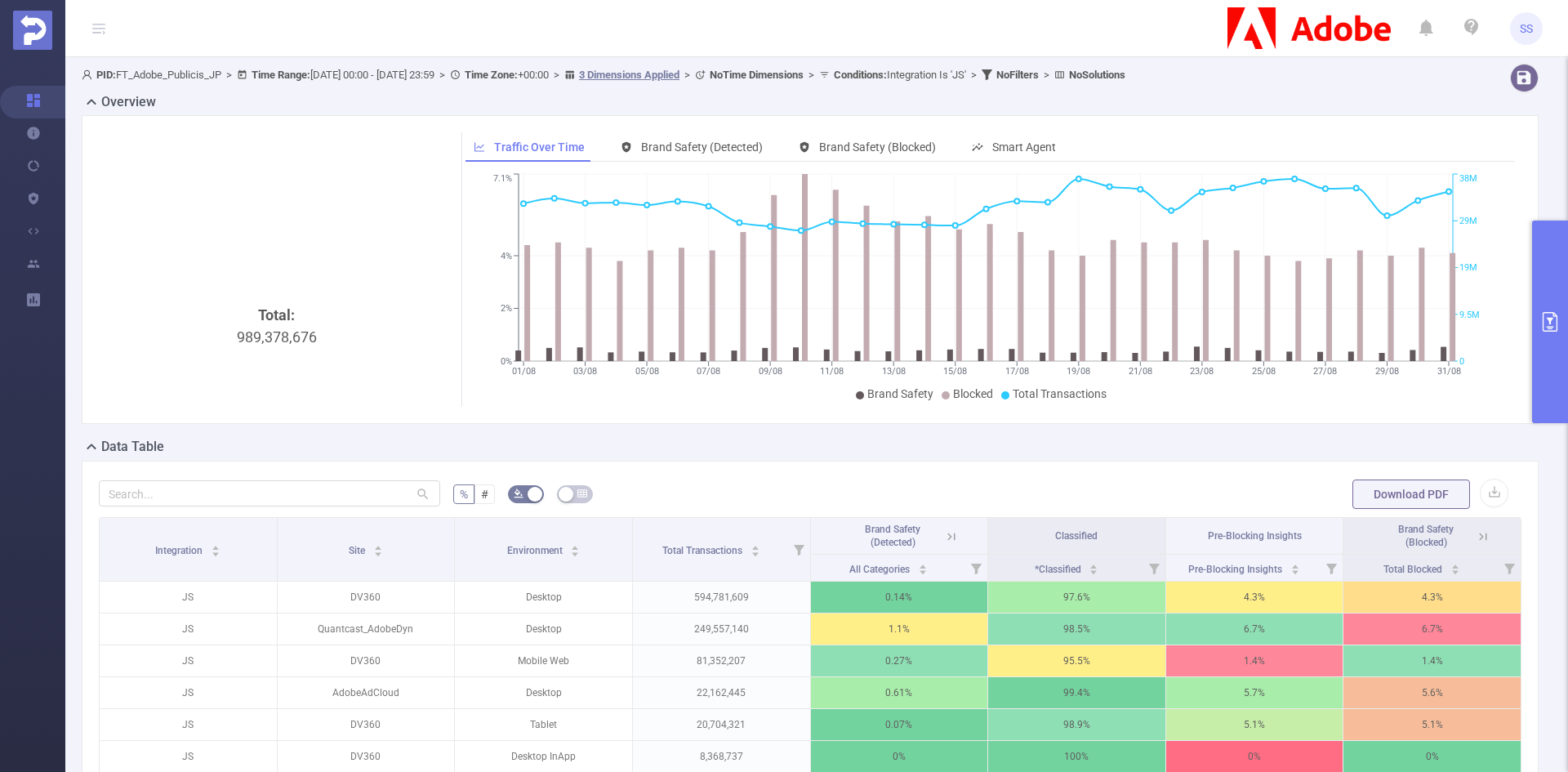
click at [1555, 272] on button "primary" at bounding box center [1550, 321] width 36 height 202
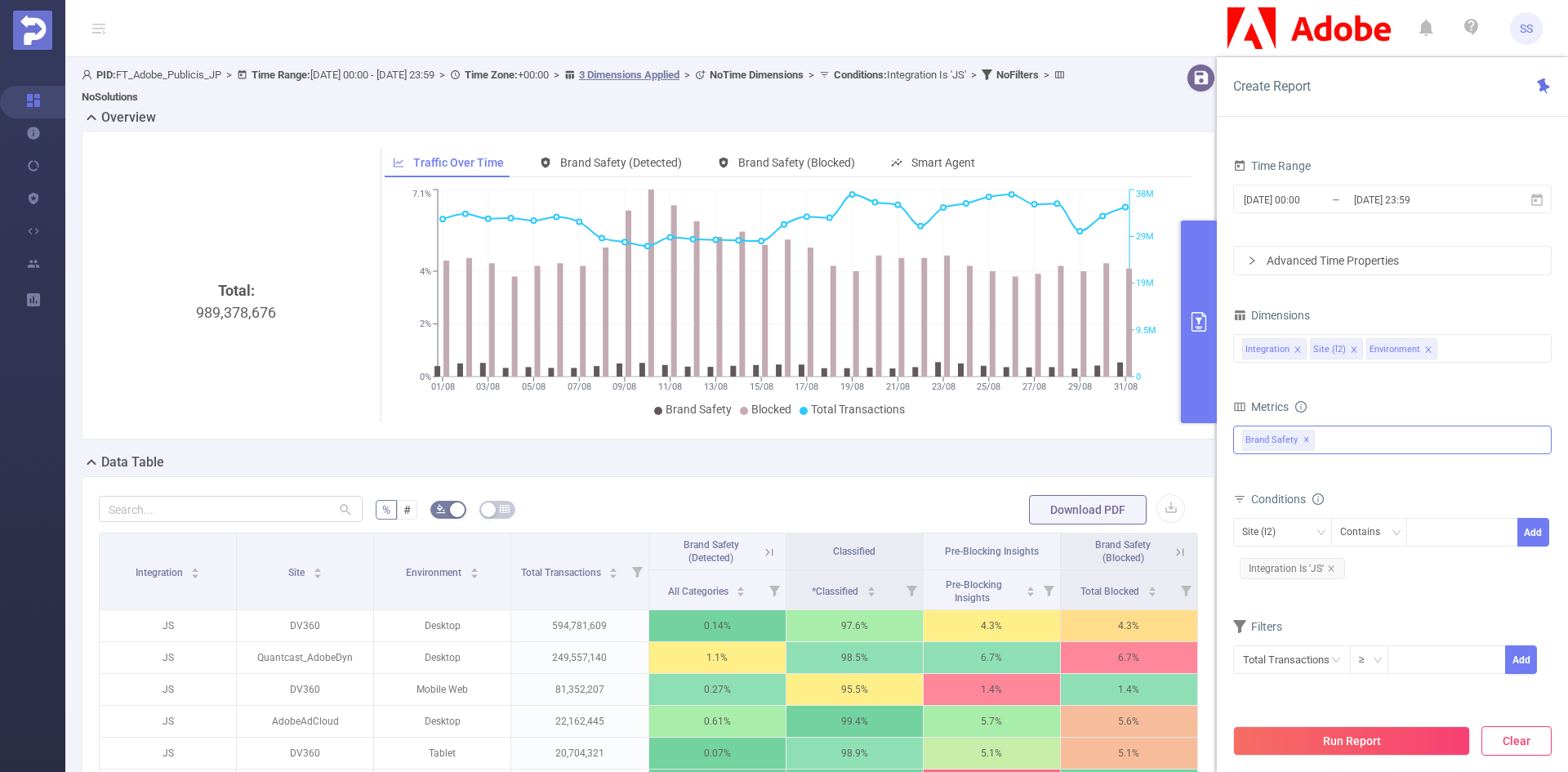
click at [1539, 735] on button "Clear" at bounding box center [1517, 740] width 71 height 29
type input "2025-09-03 09:00"
type input "2025-09-03 09:59"
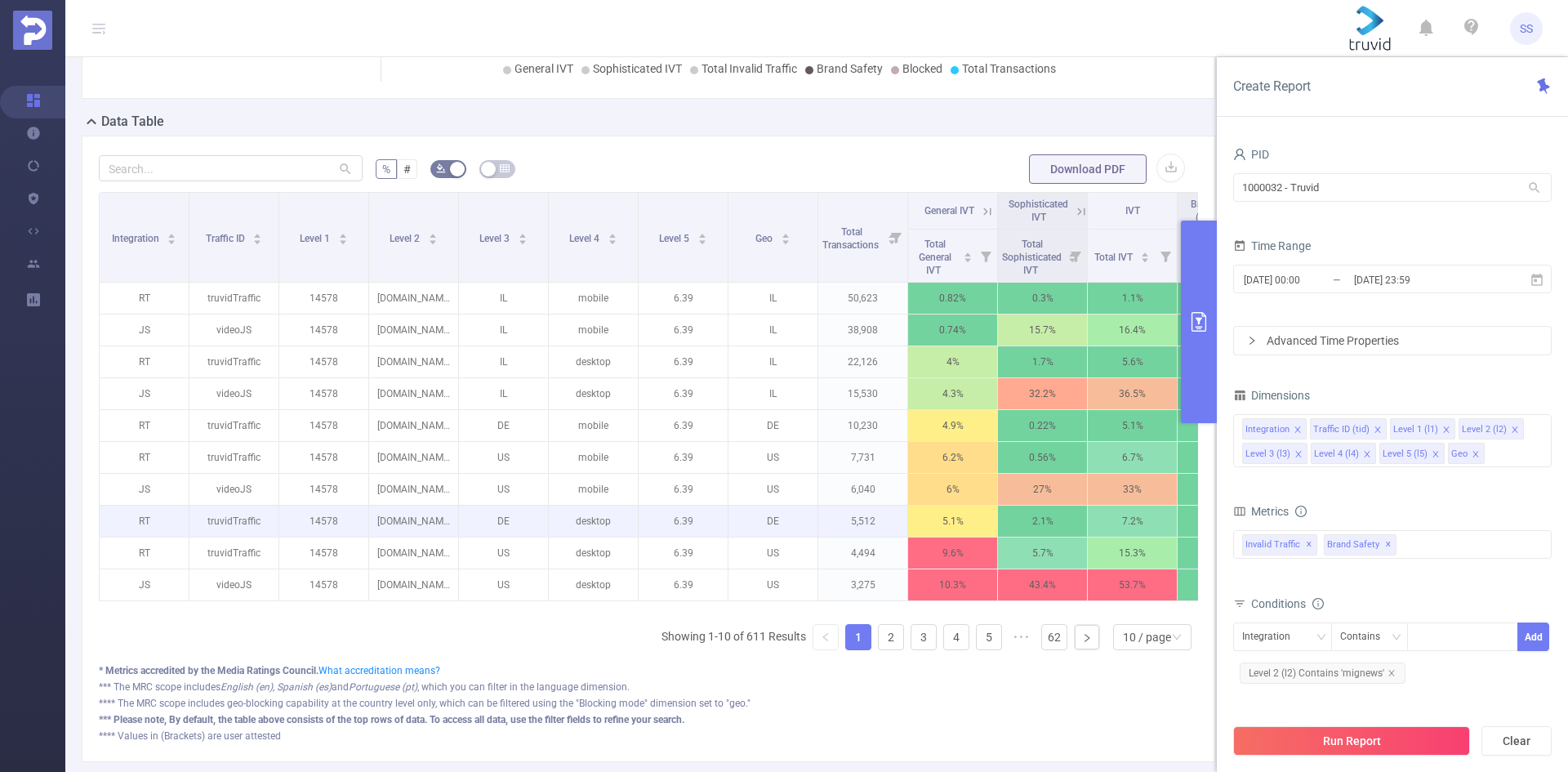
scroll to position [327, 0]
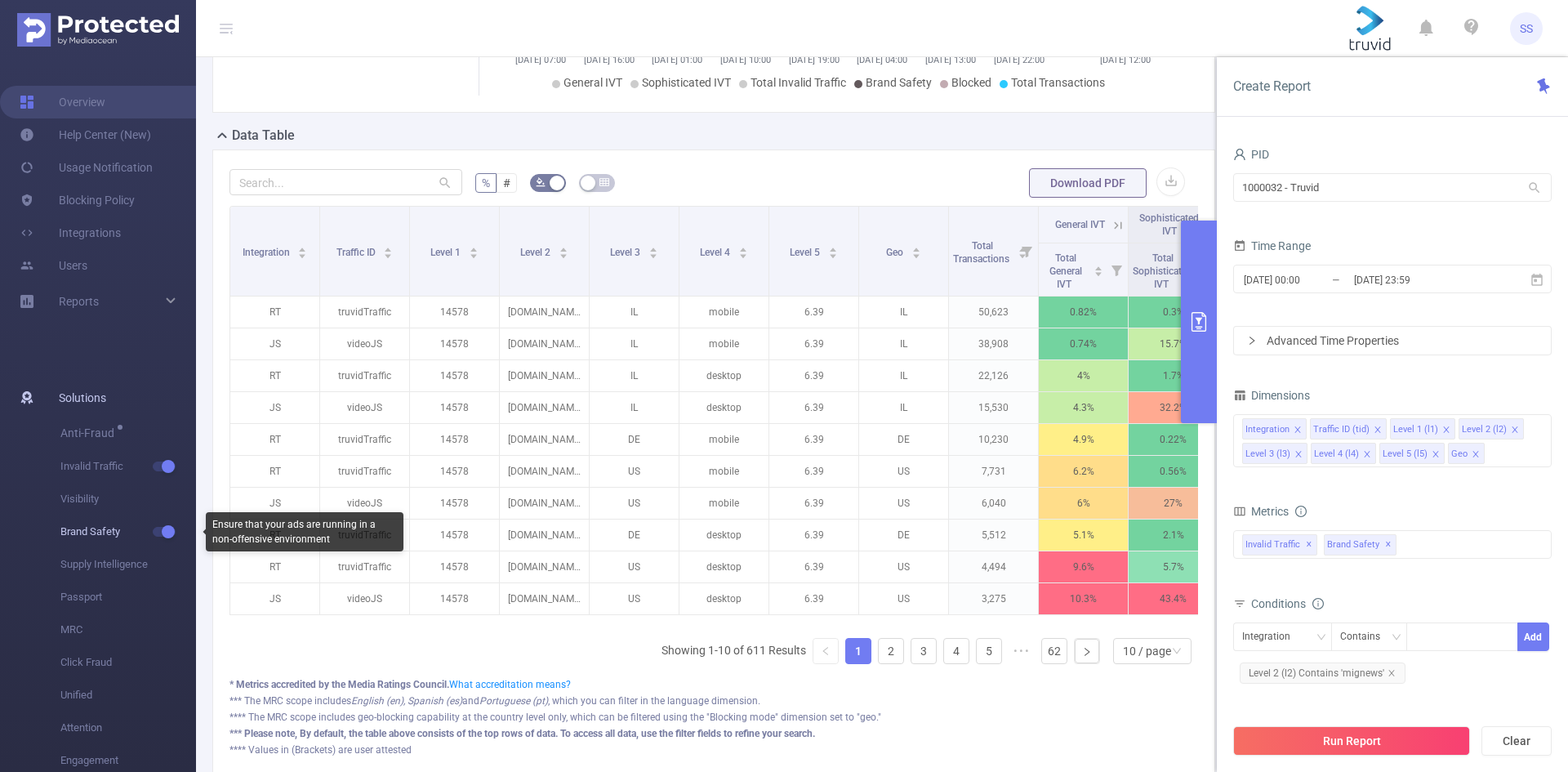
click at [154, 533] on button "button" at bounding box center [164, 532] width 23 height 10
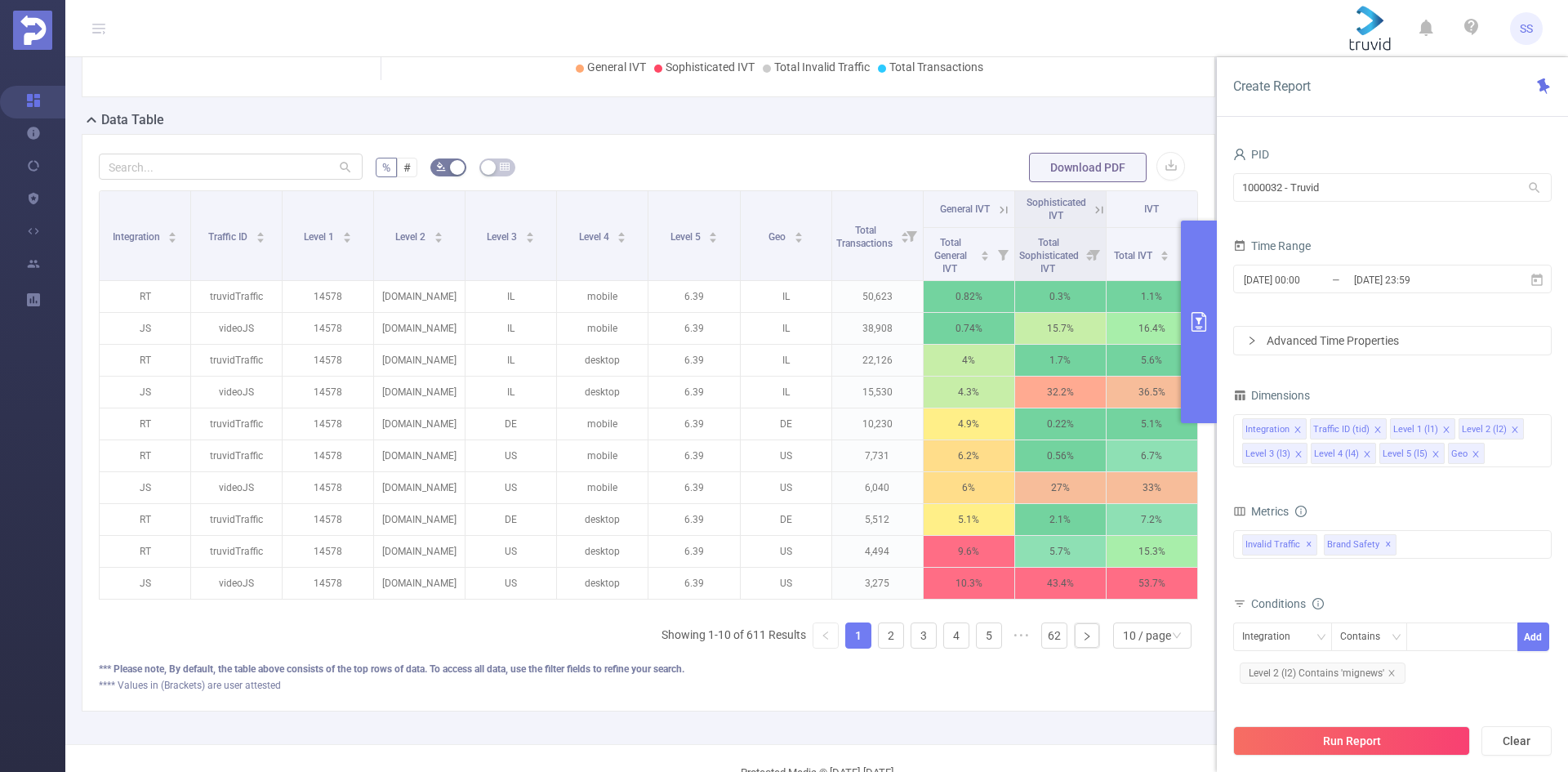
click at [1092, 218] on icon at bounding box center [1099, 209] width 14 height 14
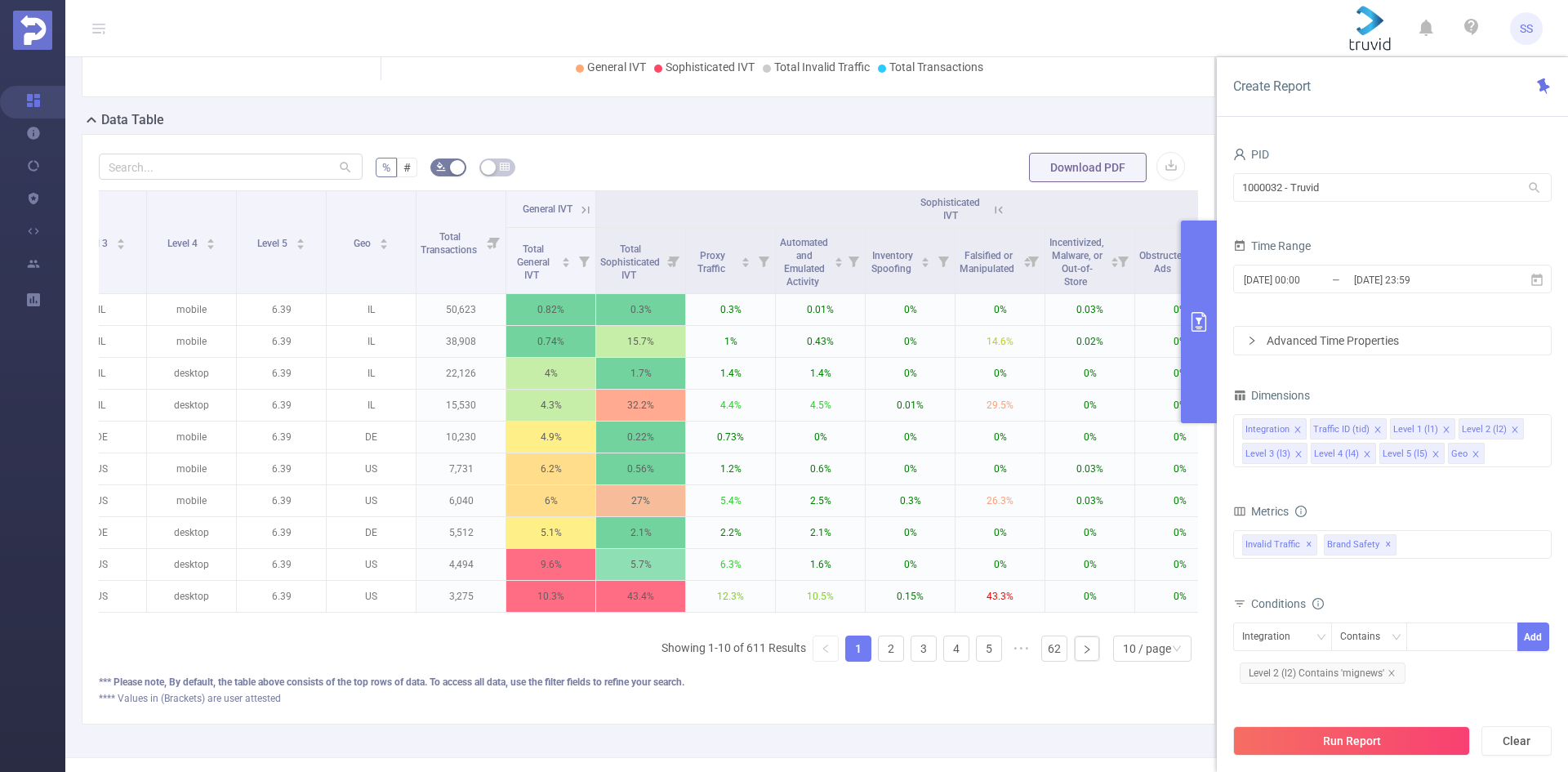
scroll to position [0, 573]
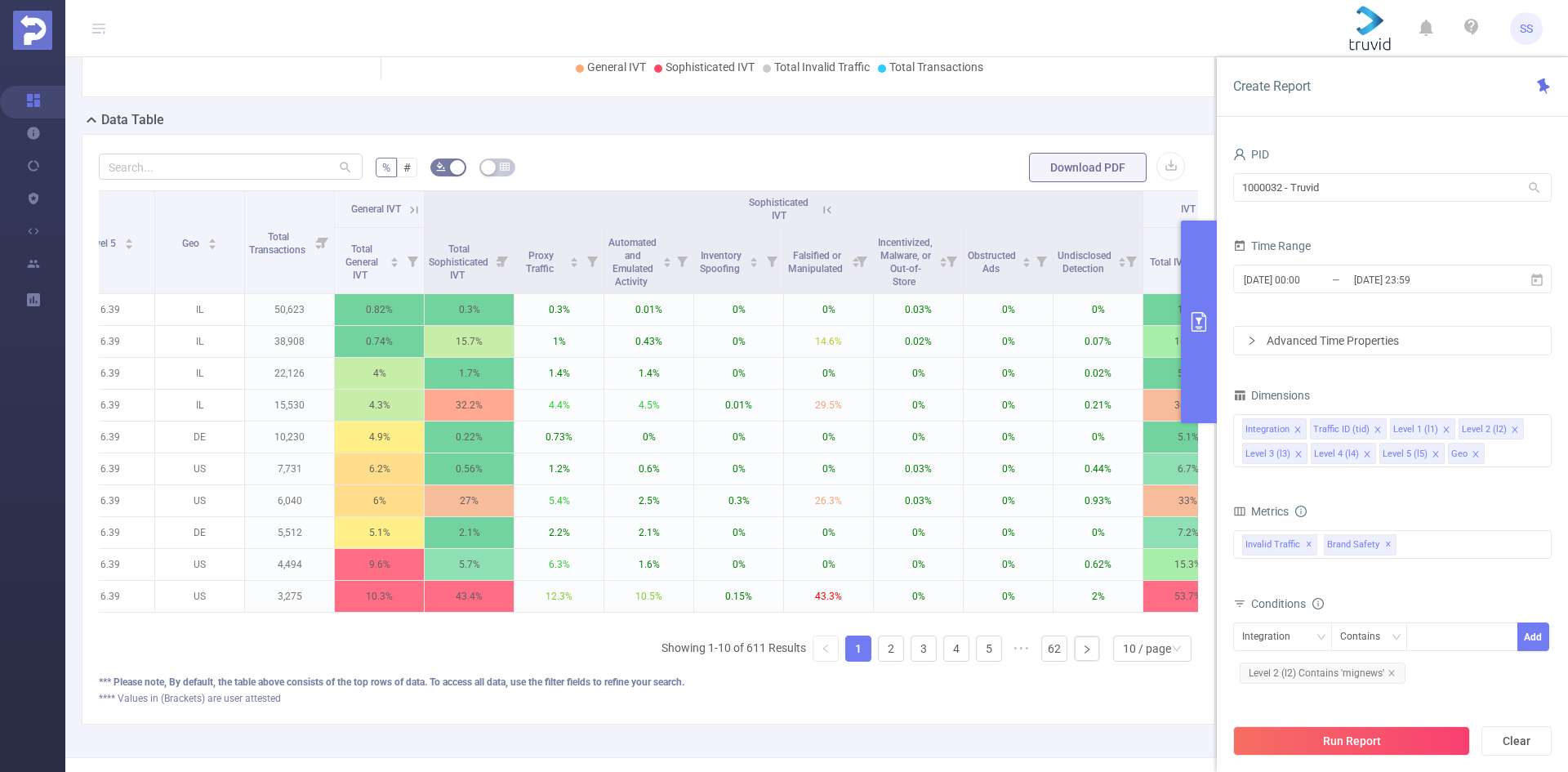
click at [824, 213] on icon at bounding box center [827, 209] width 8 height 8
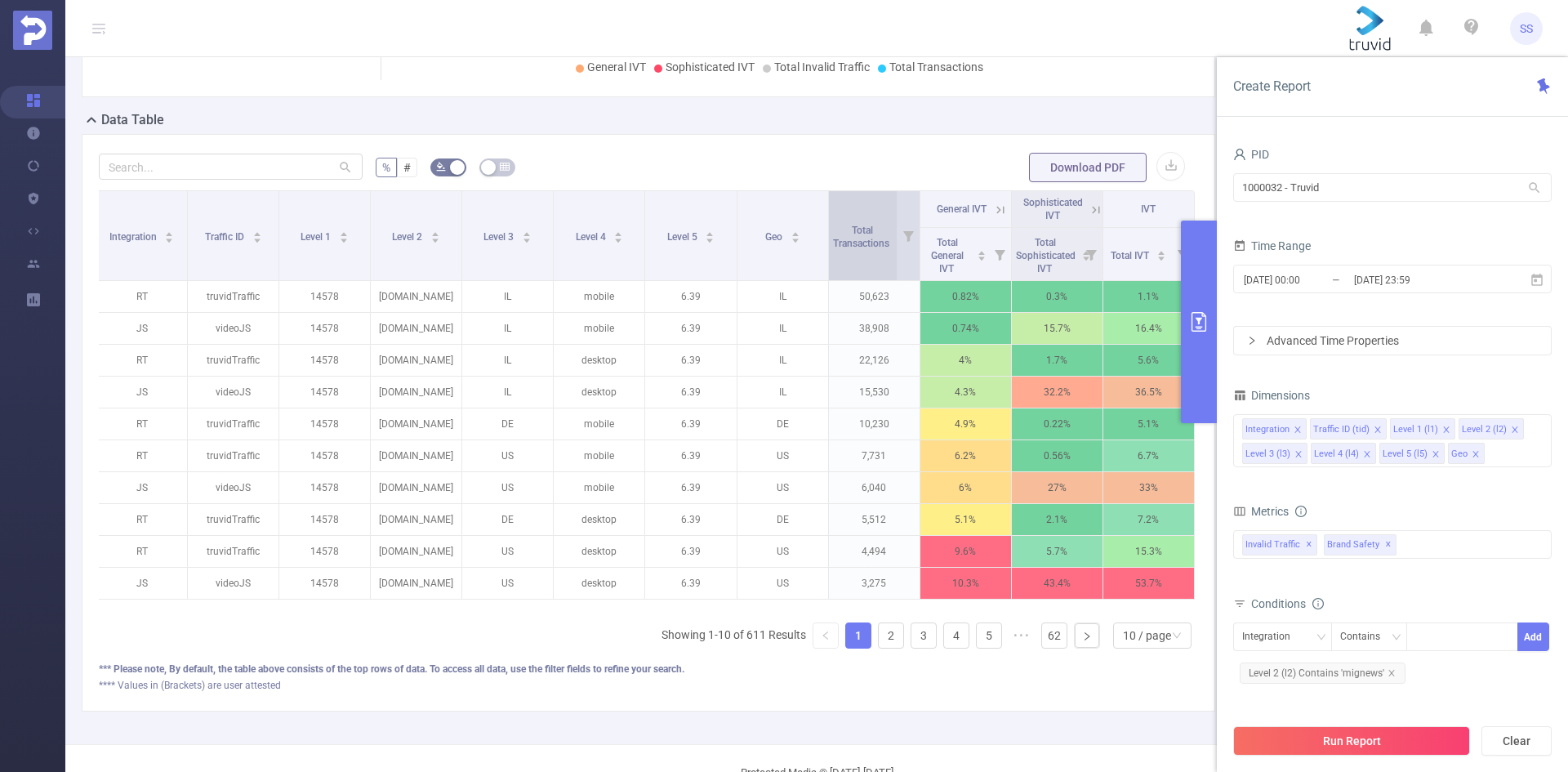
scroll to position [0, 3]
click at [1385, 543] on span "✕" at bounding box center [1388, 544] width 7 height 19
click at [1472, 454] on icon "icon: close" at bounding box center [1476, 454] width 8 height 8
click at [1434, 452] on icon "icon: close" at bounding box center [1436, 454] width 8 height 8
click at [1366, 451] on icon "icon: close" at bounding box center [1367, 454] width 8 height 8
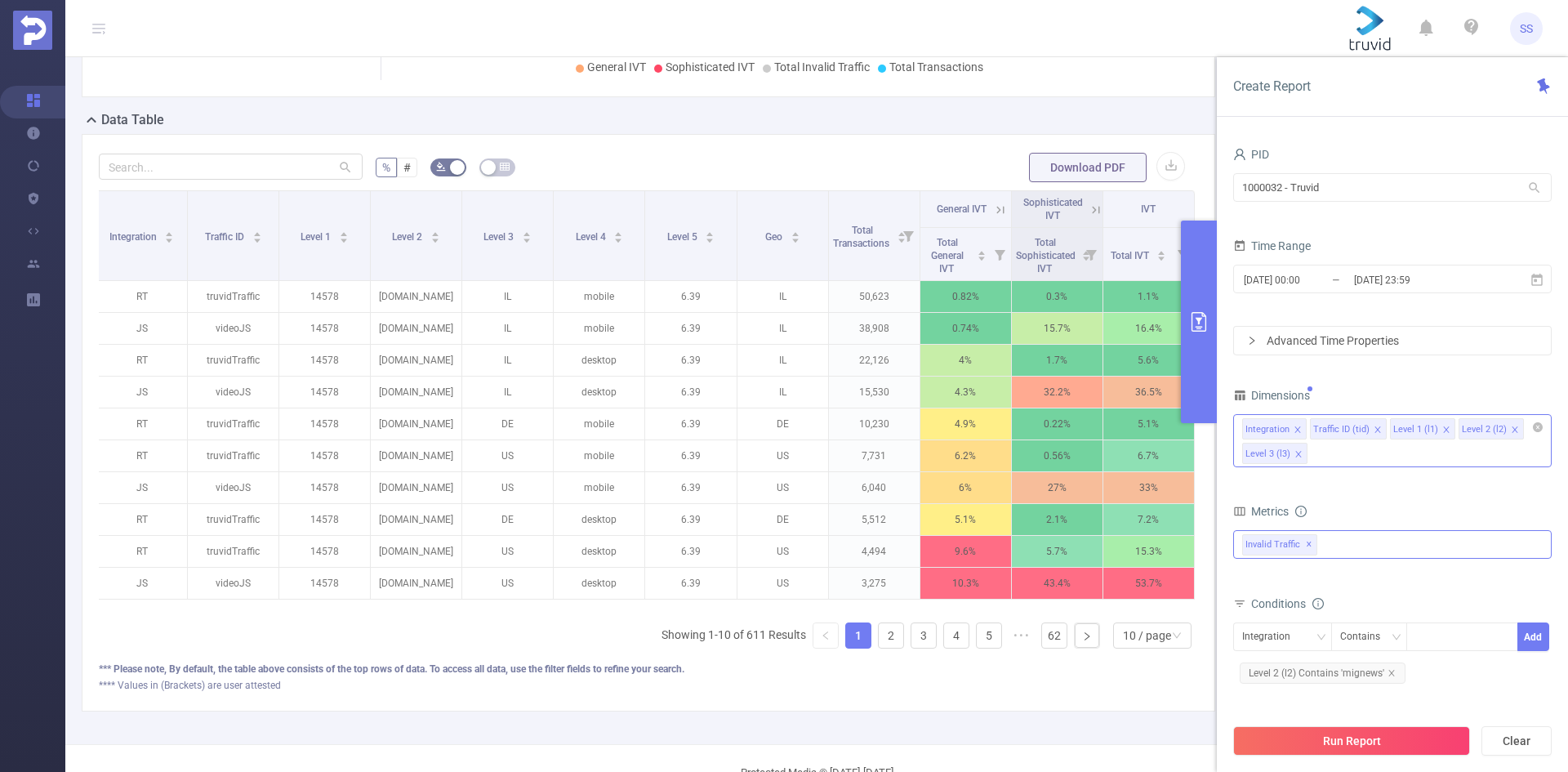
click at [1295, 454] on icon "icon: close" at bounding box center [1299, 454] width 8 height 8
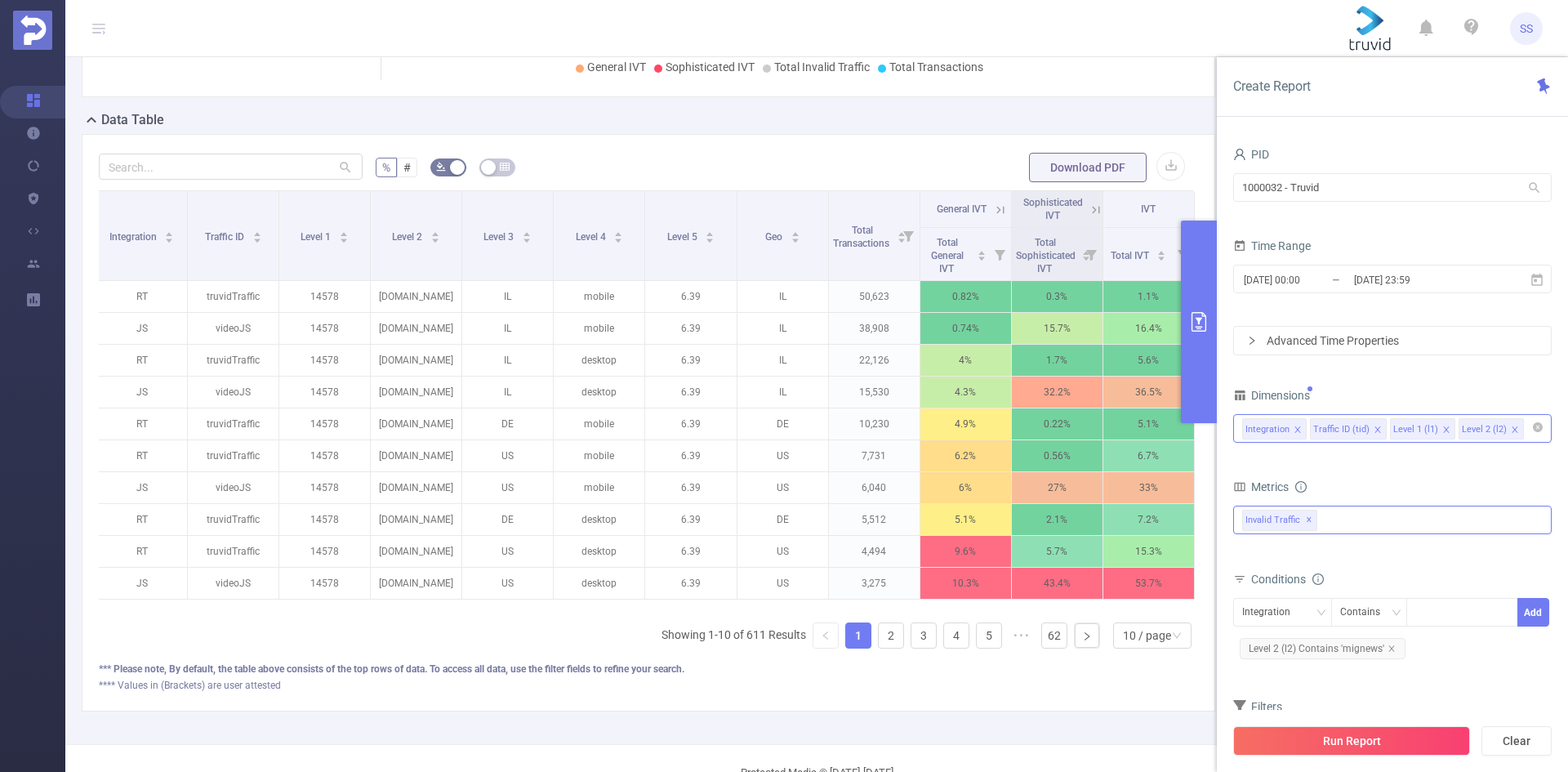
click at [1443, 428] on icon "icon: close" at bounding box center [1445, 428] width 6 height 6
click at [1376, 428] on icon "icon: close" at bounding box center [1377, 428] width 6 height 6
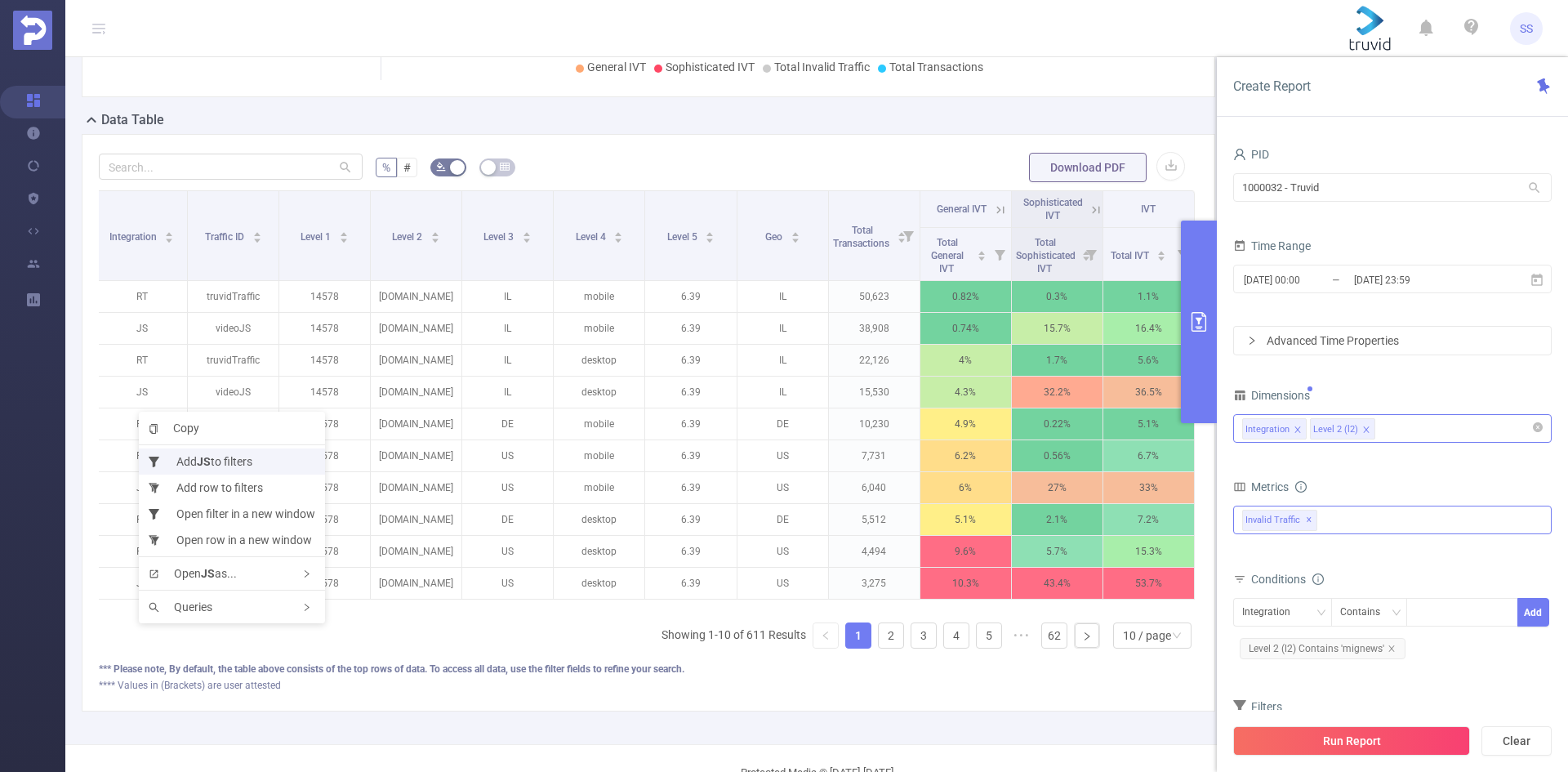
click at [225, 460] on li "Add JS to filters" at bounding box center [232, 461] width 187 height 26
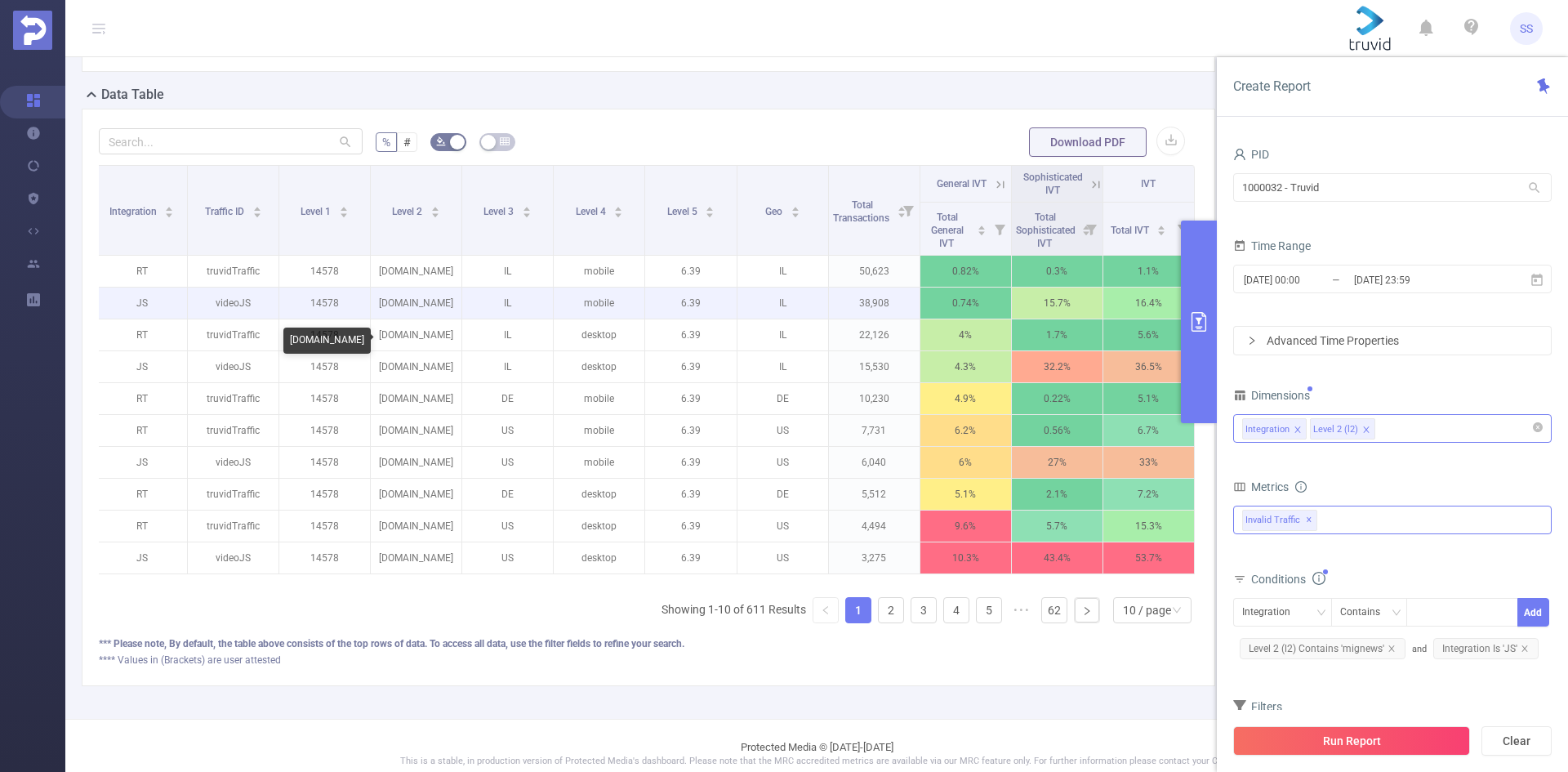
scroll to position [396, 0]
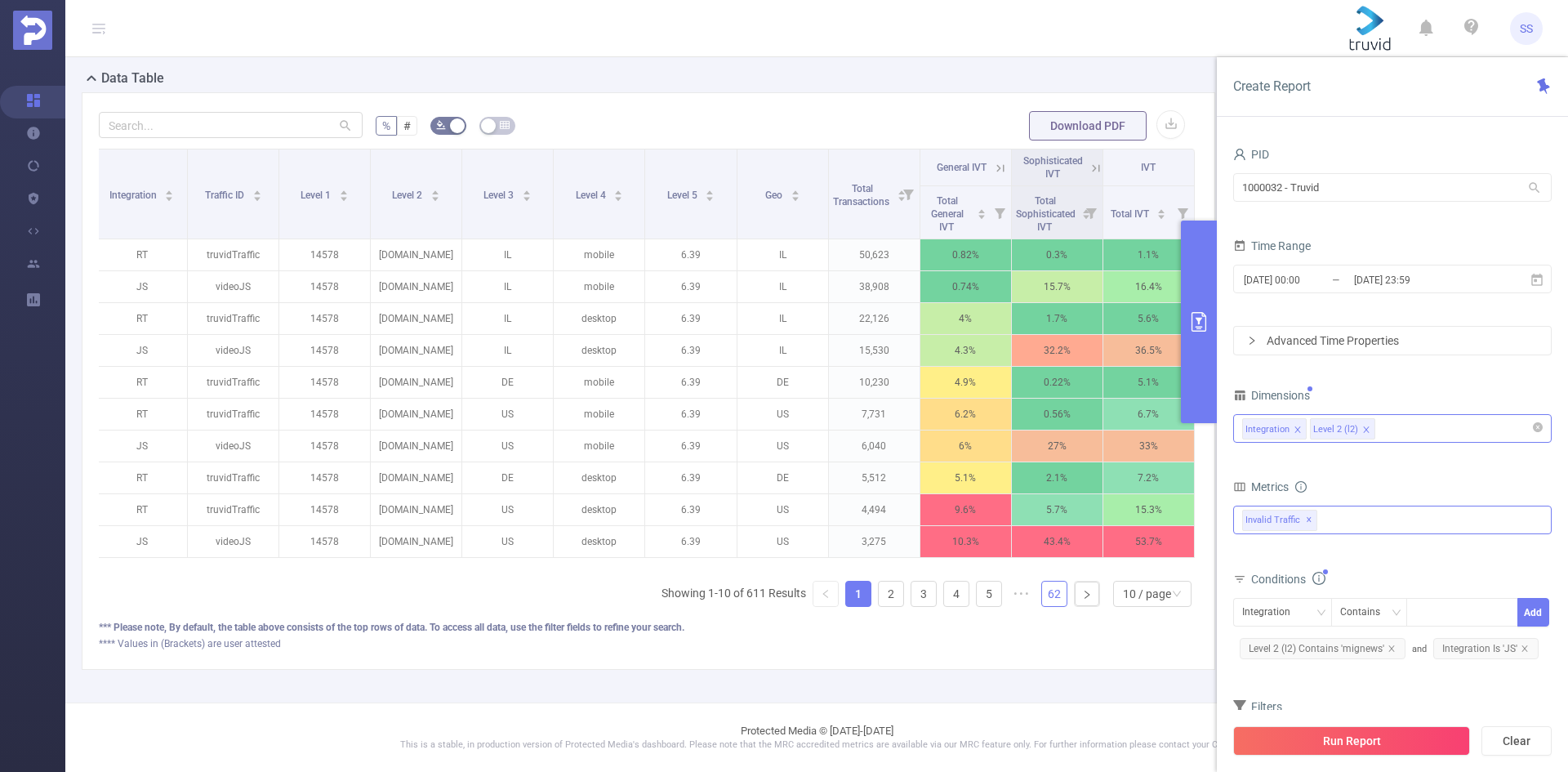
click at [1042, 586] on link "62" at bounding box center [1054, 593] width 24 height 24
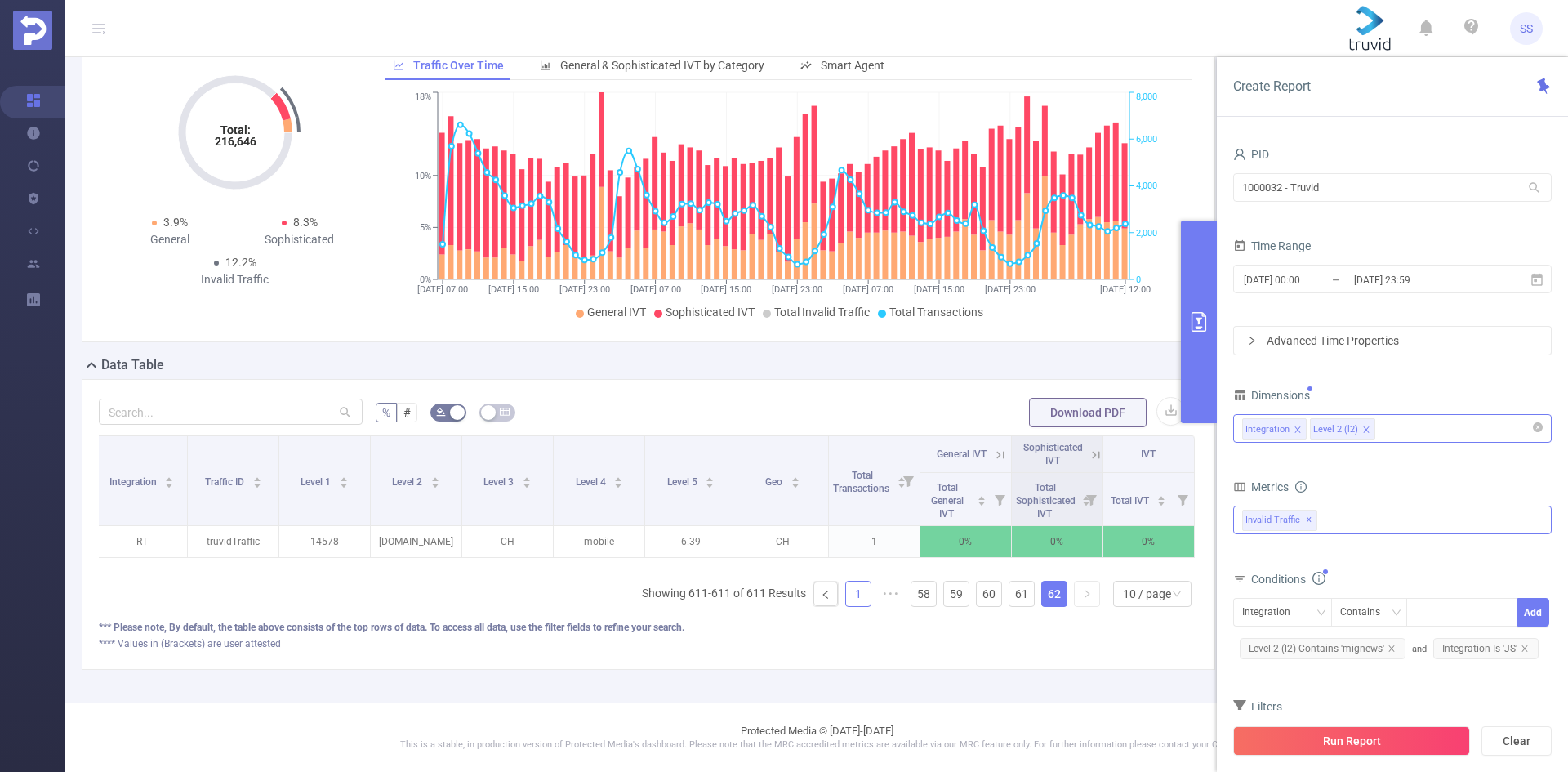
click at [846, 590] on link "1" at bounding box center [858, 593] width 24 height 24
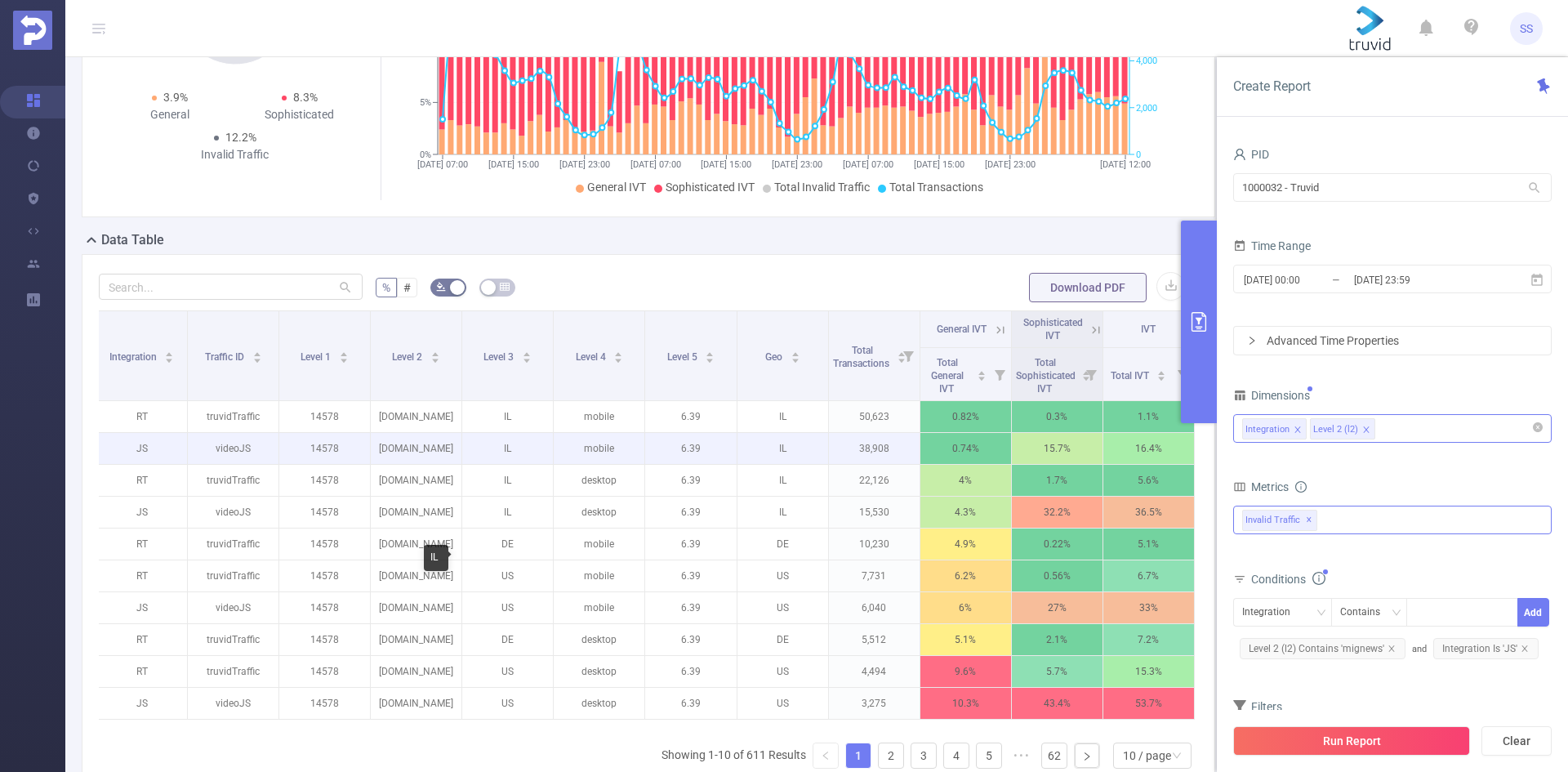
scroll to position [354, 0]
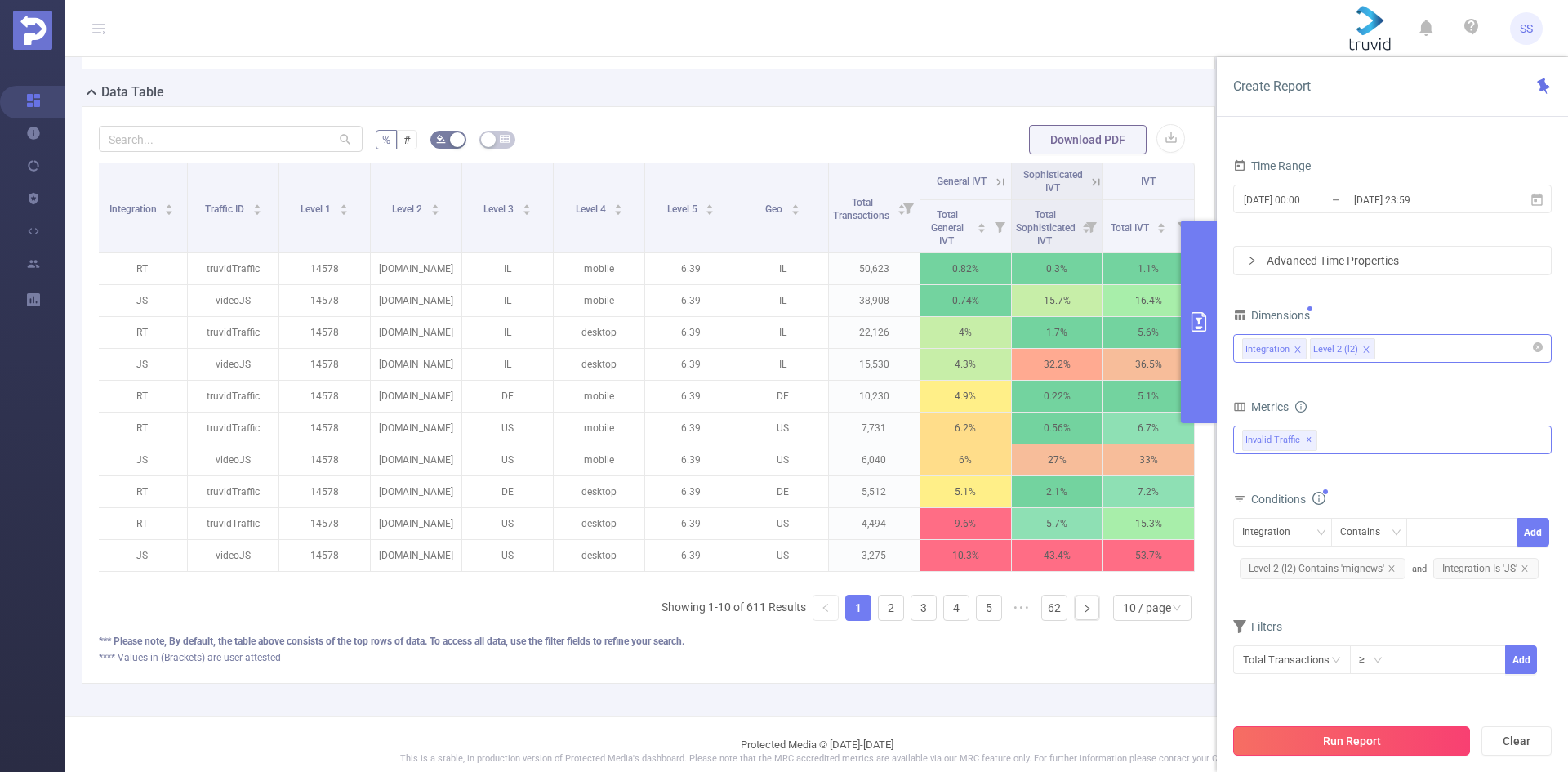
click at [1323, 746] on button "Run Report" at bounding box center [1352, 740] width 237 height 29
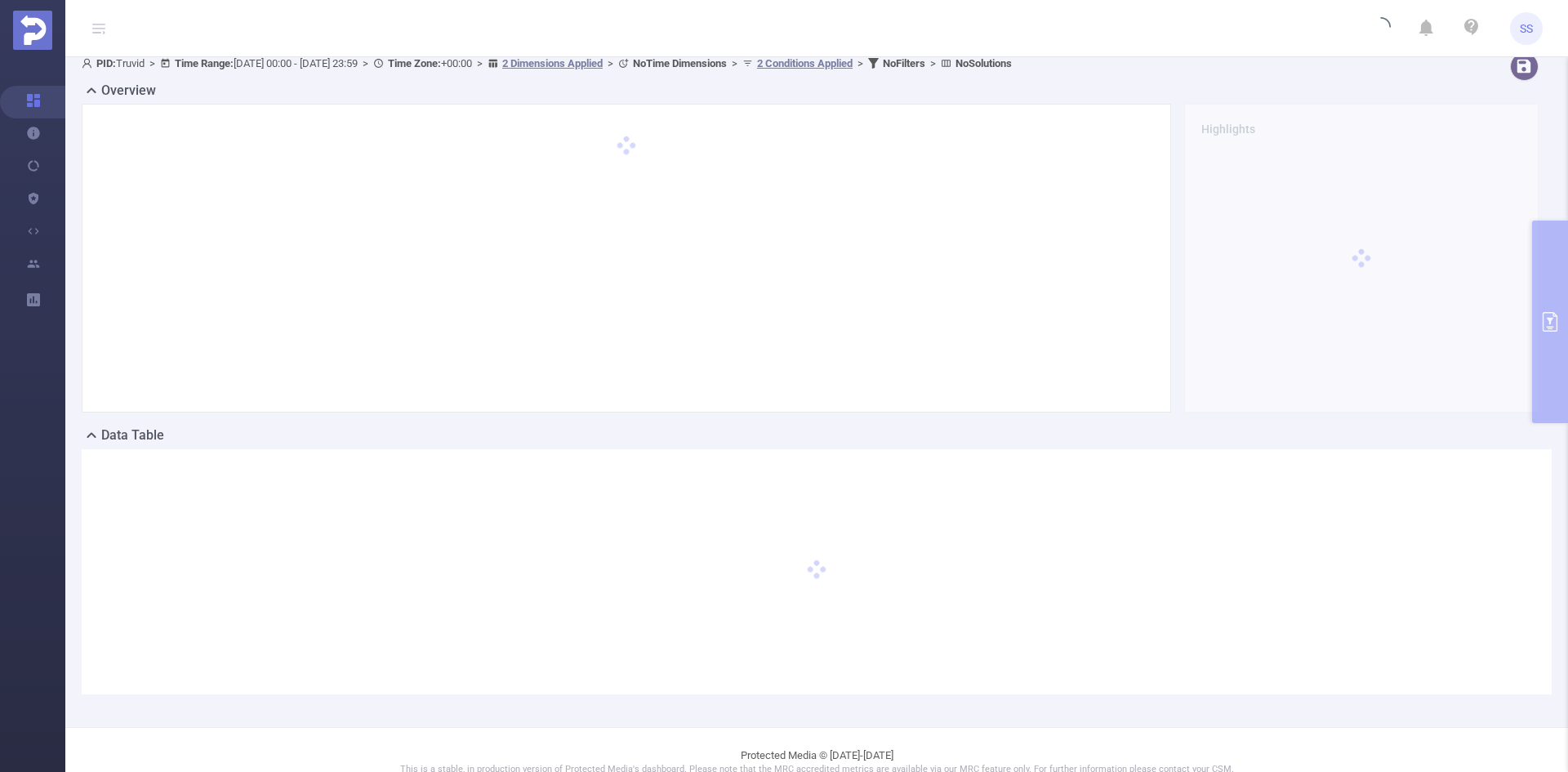
scroll to position [0, 0]
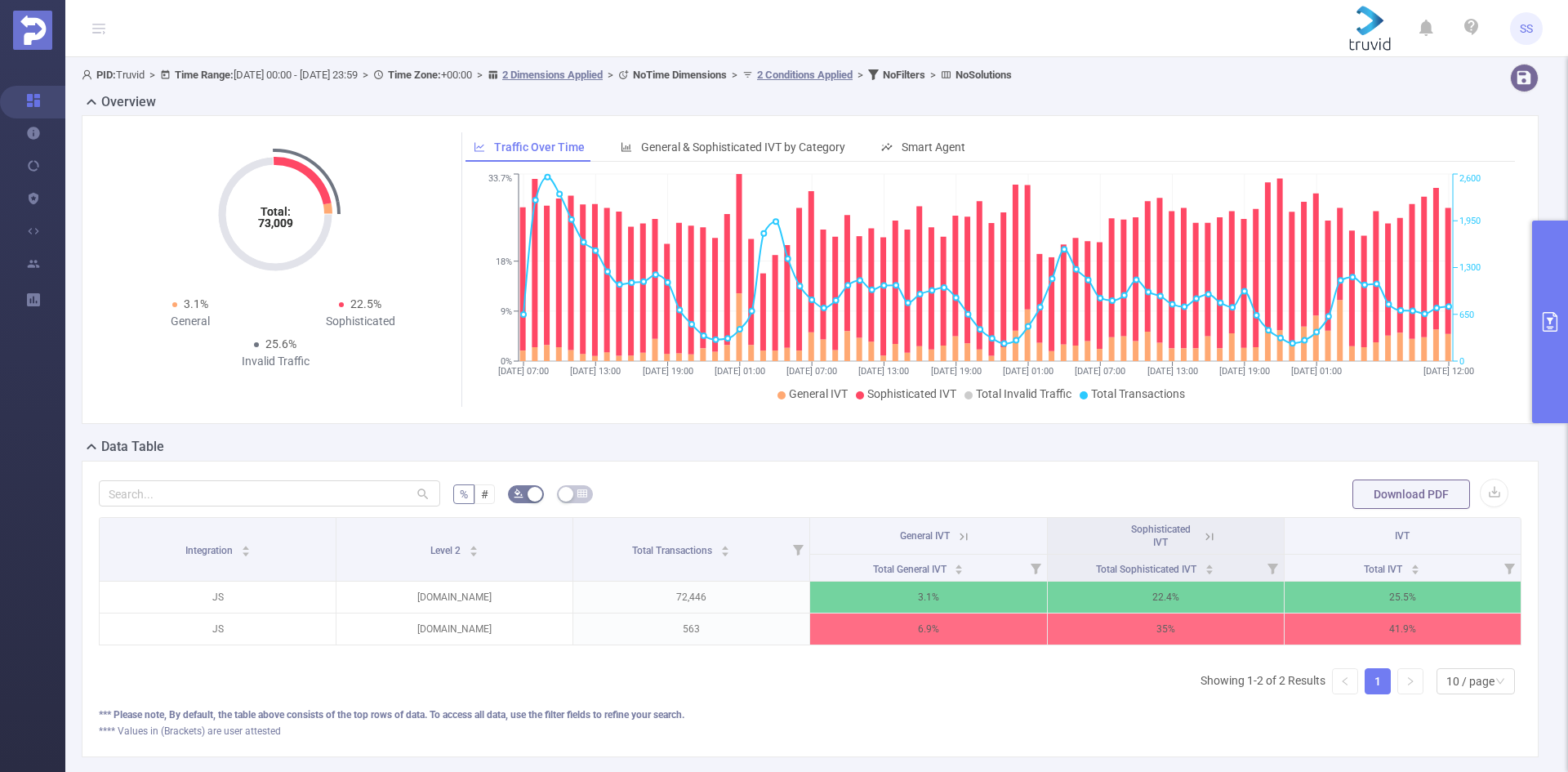
click at [956, 539] on icon at bounding box center [963, 536] width 14 height 14
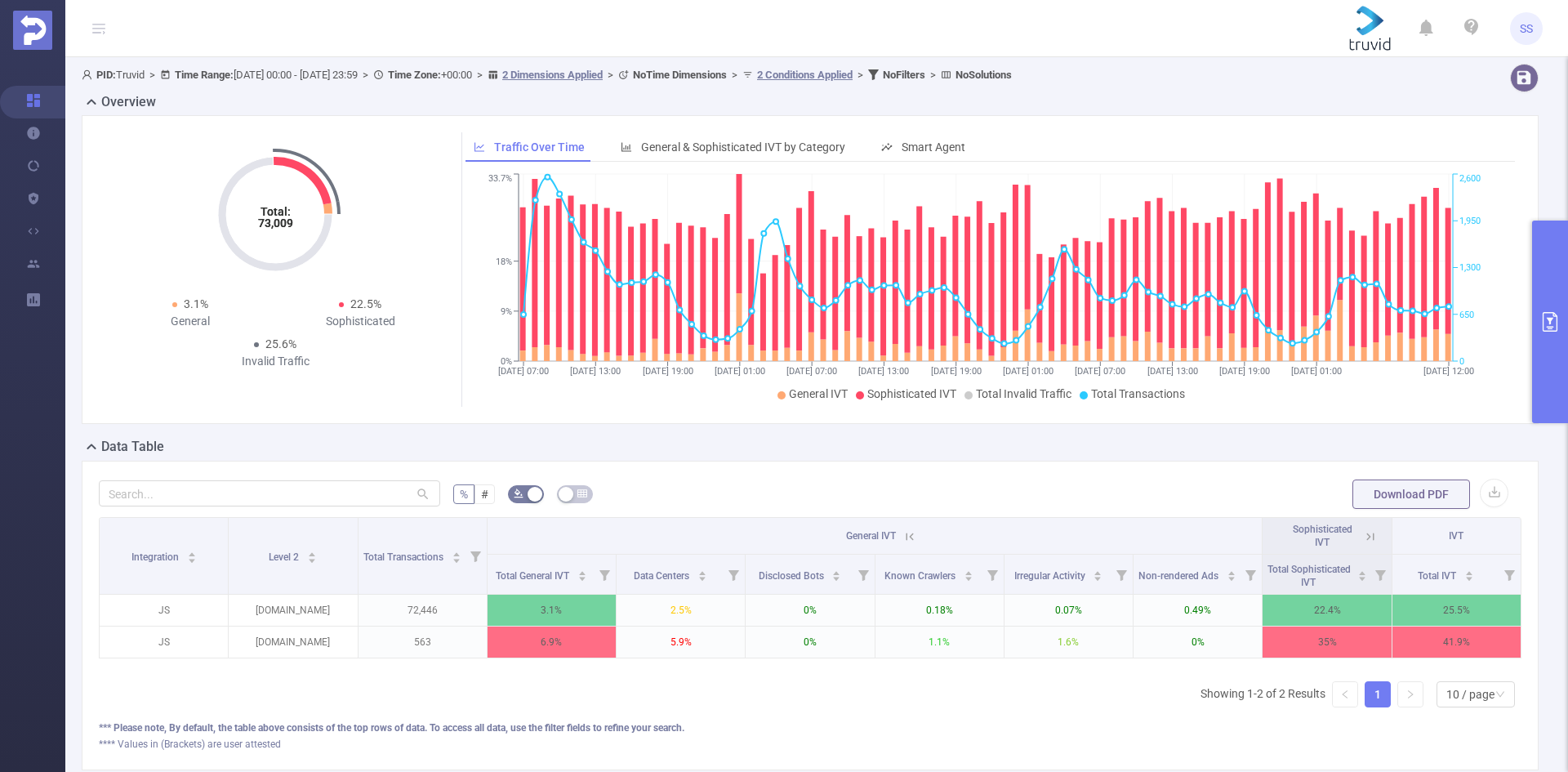
drag, startPoint x: 903, startPoint y: 538, endPoint x: 913, endPoint y: 542, distance: 10.8
click at [904, 538] on icon at bounding box center [909, 536] width 14 height 14
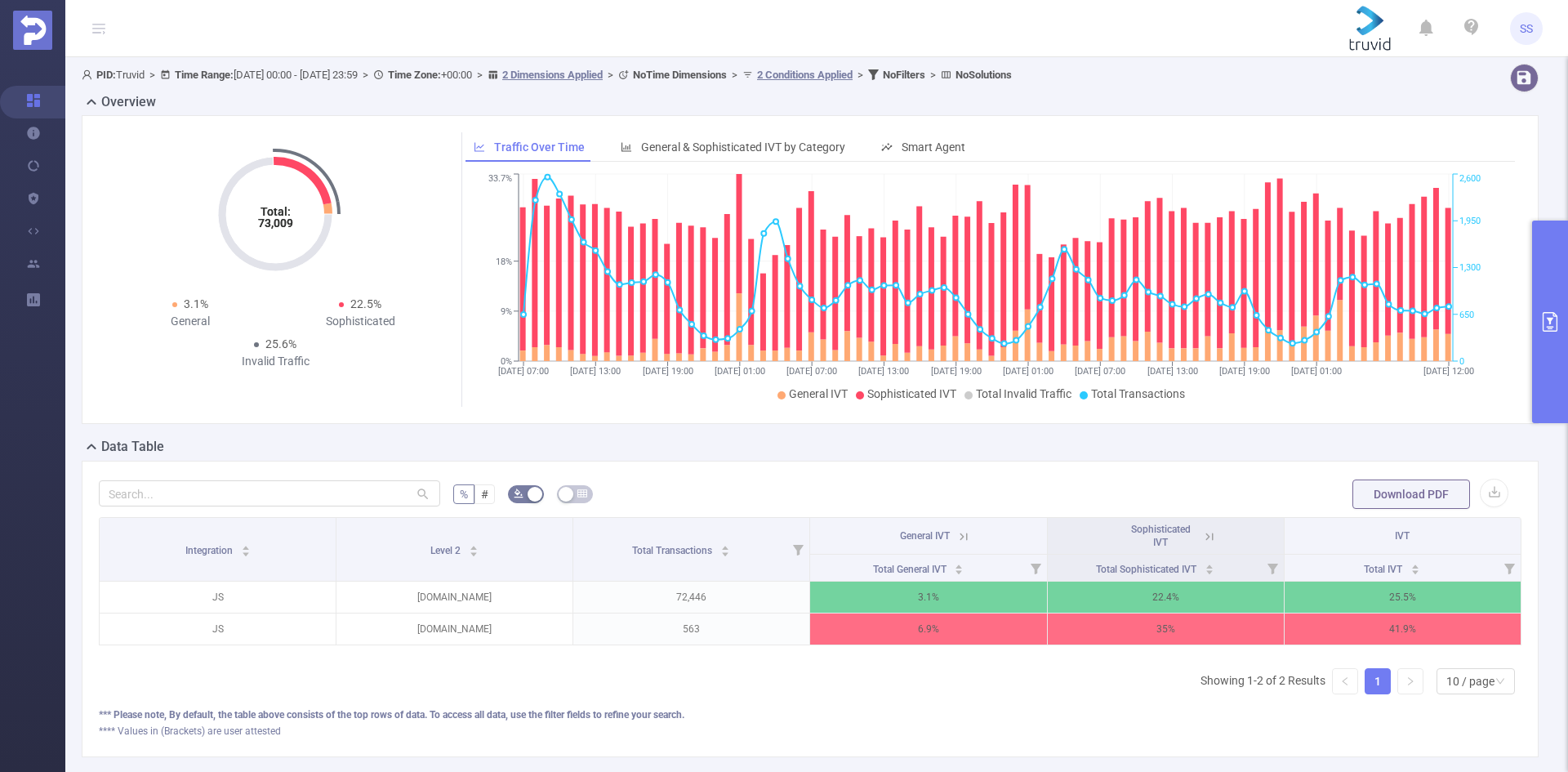
click at [1202, 530] on icon at bounding box center [1209, 536] width 14 height 14
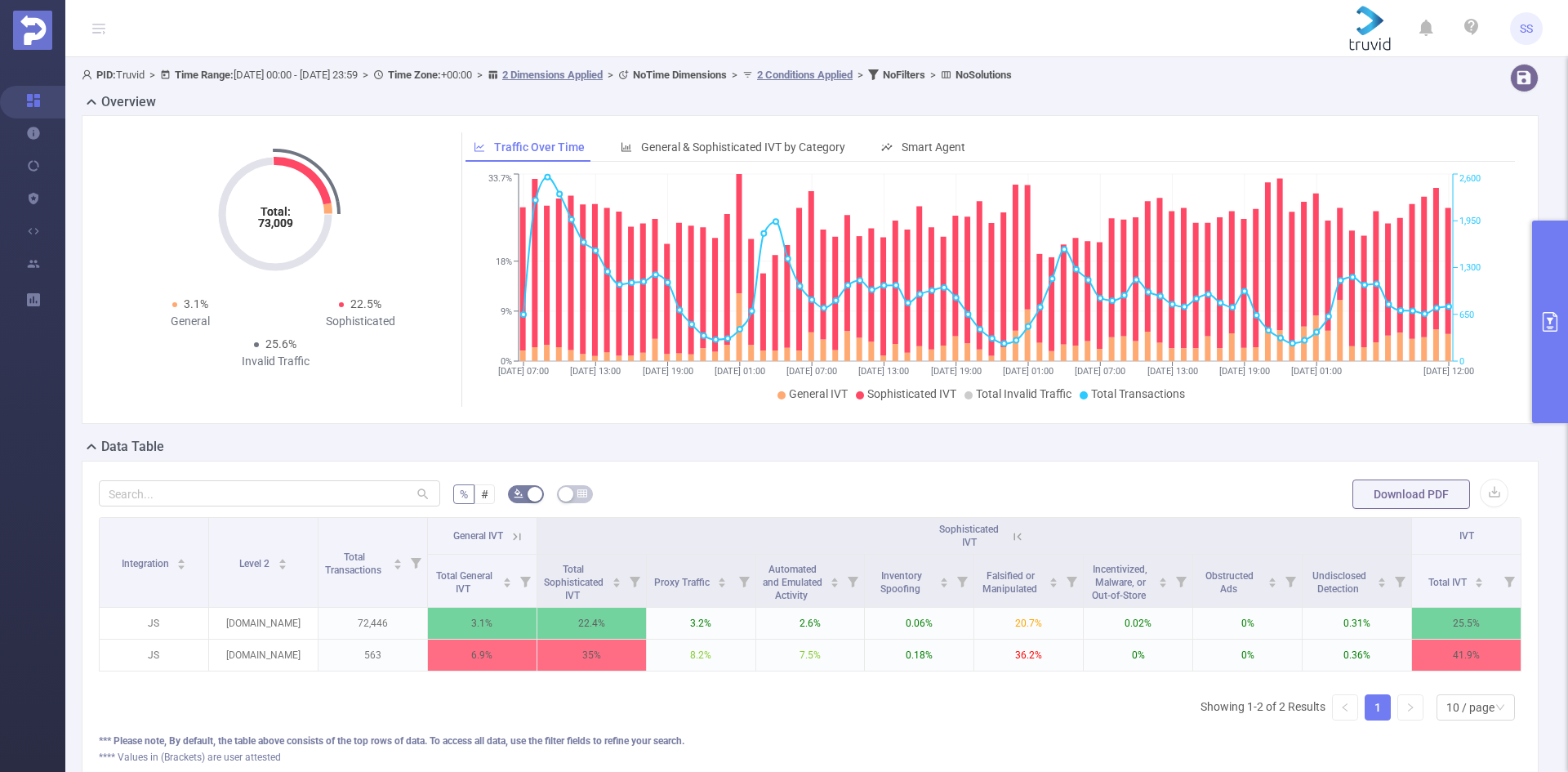
click at [1013, 535] on icon at bounding box center [1017, 536] width 14 height 14
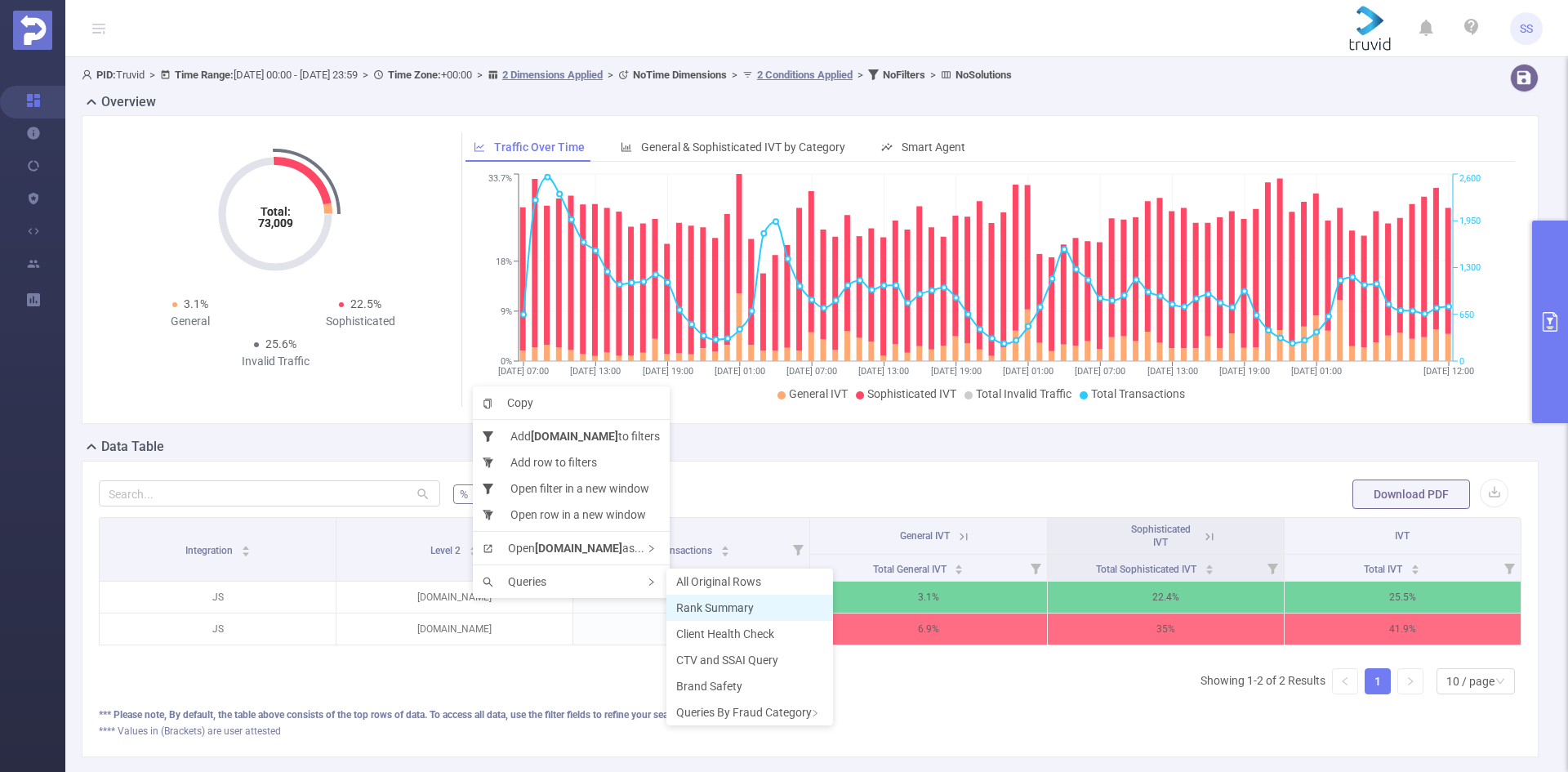
click at [698, 611] on span "Rank Summary" at bounding box center [715, 607] width 77 height 13
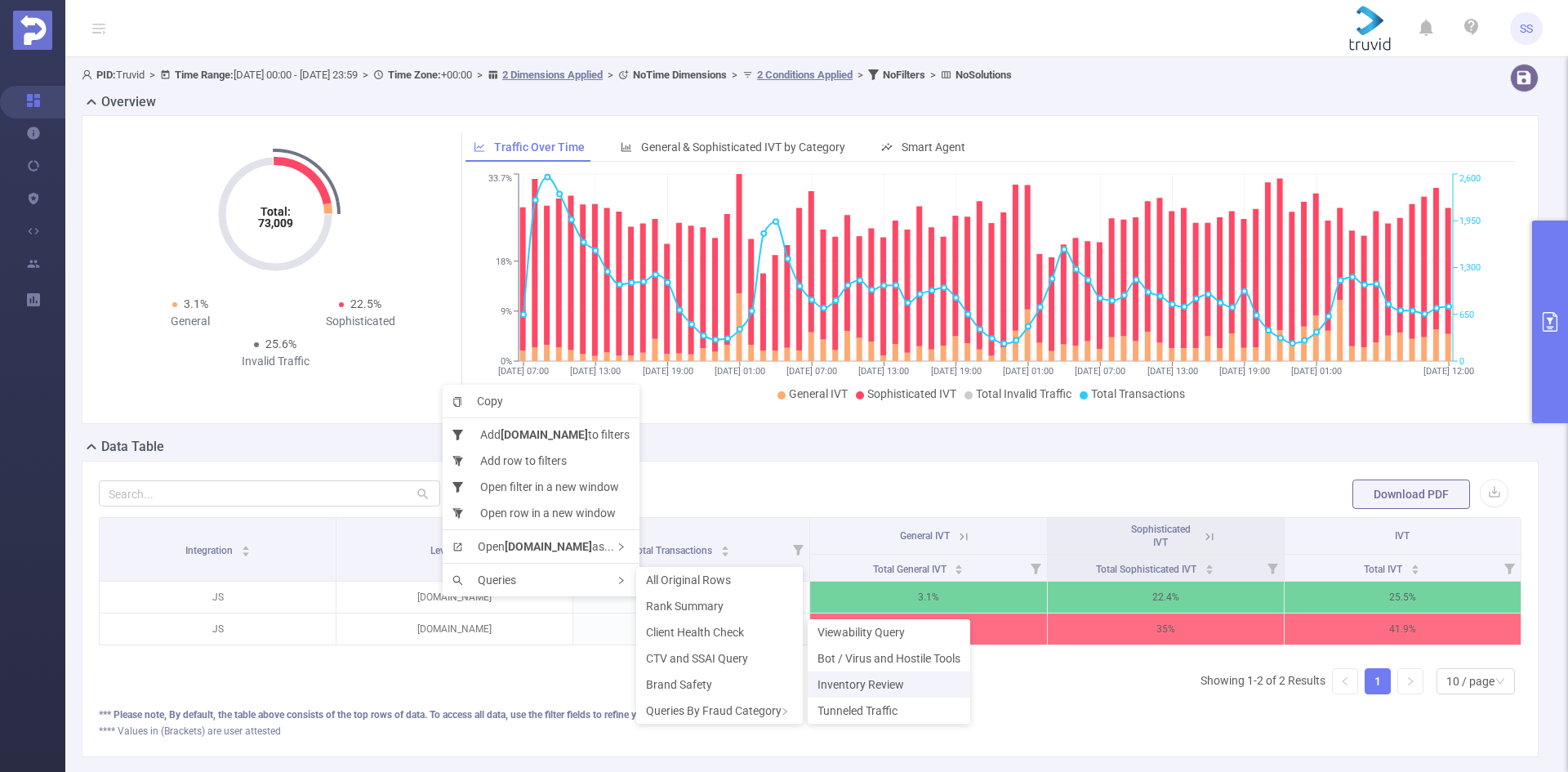
click at [866, 689] on span "Inventory Review" at bounding box center [860, 685] width 87 height 13
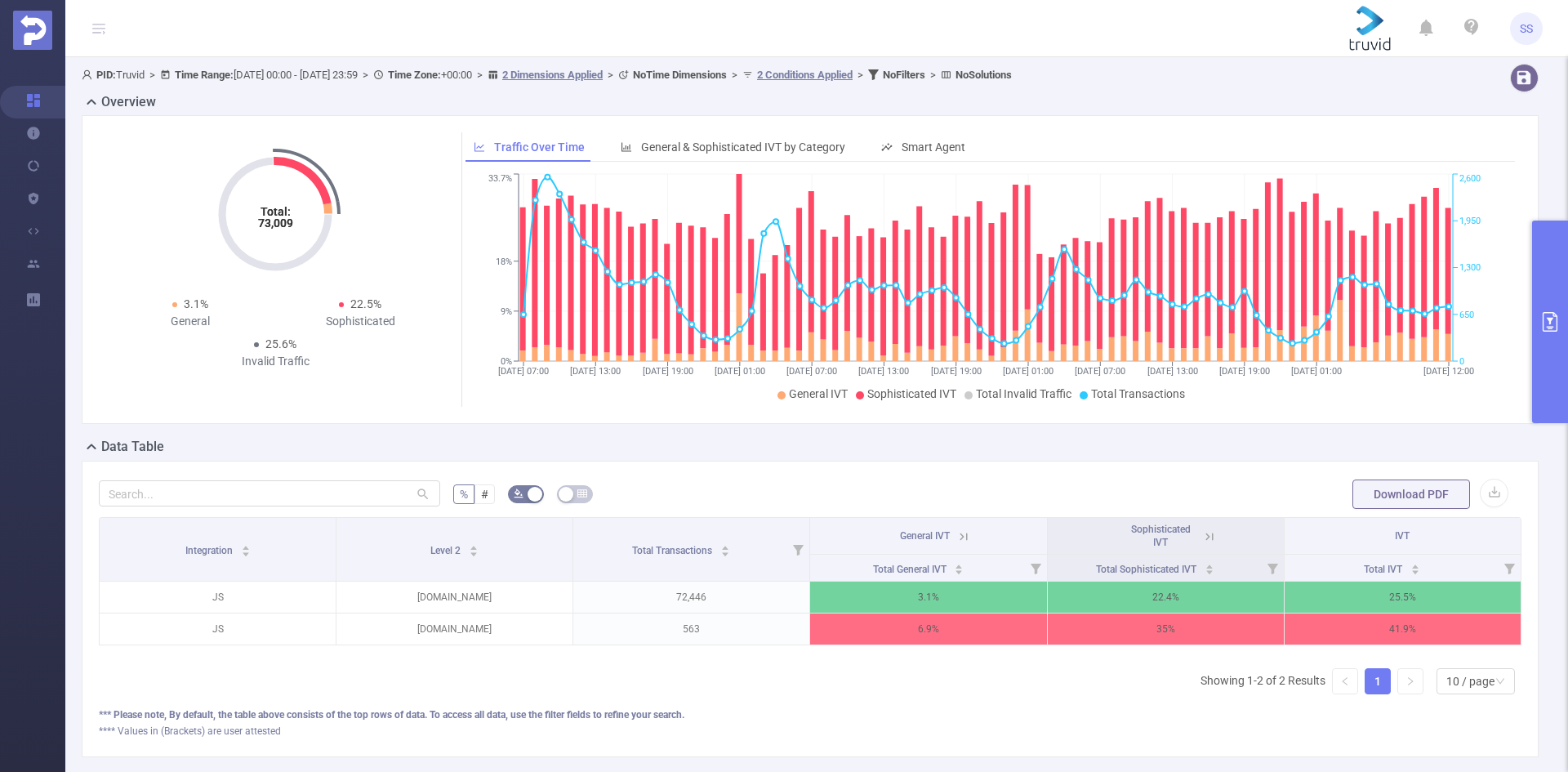
click at [1562, 329] on button "primary" at bounding box center [1550, 321] width 36 height 202
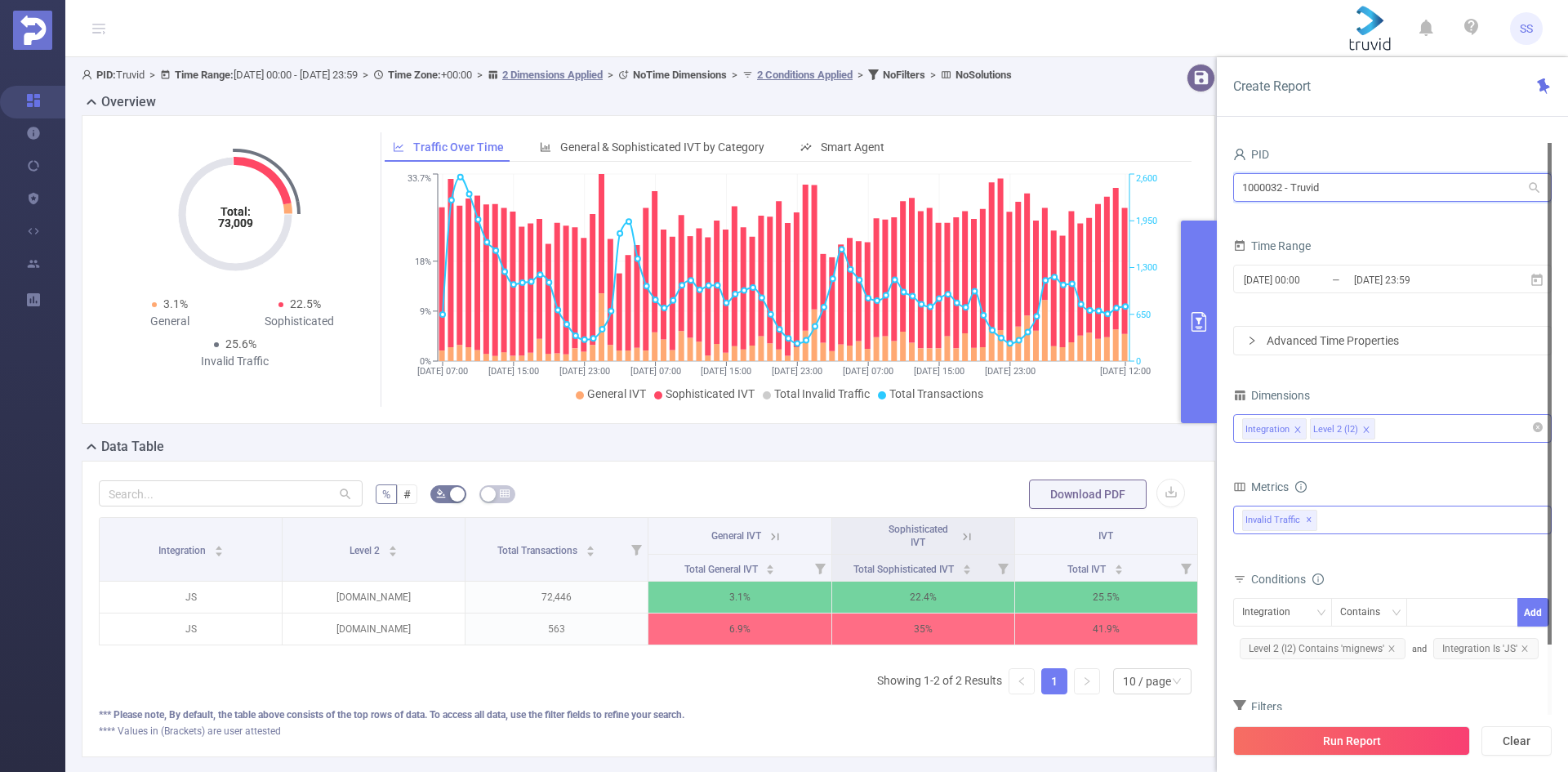
drag, startPoint x: 1392, startPoint y: 190, endPoint x: 1125, endPoint y: 186, distance: 267.0
click at [1125, 186] on section "PID: Truvid > Time Range: 2025-08-31 00:00 - 2025-09-03 23:59 > Time Zone: +00:…" at bounding box center [817, 423] width 1502 height 733
click at [852, 86] on div "PID: Truvid > Time Range: 2025-08-31 00:00 - 2025-09-03 23:59 > Time Zone: +00:…" at bounding box center [600, 75] width 1038 height 22
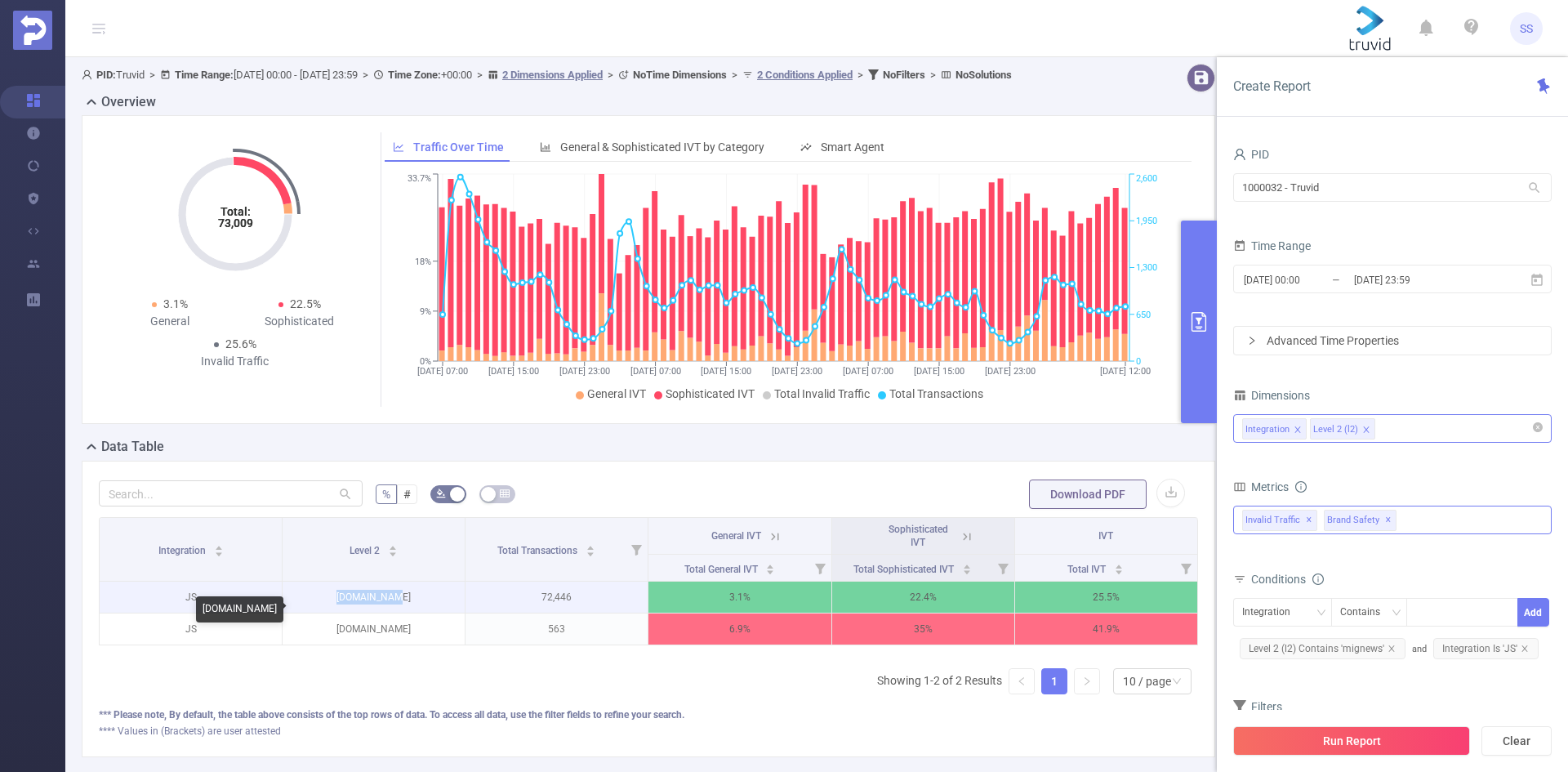
drag, startPoint x: 406, startPoint y: 615, endPoint x: 329, endPoint y: 615, distance: 77.0
click at [329, 612] on p "mignews.com" at bounding box center [373, 596] width 182 height 31
copy p "mignews.com"
click at [1263, 189] on input "1000032 - Truvid" at bounding box center [1392, 187] width 318 height 29
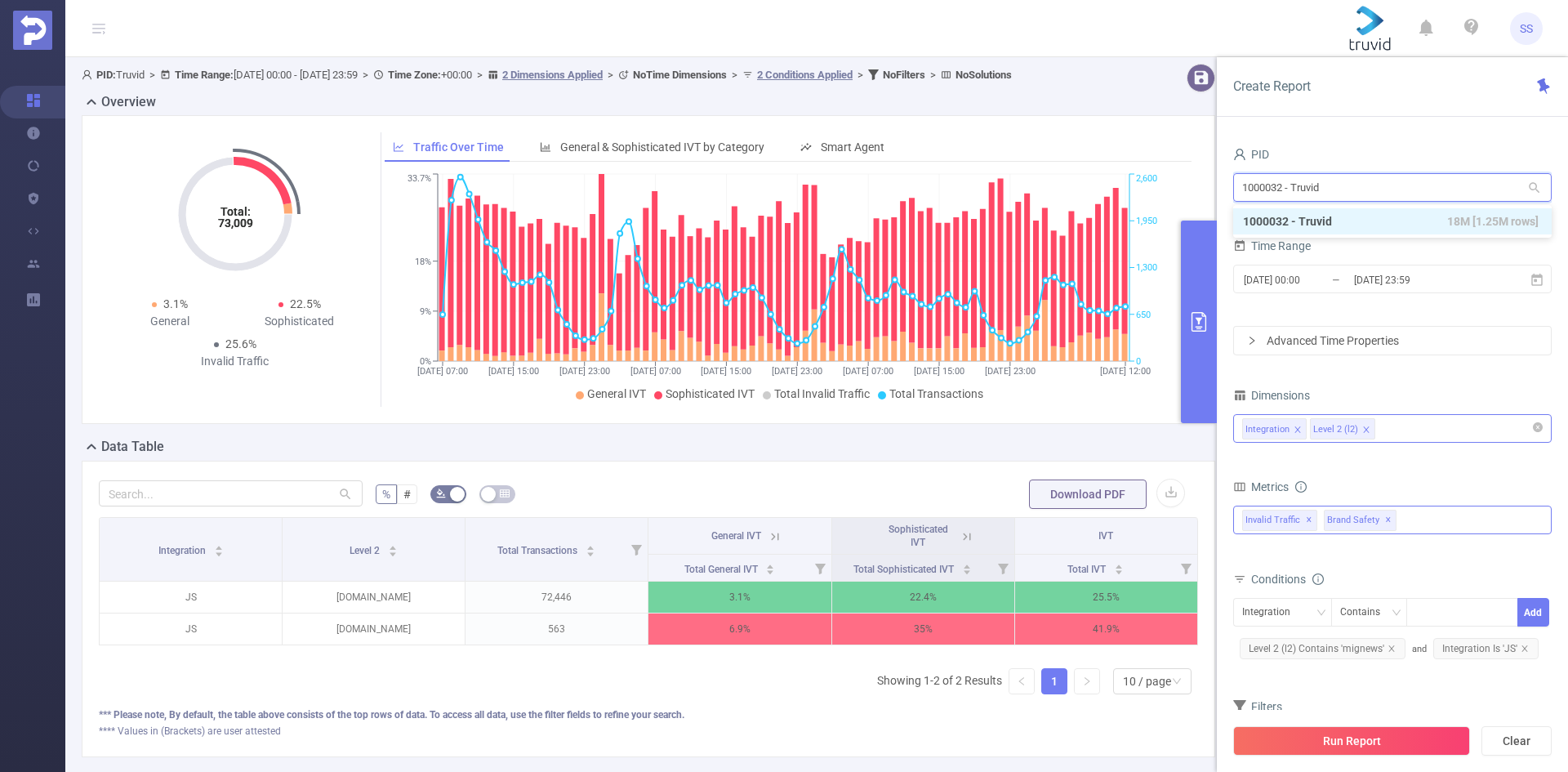
click at [1263, 189] on input "1000032 - Truvid" at bounding box center [1392, 187] width 318 height 29
